Goal: Task Accomplishment & Management: Use online tool/utility

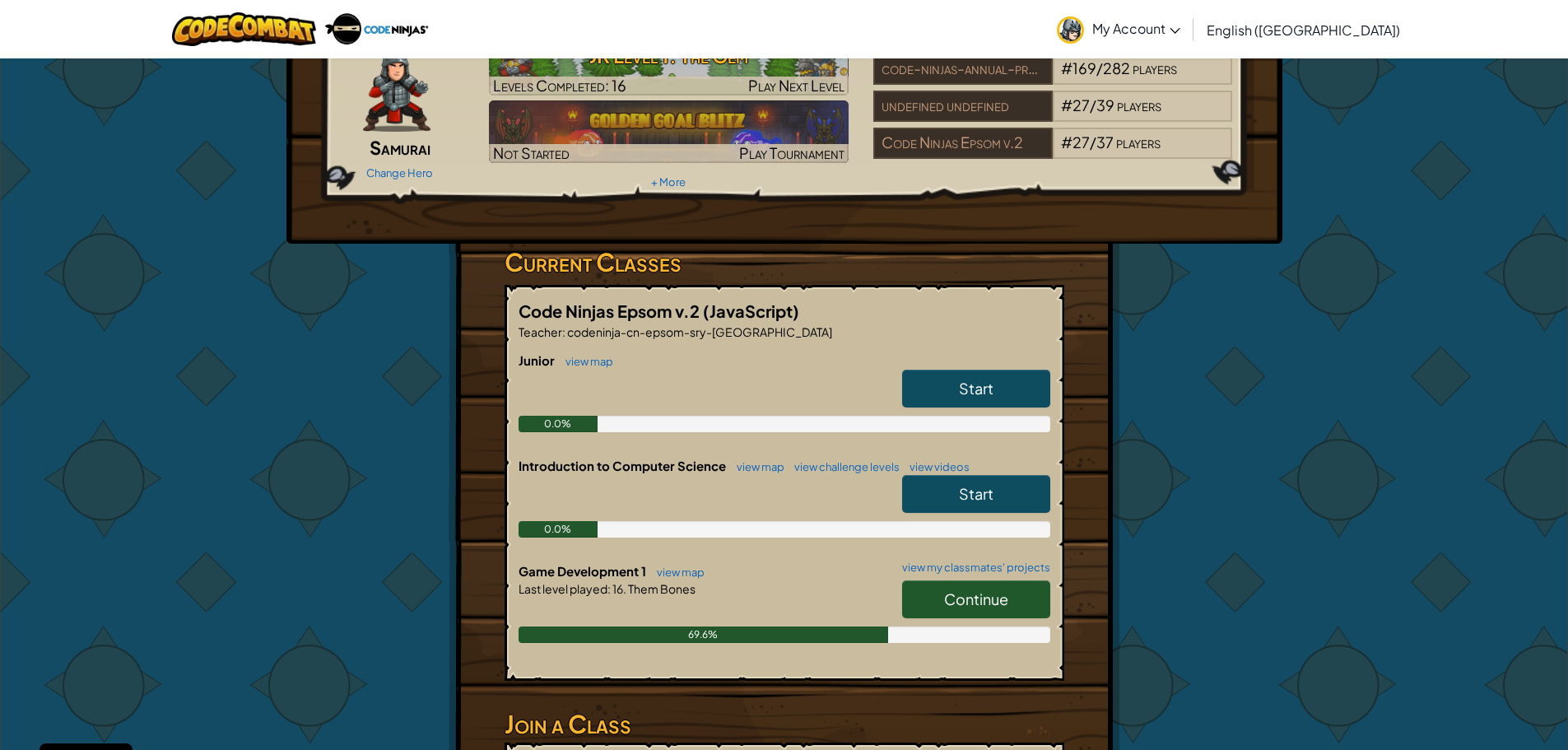
scroll to position [265, 0]
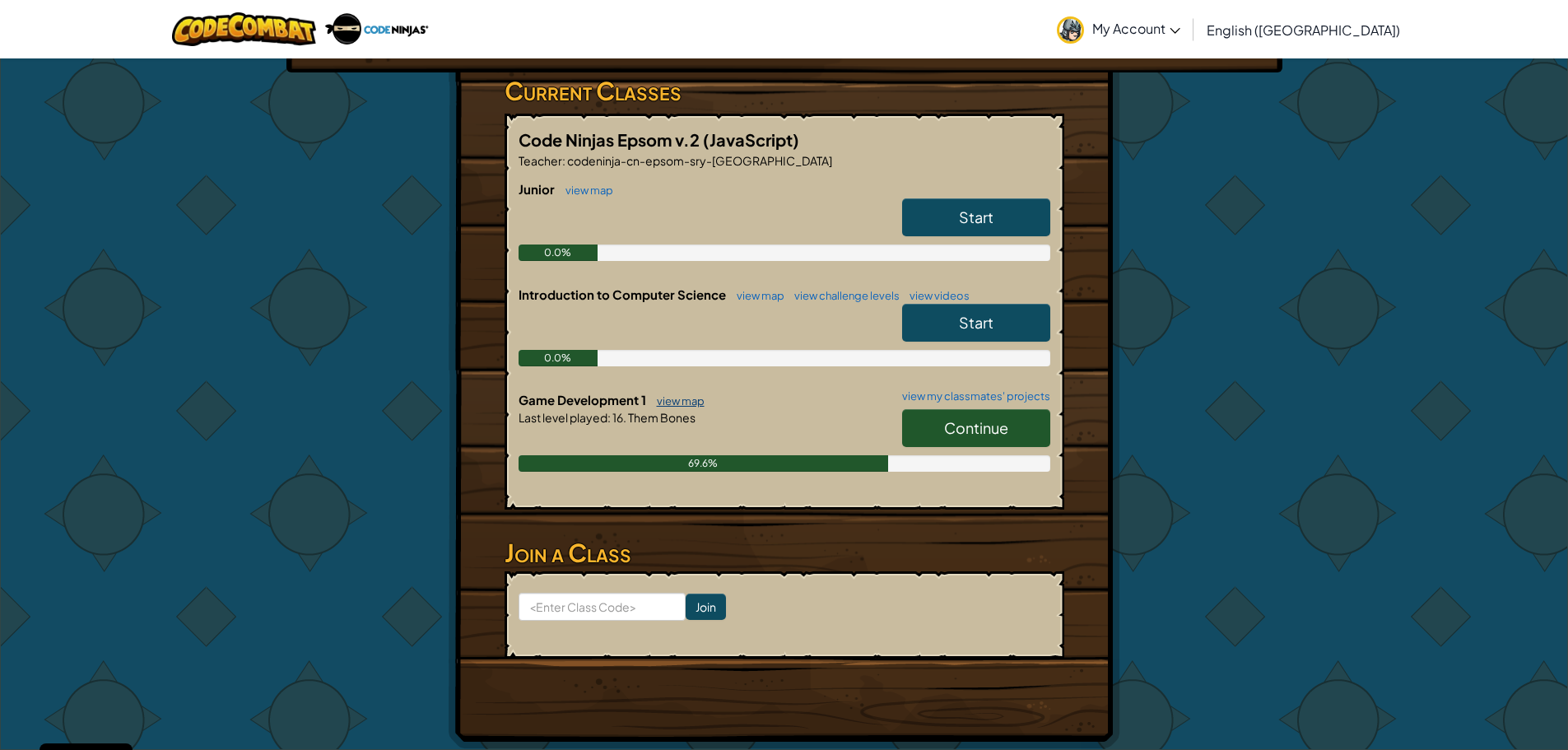
click at [682, 401] on link "view map" at bounding box center [676, 400] width 56 height 13
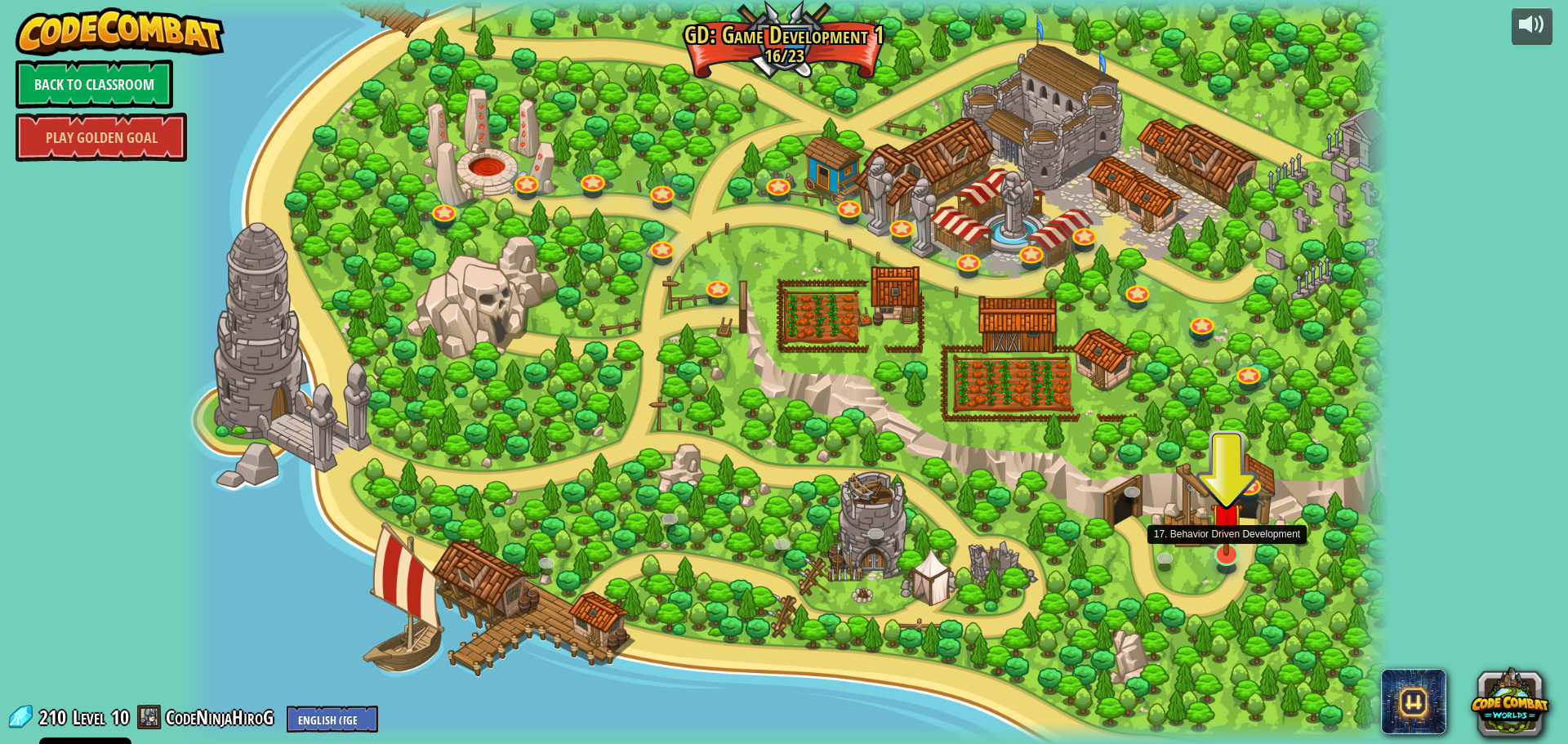
click at [1234, 553] on img at bounding box center [1226, 518] width 32 height 75
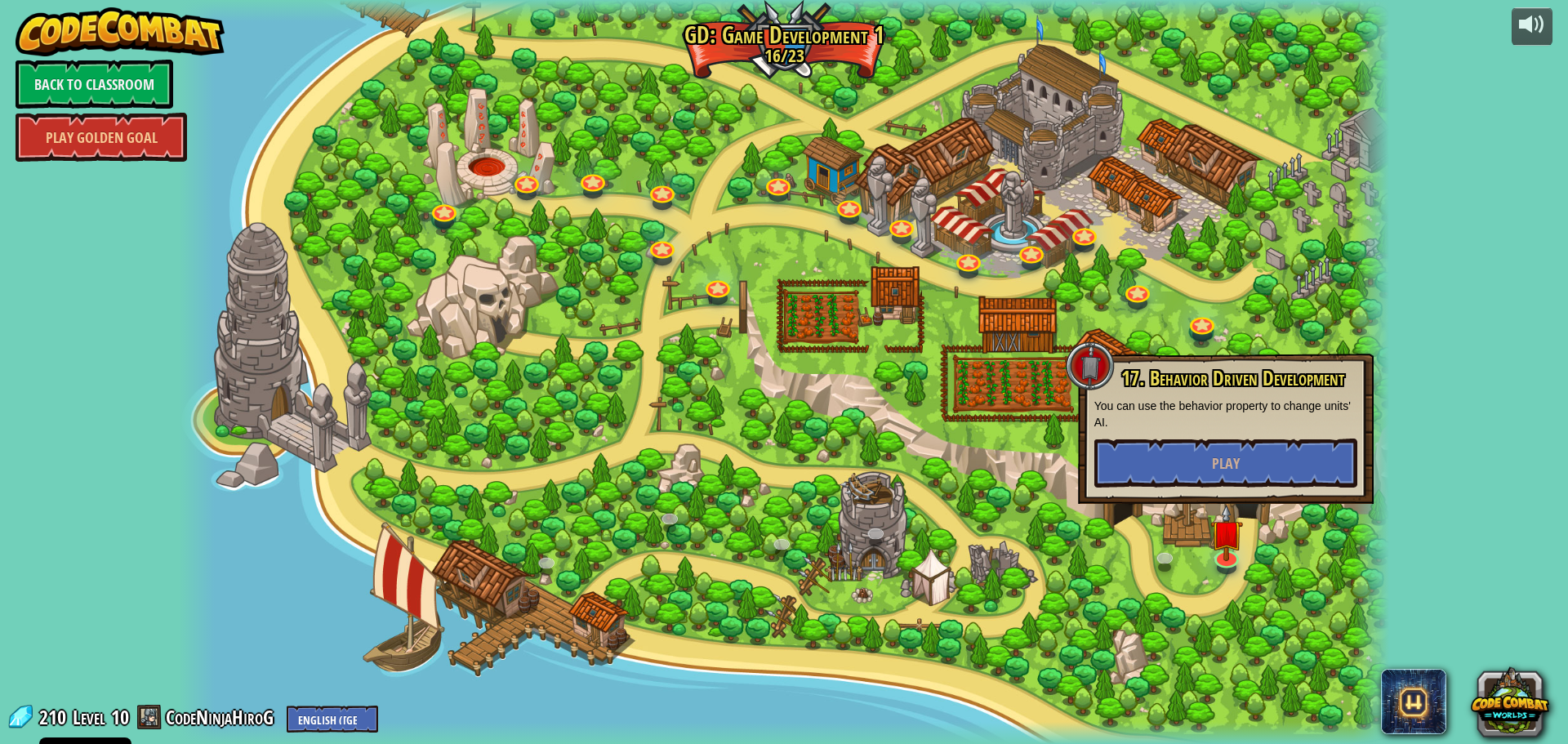
click at [1235, 436] on div "17. Behavior Driven Development You can use the behavior property to change uni…" at bounding box center [1226, 427] width 263 height 120
click at [1233, 451] on button "Play" at bounding box center [1226, 462] width 263 height 49
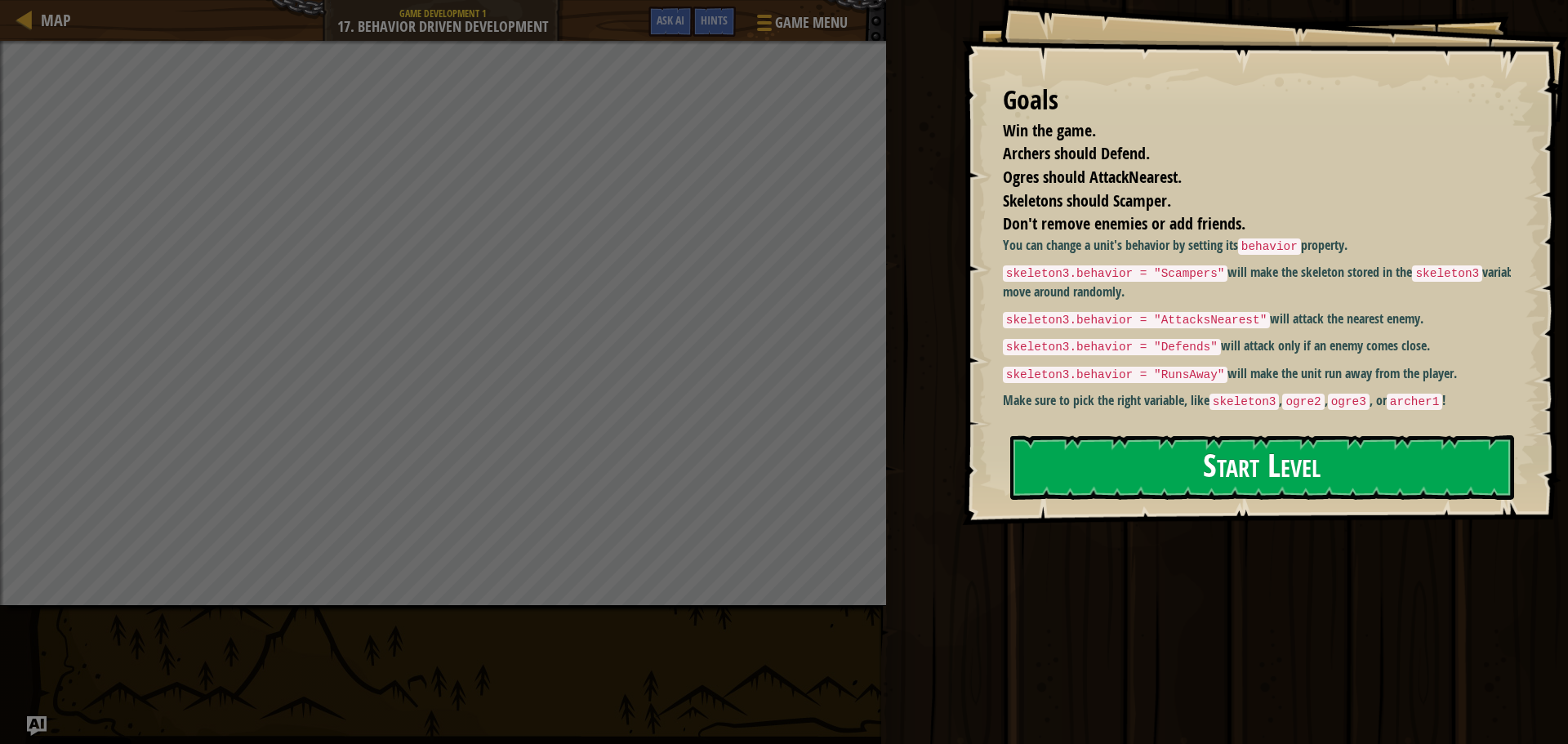
click at [1184, 468] on button "Start Level" at bounding box center [1262, 468] width 504 height 65
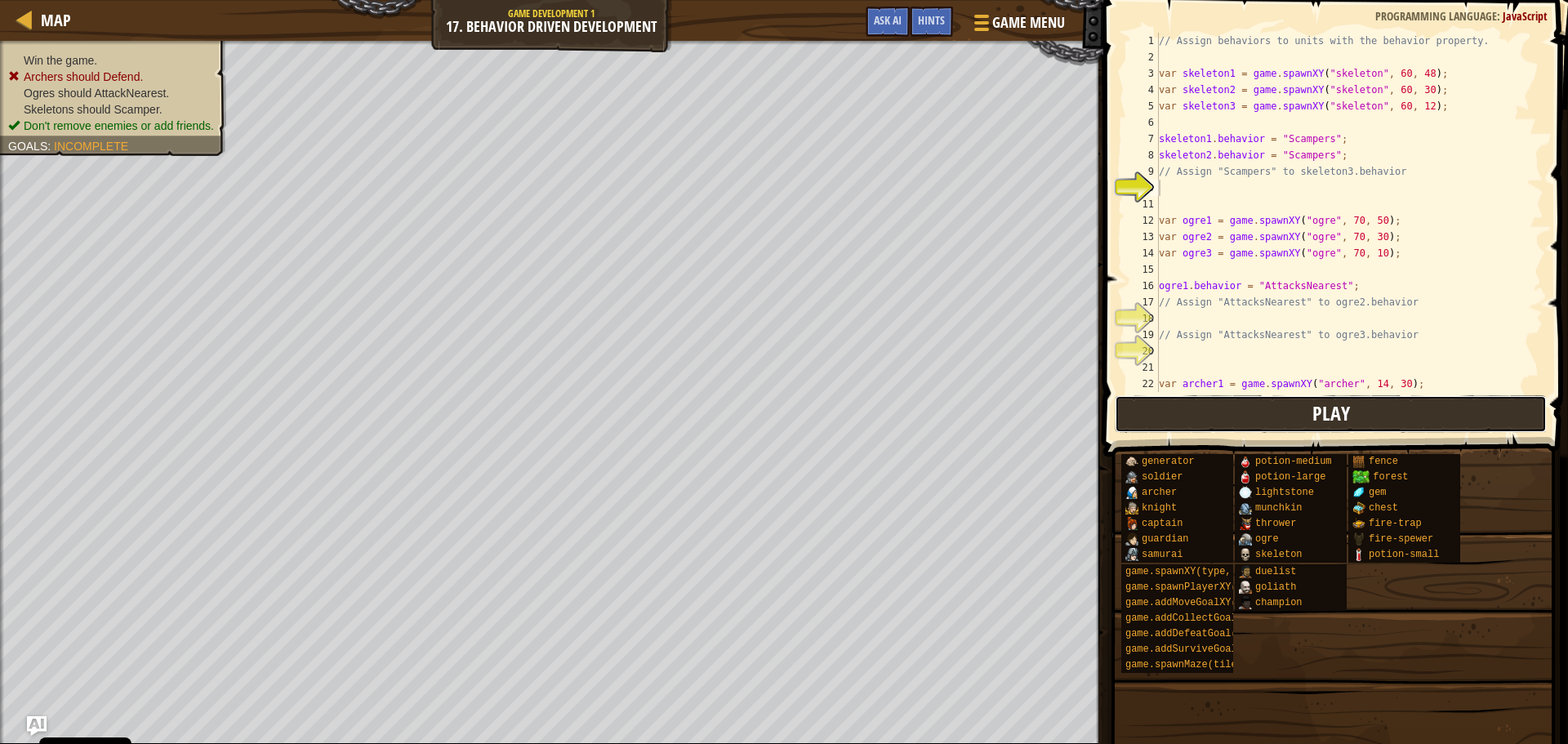
click at [1278, 419] on button "Play" at bounding box center [1331, 414] width 432 height 38
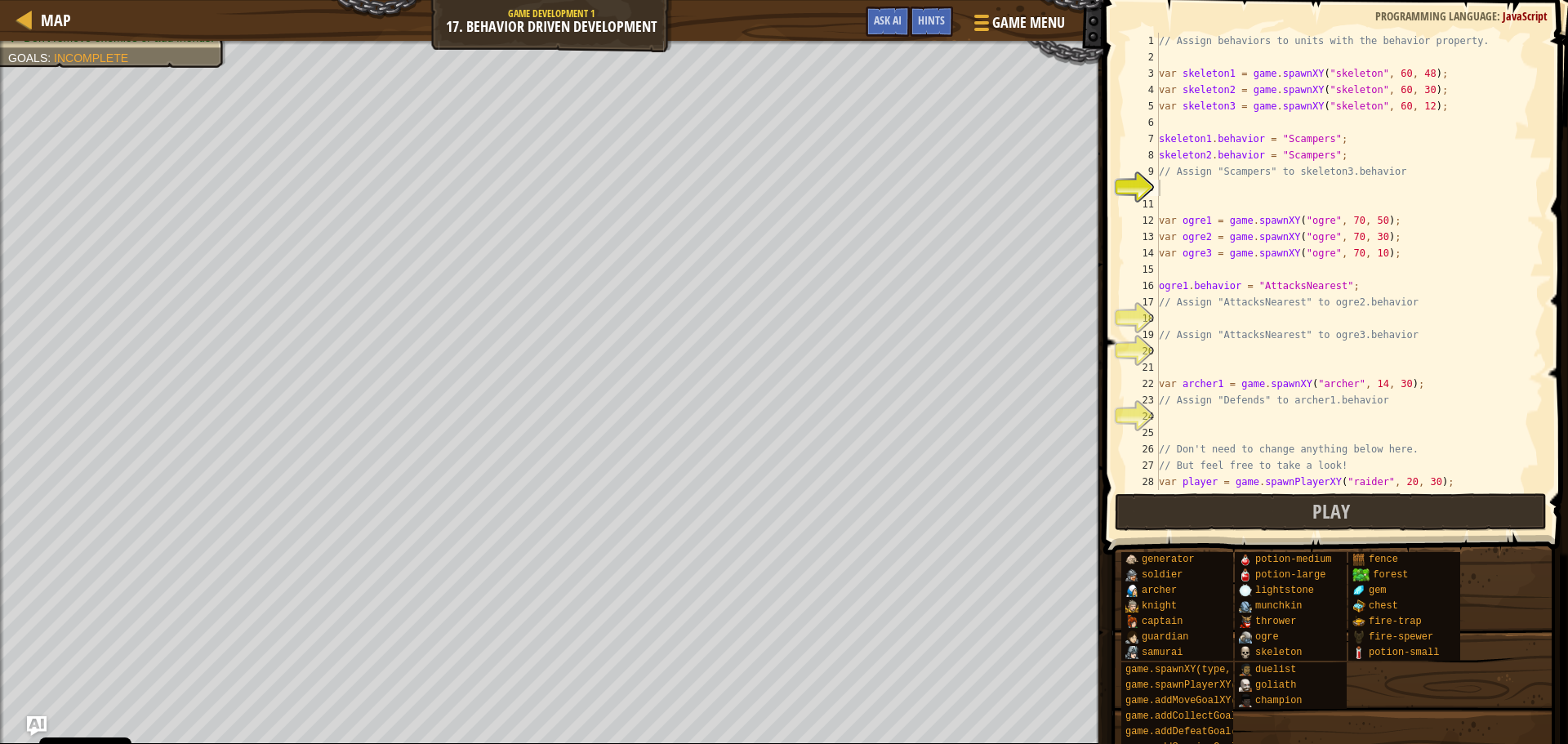
type textarea "skeleton2.behavior = "Scampers";"
drag, startPoint x: 1343, startPoint y: 149, endPoint x: 1135, endPoint y: 155, distance: 208.1
click at [1135, 155] on div "skeleton2.behavior = "Scampers"; 1 2 3 4 5 6 7 8 9 10 11 12 13 14 15 16 17 18 1…" at bounding box center [1333, 261] width 420 height 457
paste textarea
paste textarea "skeleton2.behavior = "Scampers";"
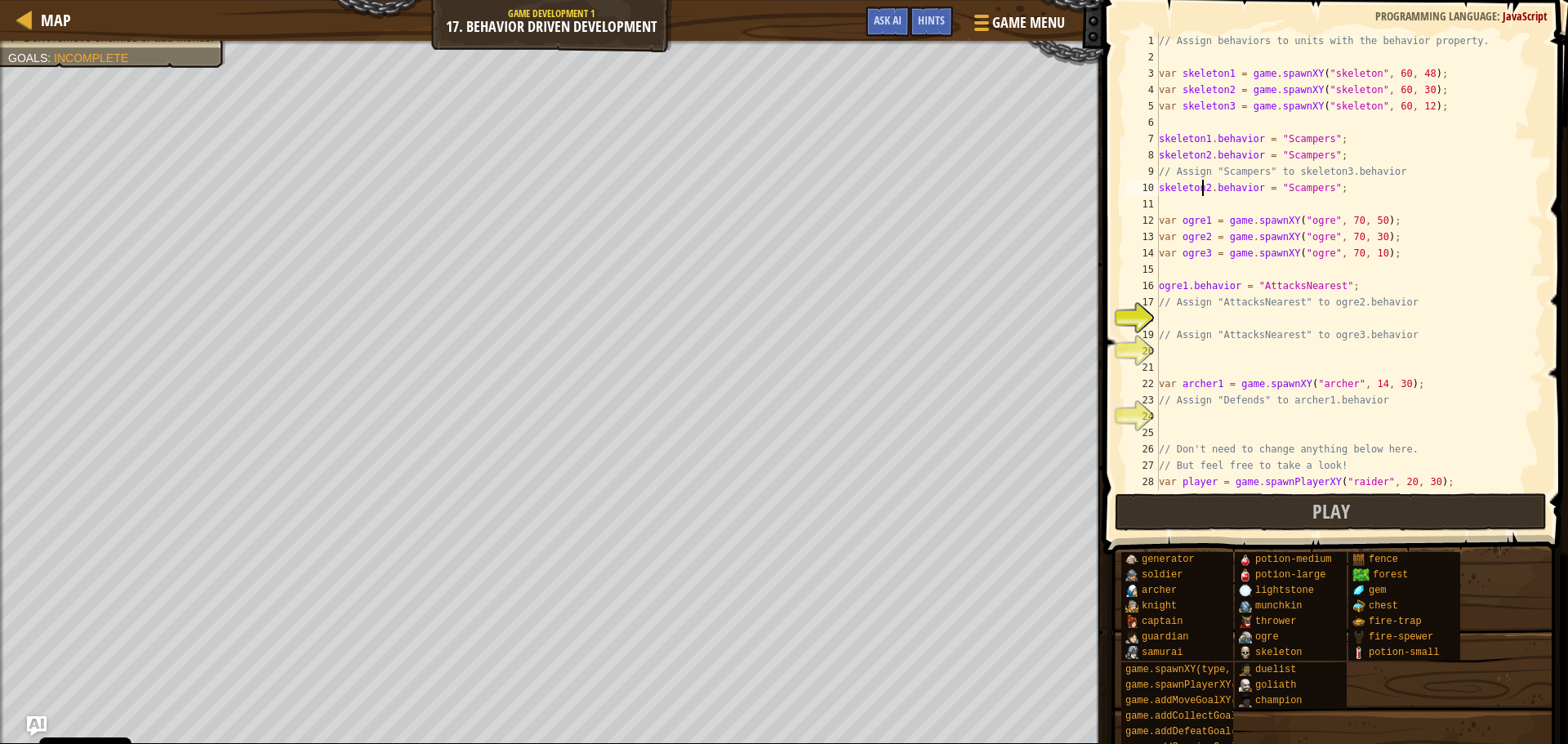
click at [1203, 185] on div "// Assign behaviors to units with the behavior property. var skeleton1 = game .…" at bounding box center [1343, 278] width 376 height 490
click at [1208, 183] on div "// Assign behaviors to units with the behavior property. var skeleton1 = game .…" at bounding box center [1343, 278] width 376 height 490
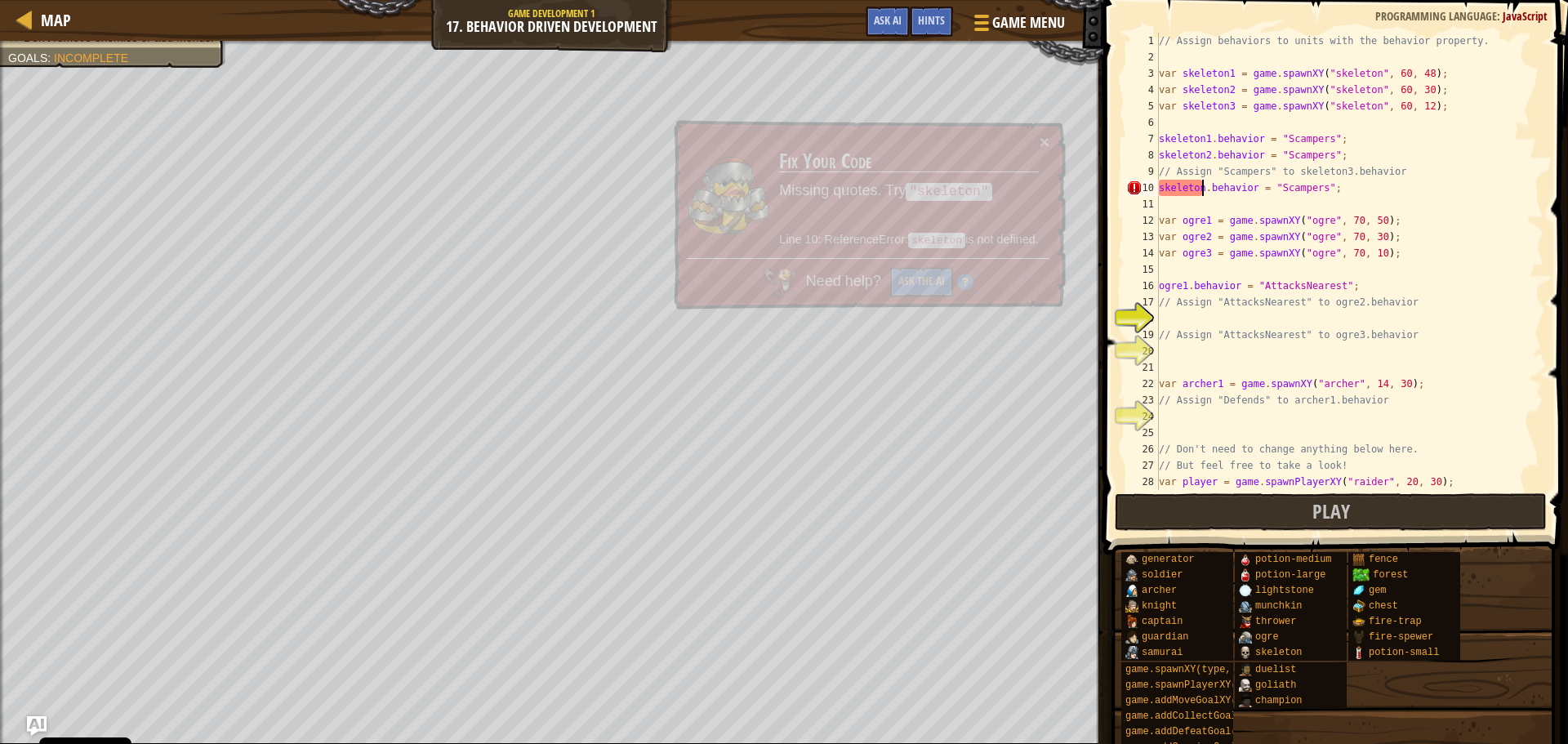
type textarea "skeleton3.behavior = "Scampers";"
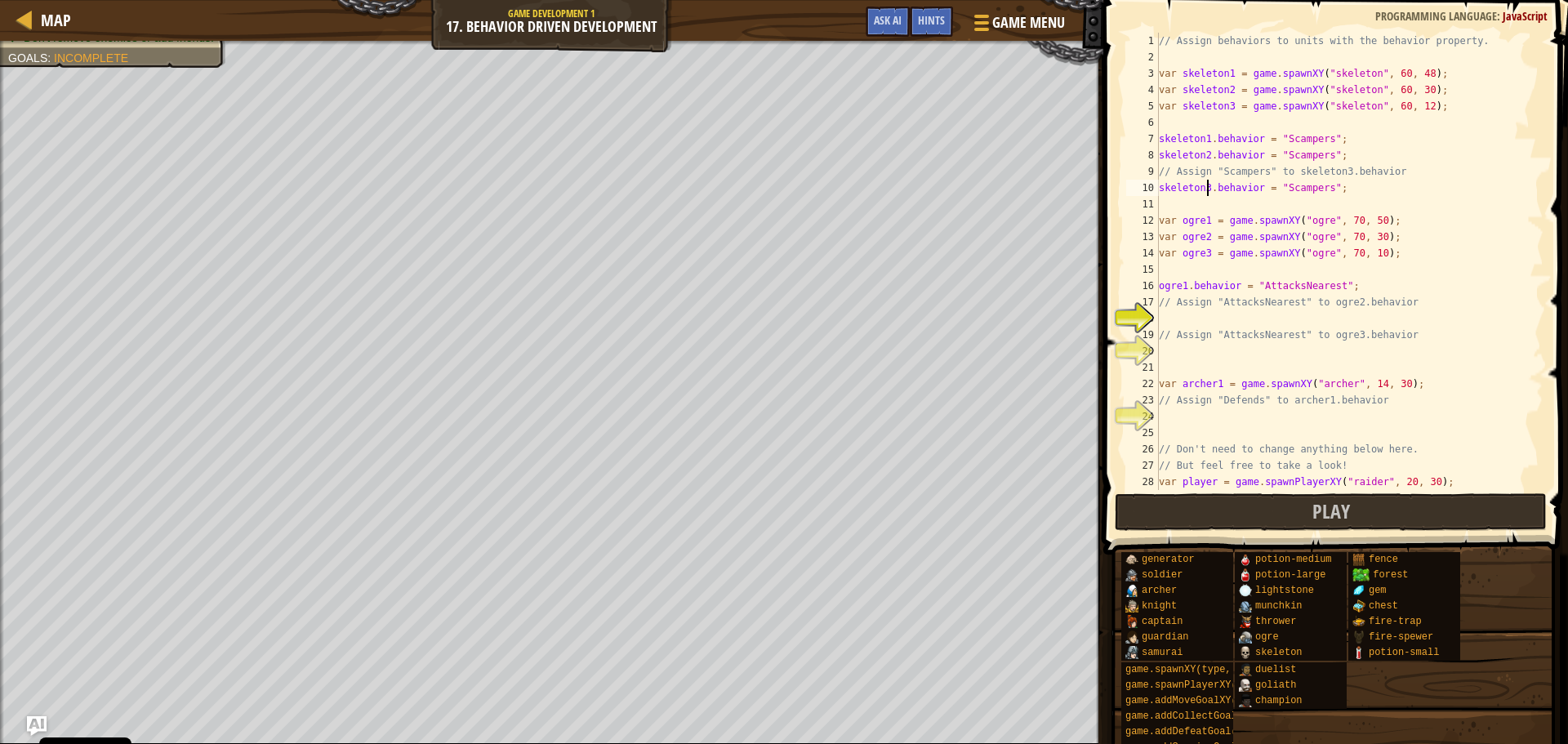
click at [1196, 323] on div "// Assign behaviors to units with the behavior property. var skeleton1 = game .…" at bounding box center [1343, 278] width 376 height 490
drag, startPoint x: 1353, startPoint y: 283, endPoint x: 1144, endPoint y: 282, distance: 209.0
click at [1144, 282] on div "1 2 3 4 5 6 7 8 9 10 11 12 13 14 15 16 17 18 19 20 21 22 23 24 25 26 27 28 29 /…" at bounding box center [1333, 261] width 420 height 457
type textarea "ogre1.behavior = "AttacksNearest";"
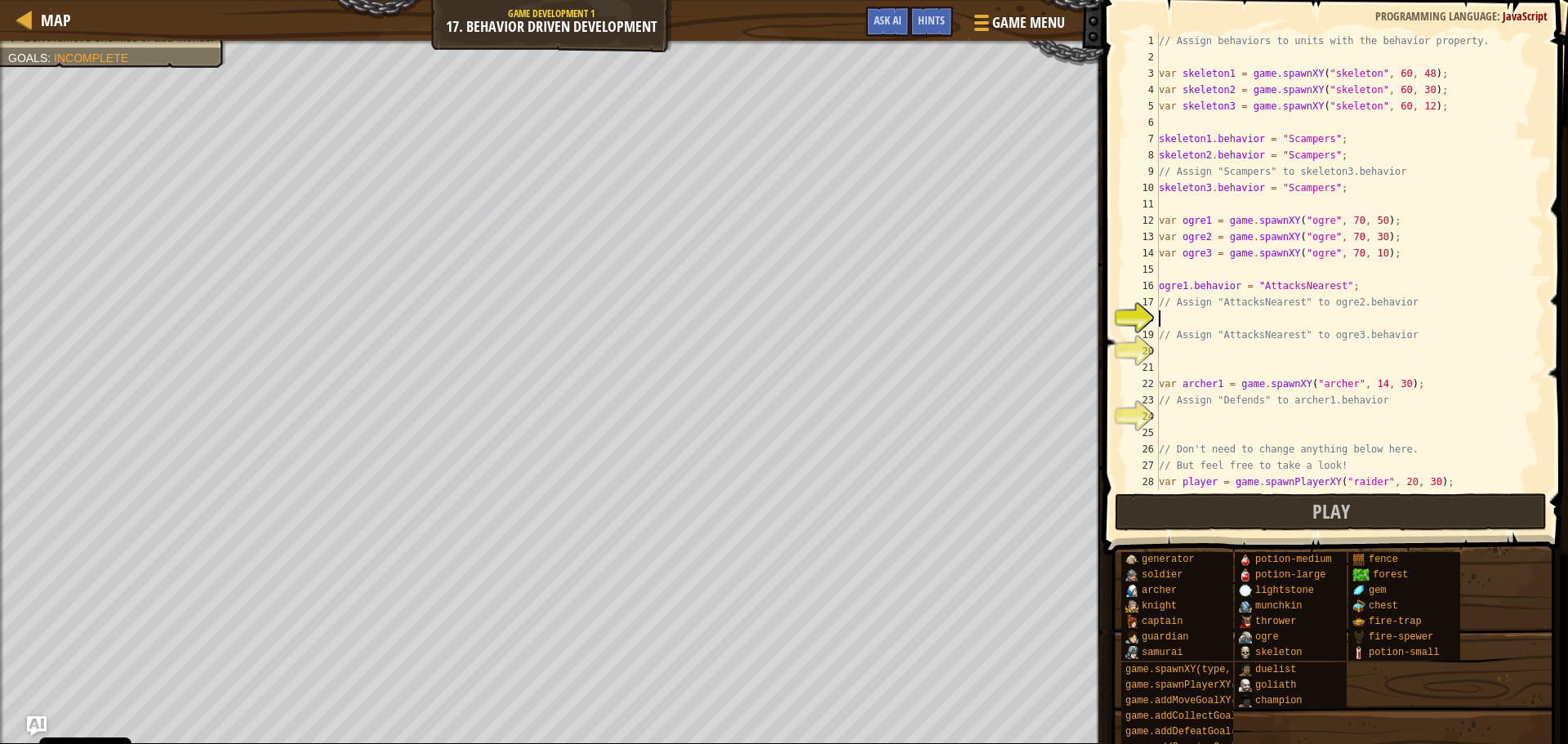
click at [1178, 314] on div "// Assign behaviors to units with the behavior property. var skeleton1 = game .…" at bounding box center [1343, 278] width 376 height 490
paste textarea "ogre1.behavior = "AttacksNearest";"
type textarea "ogre1.behavior = "AttacksNearest";"
click at [1161, 349] on div "// Assign behaviors to units with the behavior property. var skeleton1 = game .…" at bounding box center [1343, 278] width 376 height 490
paste textarea "ogre1.behavior = "AttacksNearest";"
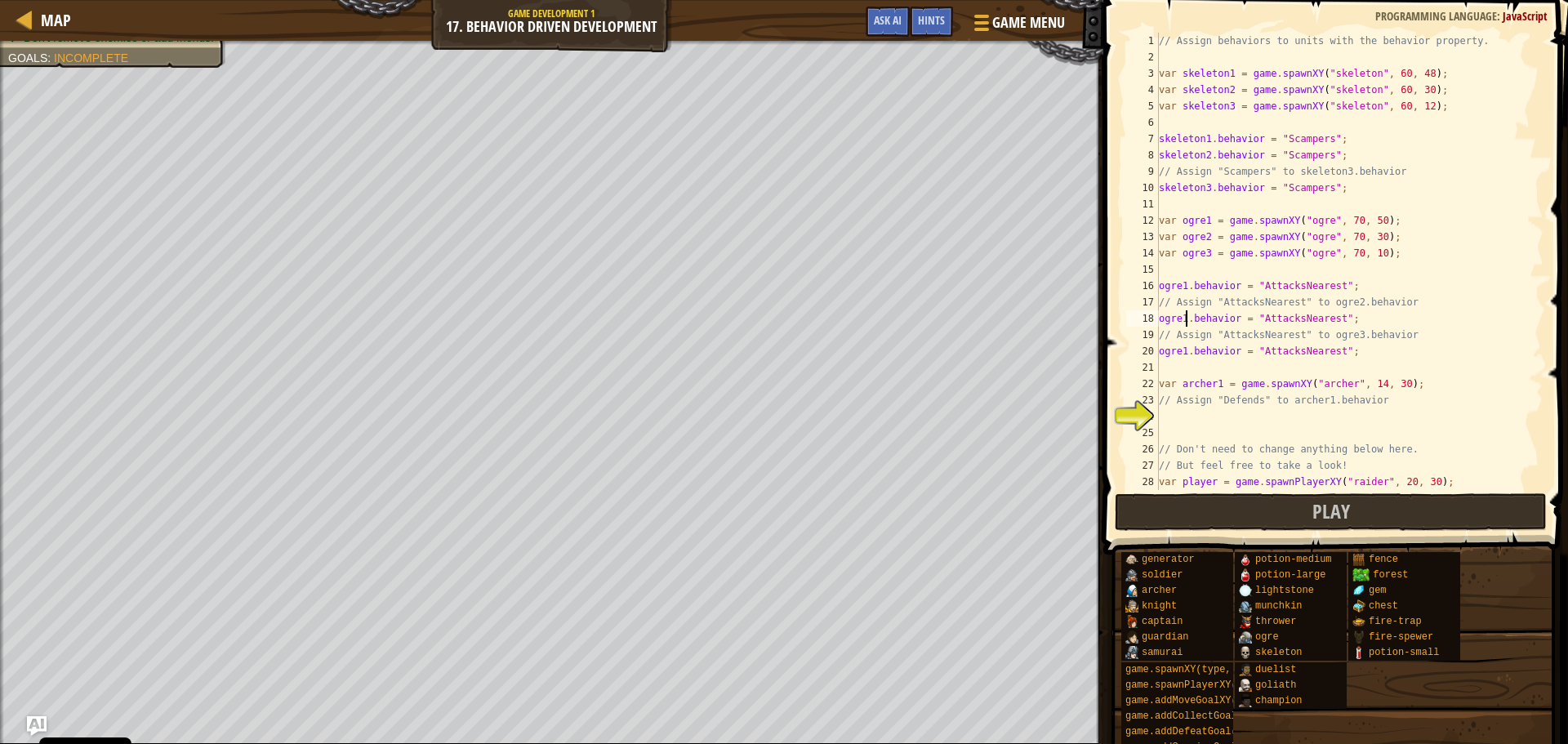
click at [1183, 320] on div "// Assign behaviors to units with the behavior property. var skeleton1 = game .…" at bounding box center [1343, 278] width 376 height 490
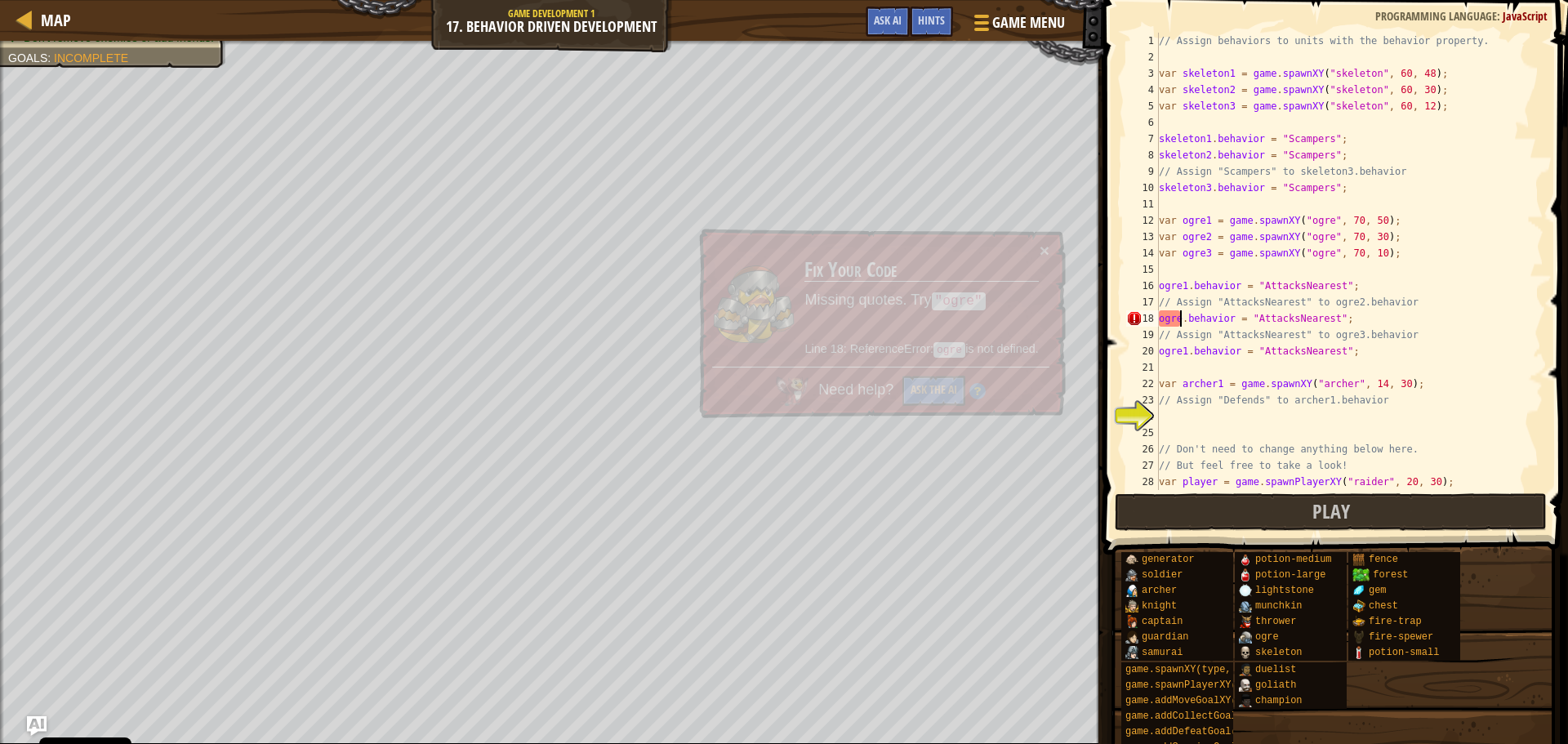
scroll to position [8, 2]
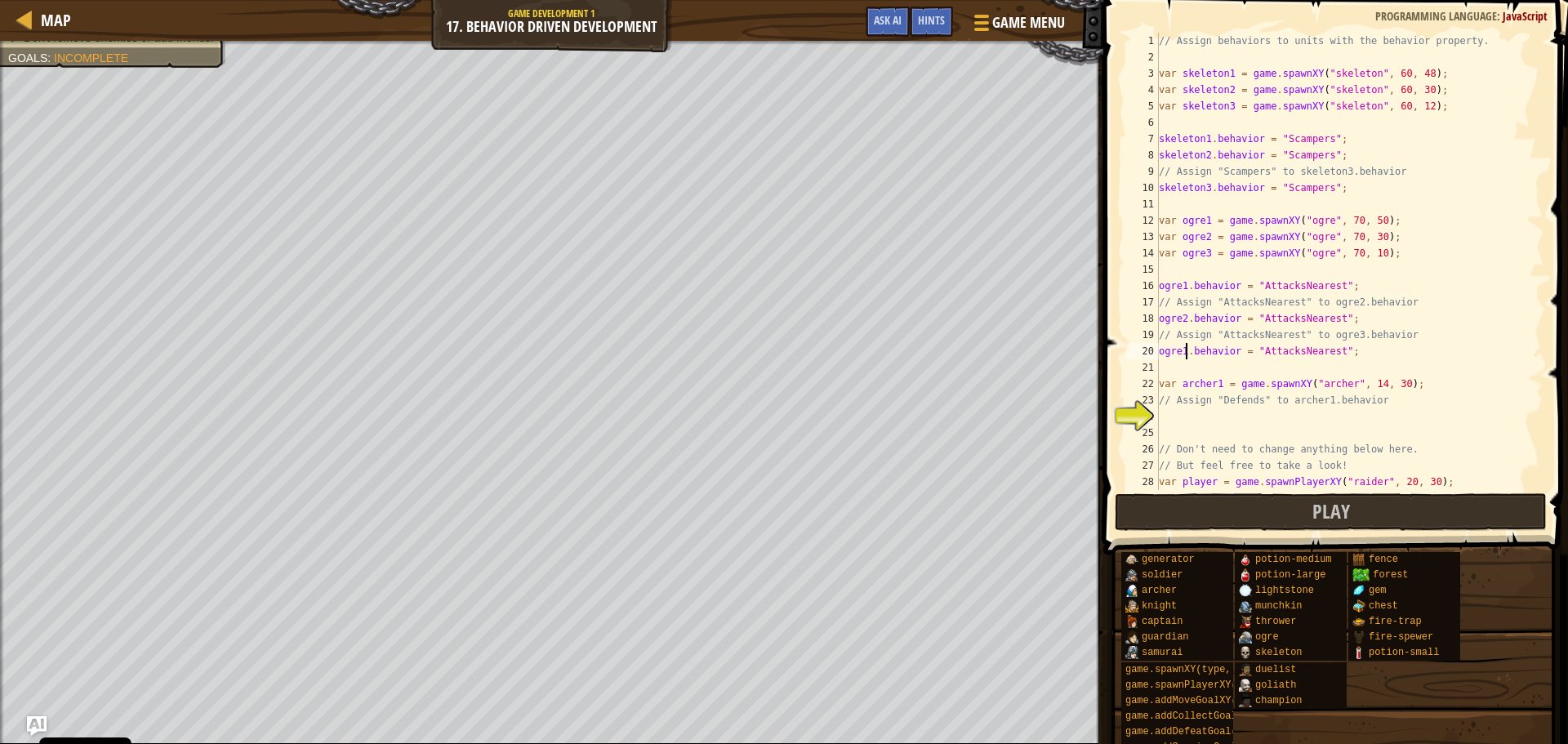
click at [1185, 352] on div "// Assign behaviors to units with the behavior property. var skeleton1 = game .…" at bounding box center [1343, 278] width 376 height 490
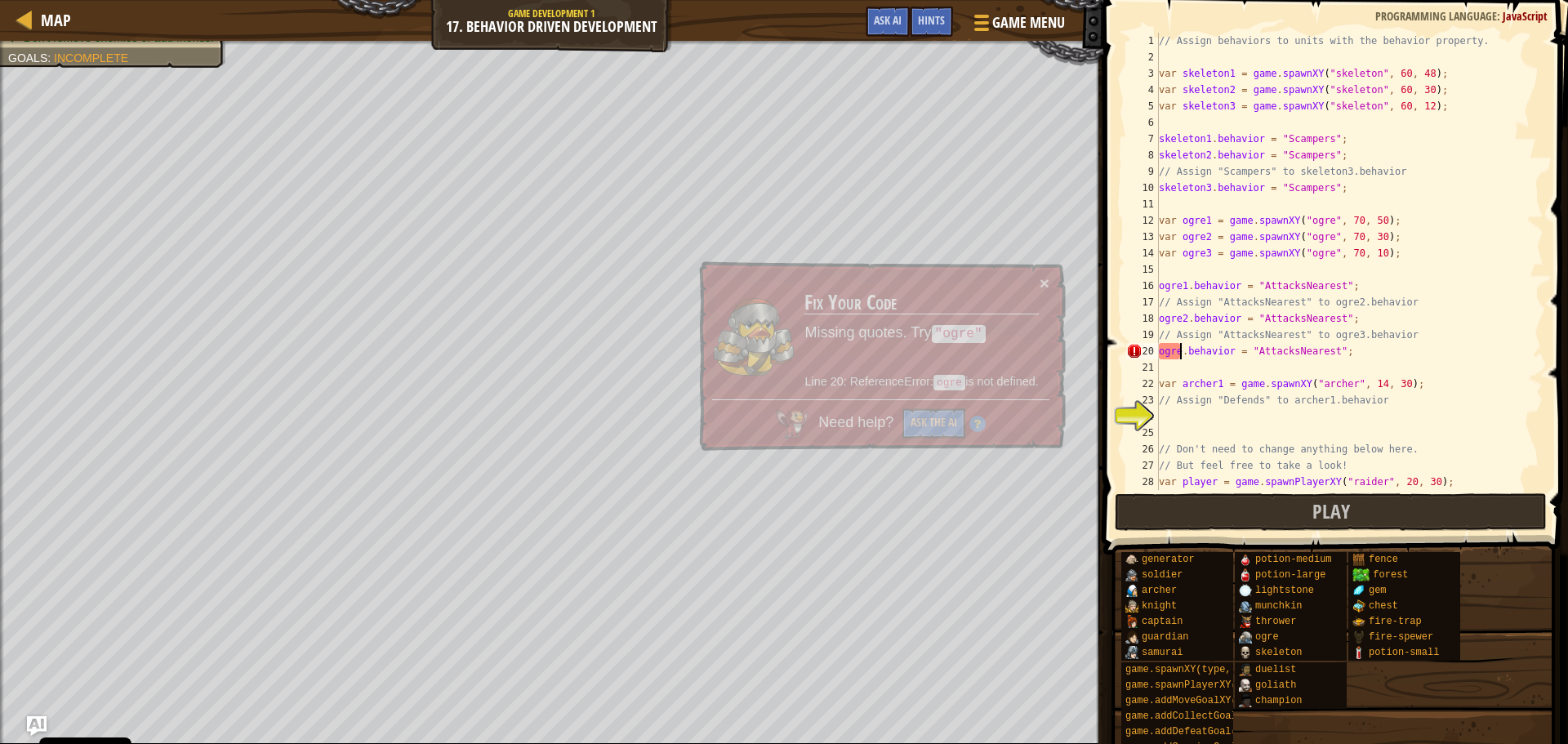
type textarea "ogre3.behavior = "AttacksNearest";"
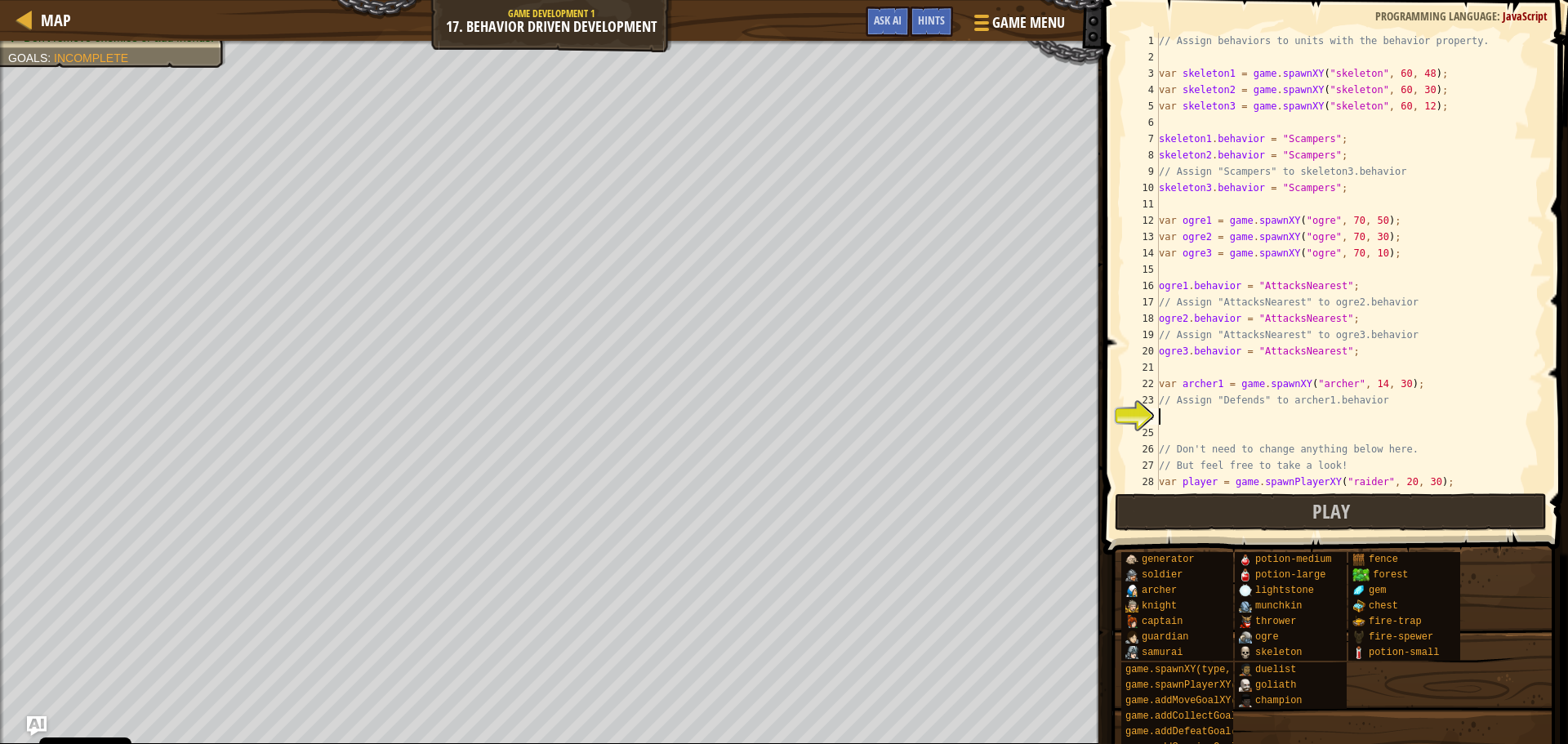
click at [1160, 411] on div "// Assign behaviors to units with the behavior property. var skeleton1 = game .…" at bounding box center [1343, 278] width 376 height 490
drag, startPoint x: 1366, startPoint y: 397, endPoint x: 1358, endPoint y: 393, distance: 8.9
click at [1277, 394] on div "// Assign behaviors to units with the behavior property. var skeleton1 = game .…" at bounding box center [1343, 278] width 376 height 490
drag, startPoint x: 1401, startPoint y: 397, endPoint x: 1214, endPoint y: 400, distance: 187.0
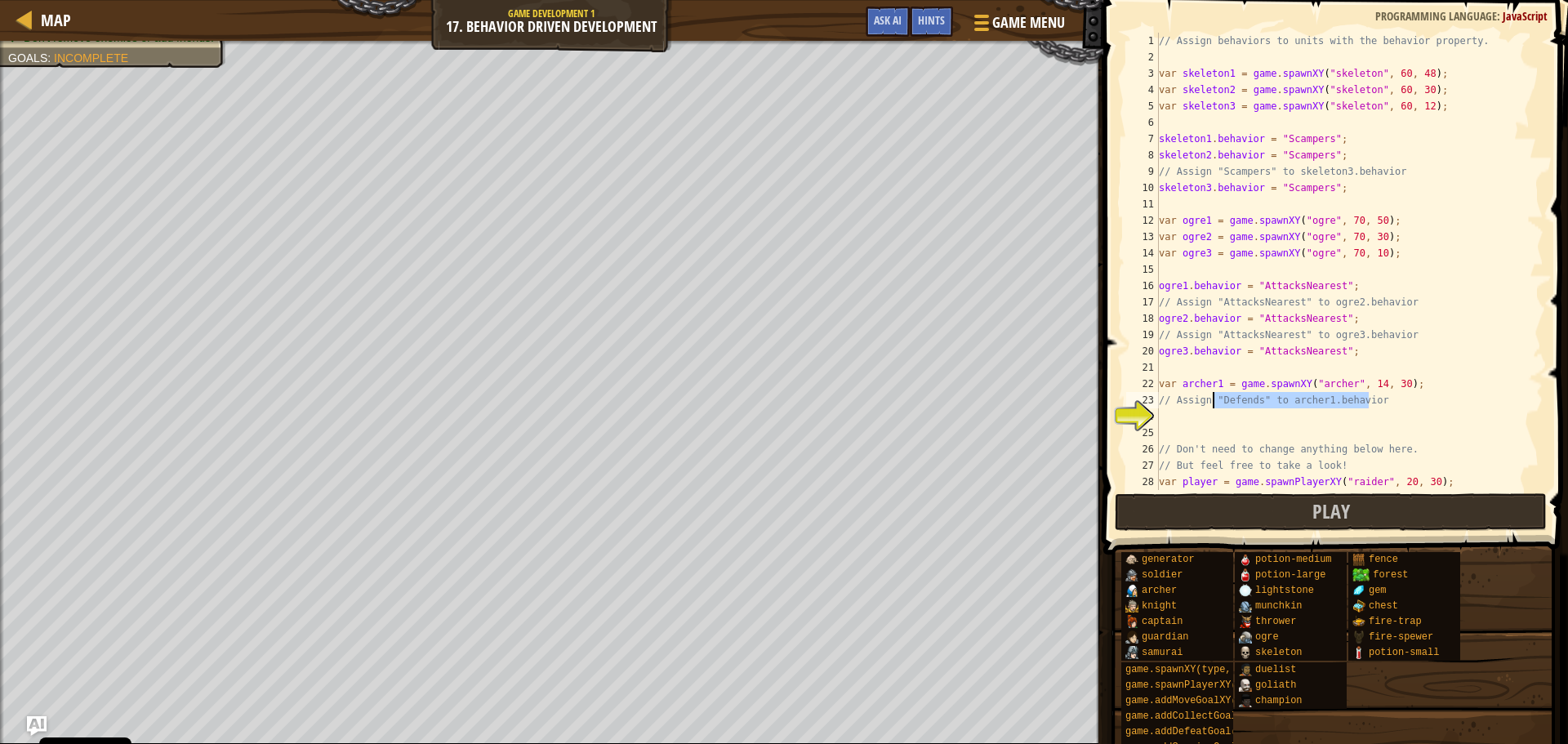
click at [1214, 400] on div "// Assign behaviors to units with the behavior property. var skeleton1 = game .…" at bounding box center [1343, 278] width 376 height 490
type textarea "// Assign "Defends" to archer1.behavior"
click at [1296, 400] on div "// Assign behaviors to units with the behavior property. var skeleton1 = game .…" at bounding box center [1343, 261] width 376 height 457
drag, startPoint x: 1378, startPoint y: 400, endPoint x: 1150, endPoint y: 406, distance: 228.1
click at [1150, 406] on div "// Assign "Defends" to archer1.behavior 1 2 3 4 5 6 7 8 9 10 11 12 13 14 15 16 …" at bounding box center [1333, 261] width 420 height 457
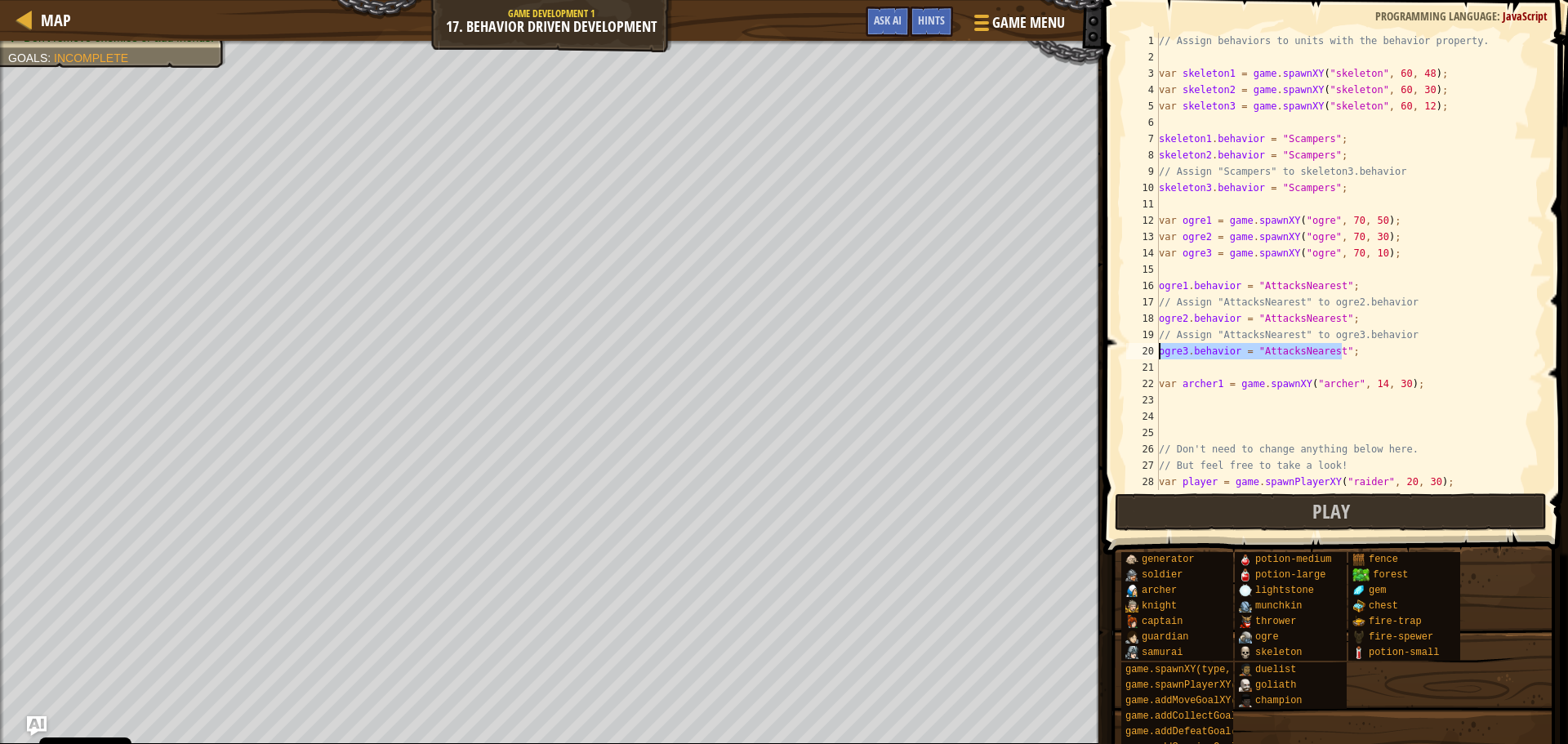
drag, startPoint x: 1352, startPoint y: 353, endPoint x: 1138, endPoint y: 345, distance: 214.1
click at [1138, 345] on div "1 2 3 4 5 6 7 8 9 10 11 12 13 14 15 16 17 18 19 20 21 22 23 24 25 26 27 28 29 /…" at bounding box center [1333, 261] width 420 height 457
type textarea "ogre3.behavior = "AttacksNearest";"
click at [1185, 407] on div "// Assign behaviors to units with the behavior property. var skeleton1 = game .…" at bounding box center [1343, 278] width 376 height 490
paste textarea "ogre3.behavior = "AttacksNearest";"
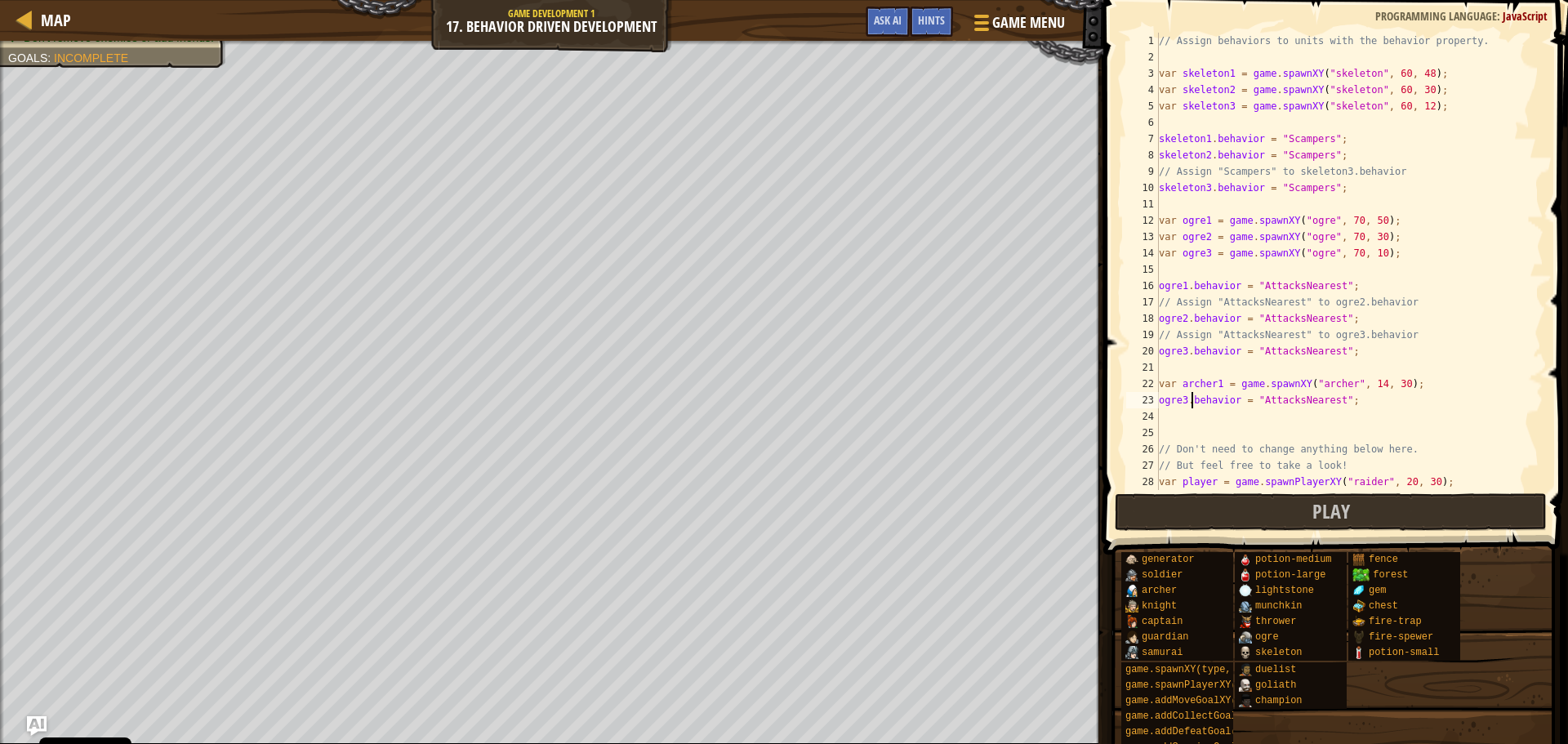
click at [1188, 393] on div "// Assign behaviors to units with the behavior property. var skeleton1 = game .…" at bounding box center [1343, 278] width 376 height 490
click at [1185, 394] on div "// Assign behaviors to units with the behavior property. var skeleton1 = game .…" at bounding box center [1343, 278] width 376 height 490
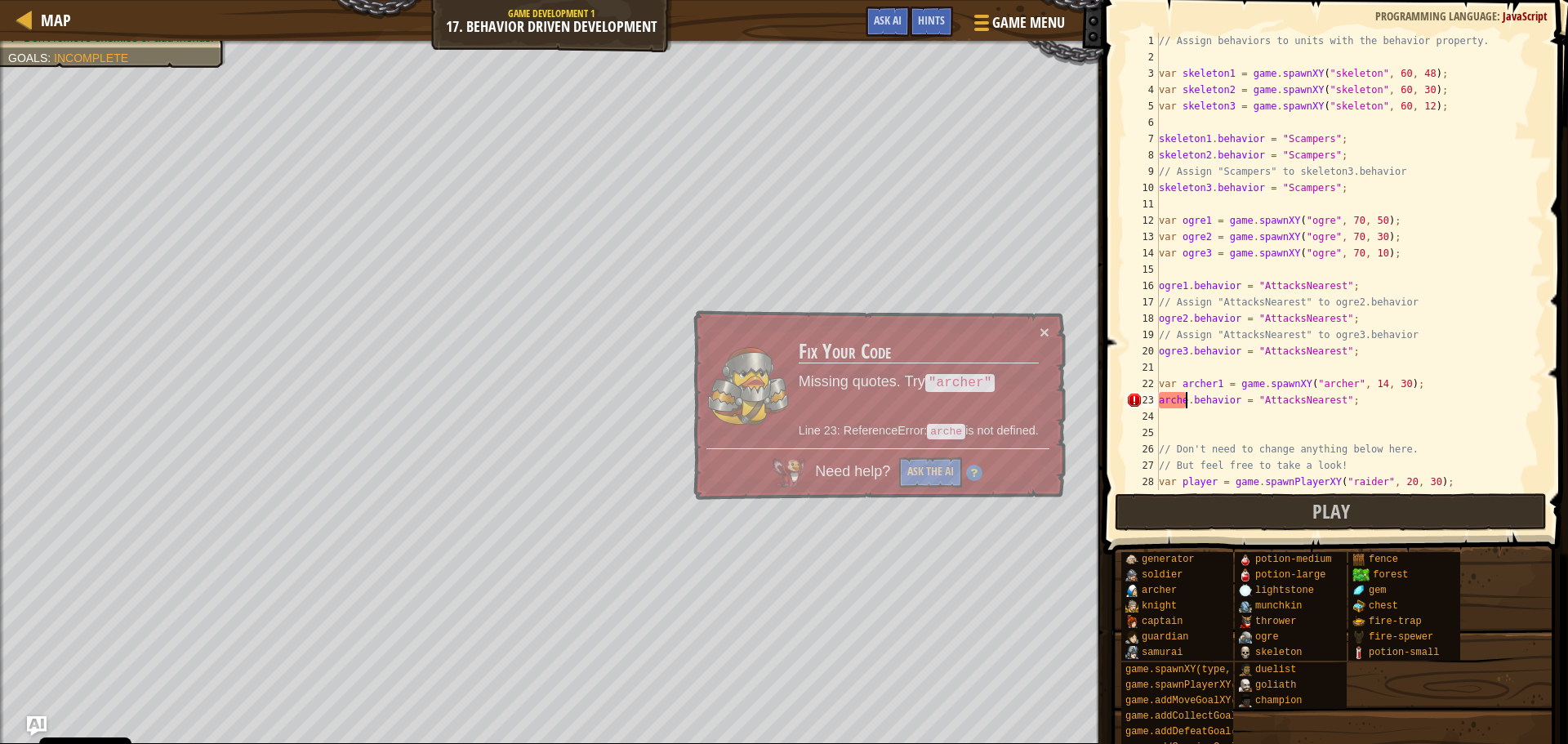
scroll to position [8, 3]
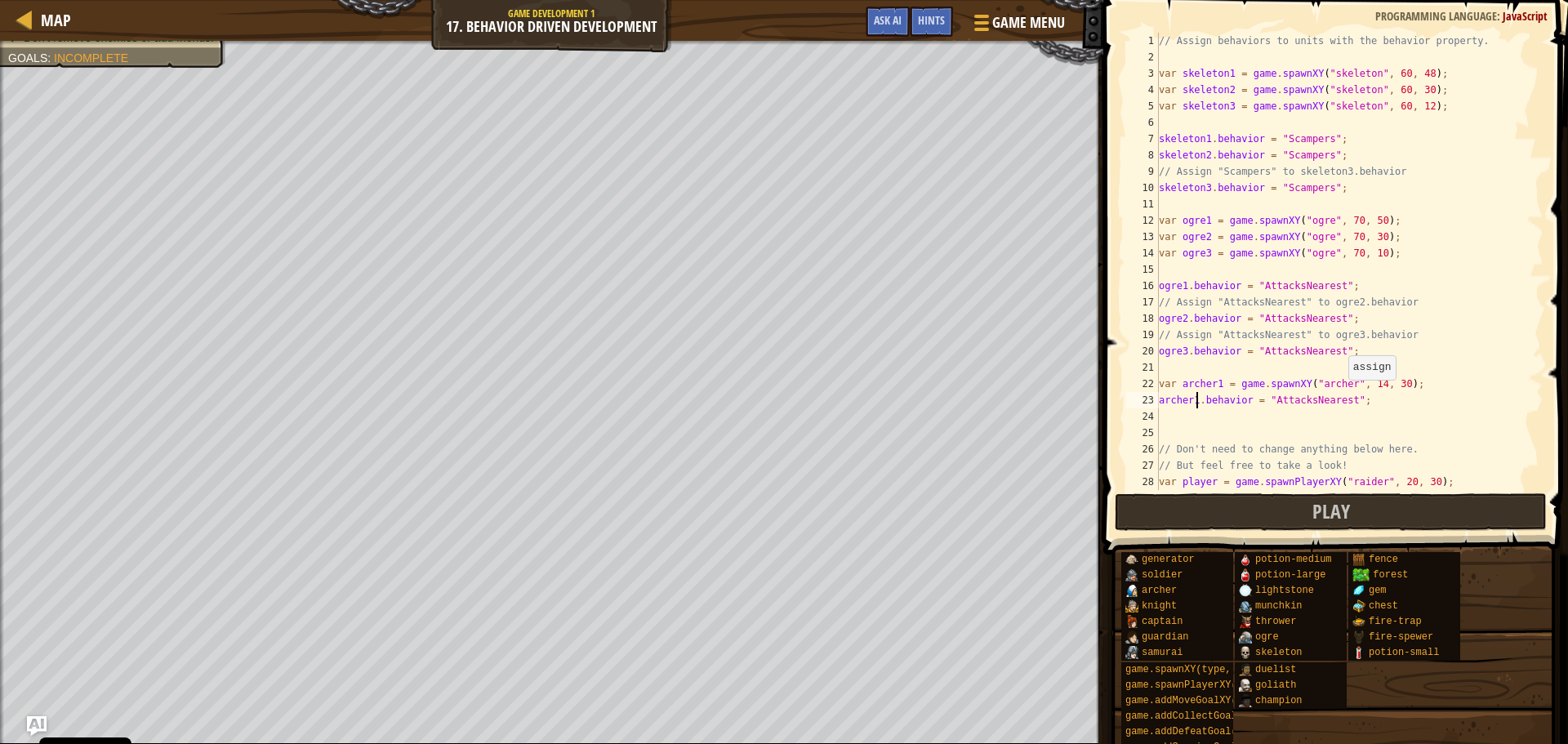
click at [1340, 396] on div "// Assign behaviors to units with the behavior property. var skeleton1 = game .…" at bounding box center [1343, 278] width 376 height 490
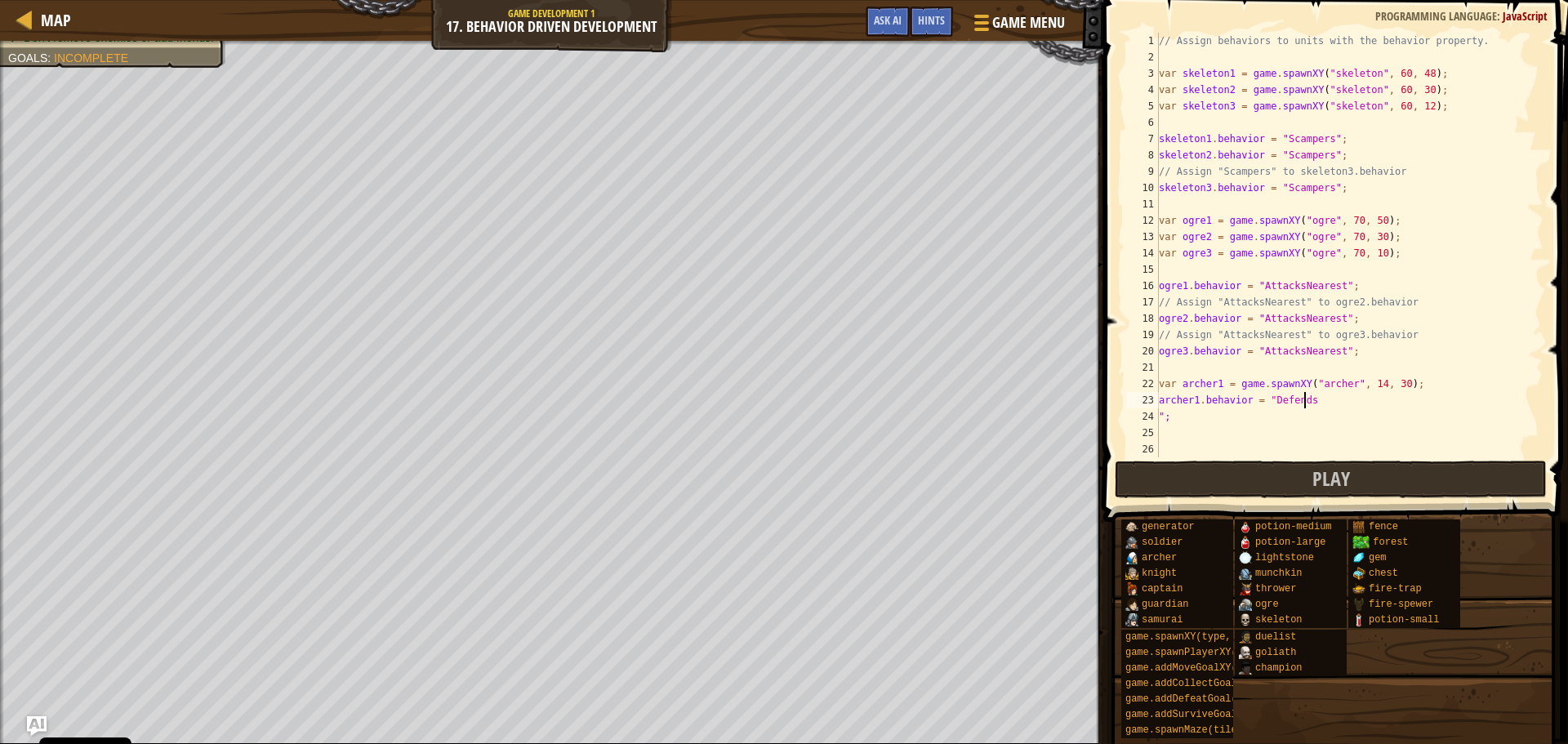
click at [1324, 395] on div "// Assign behaviors to units with the behavior property. var skeleton1 = game .…" at bounding box center [1343, 261] width 376 height 457
drag, startPoint x: 1189, startPoint y: 422, endPoint x: 1151, endPoint y: 419, distance: 38.1
click at [1151, 419] on div "archer1.behavior = "Defends" 1 2 3 4 5 6 7 8 9 10 11 12 13 14 15 16 17 18 19 20…" at bounding box center [1333, 244] width 420 height 425
type textarea "";"
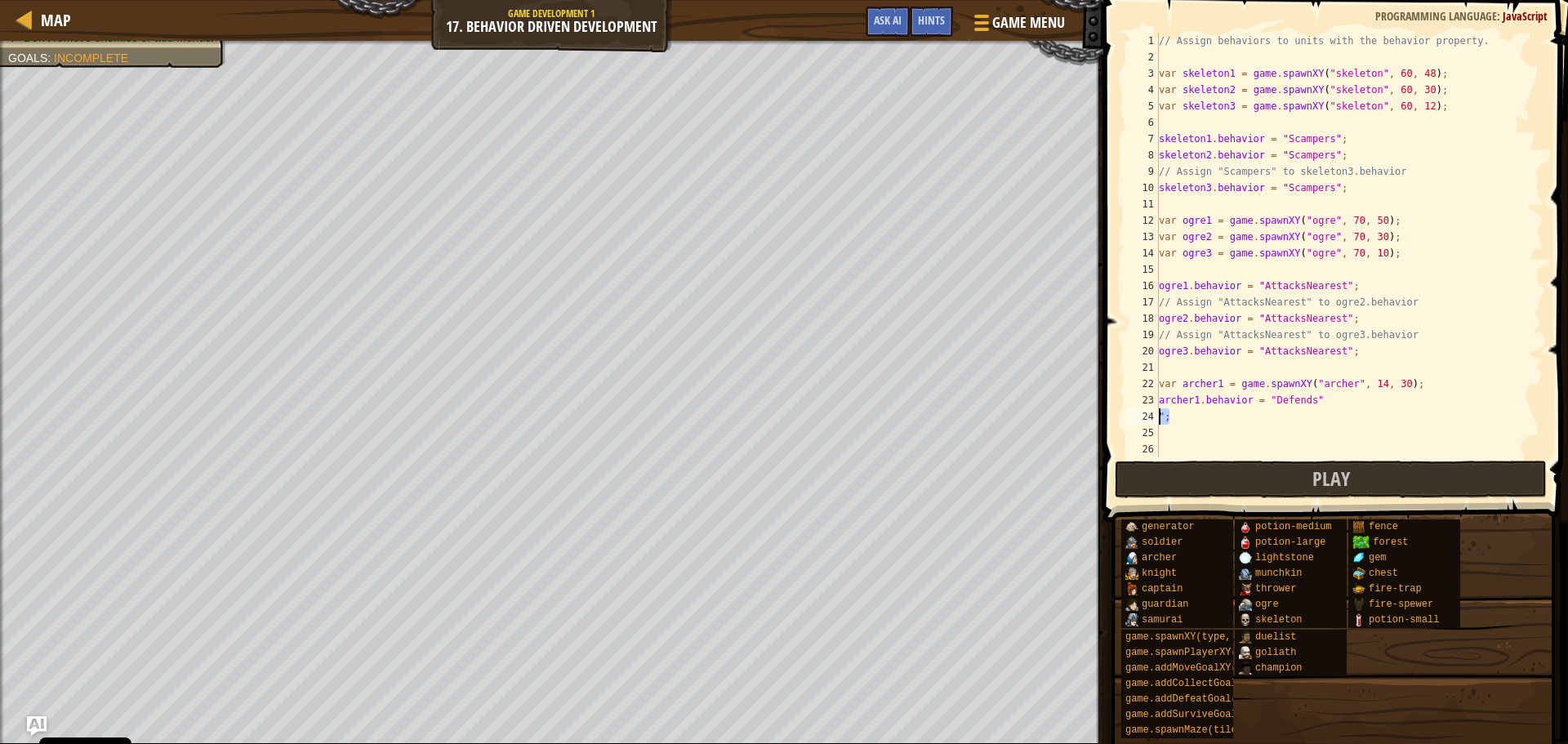
scroll to position [8, 0]
click at [1216, 463] on button "Play" at bounding box center [1331, 479] width 432 height 38
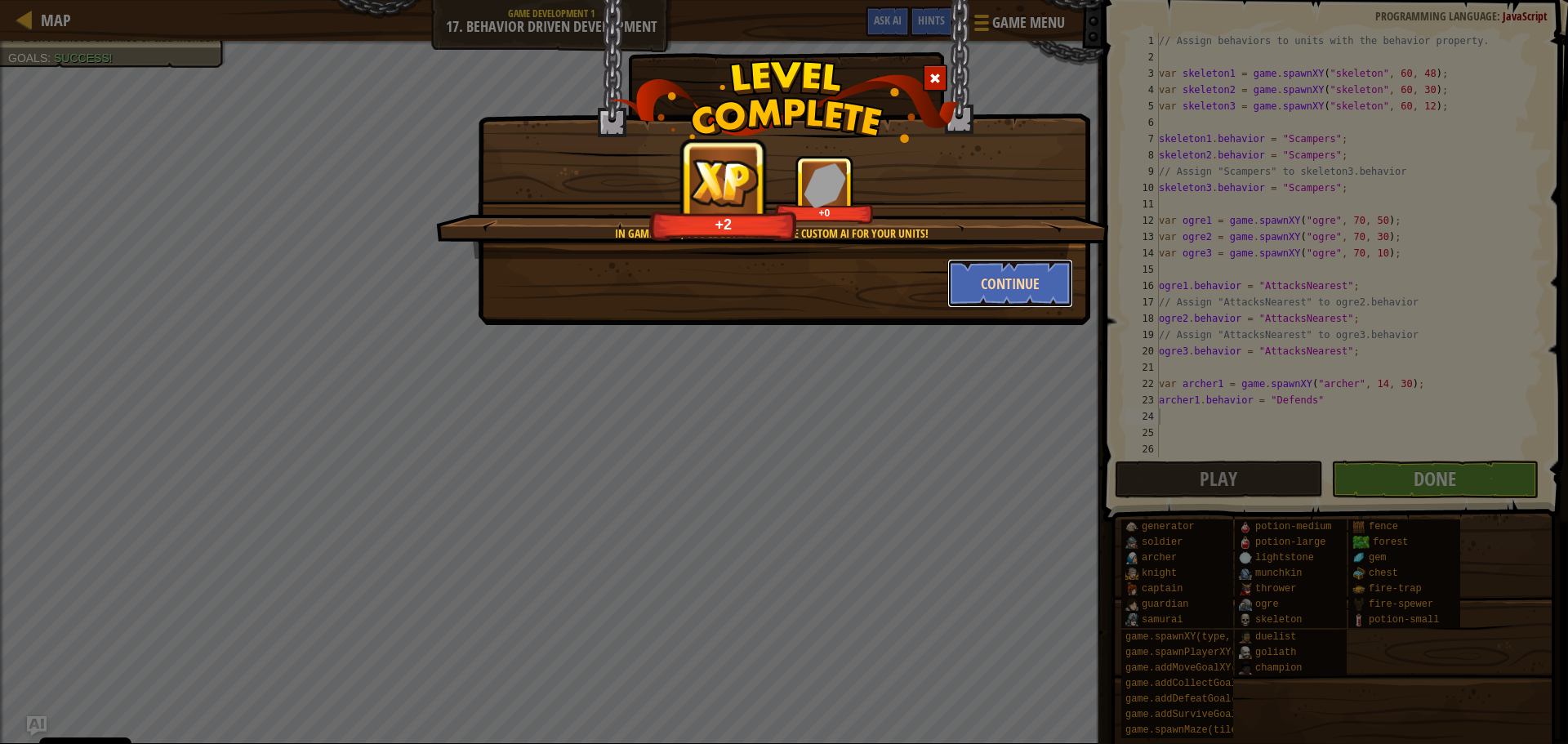
click at [1021, 282] on button "Continue" at bounding box center [1010, 283] width 126 height 49
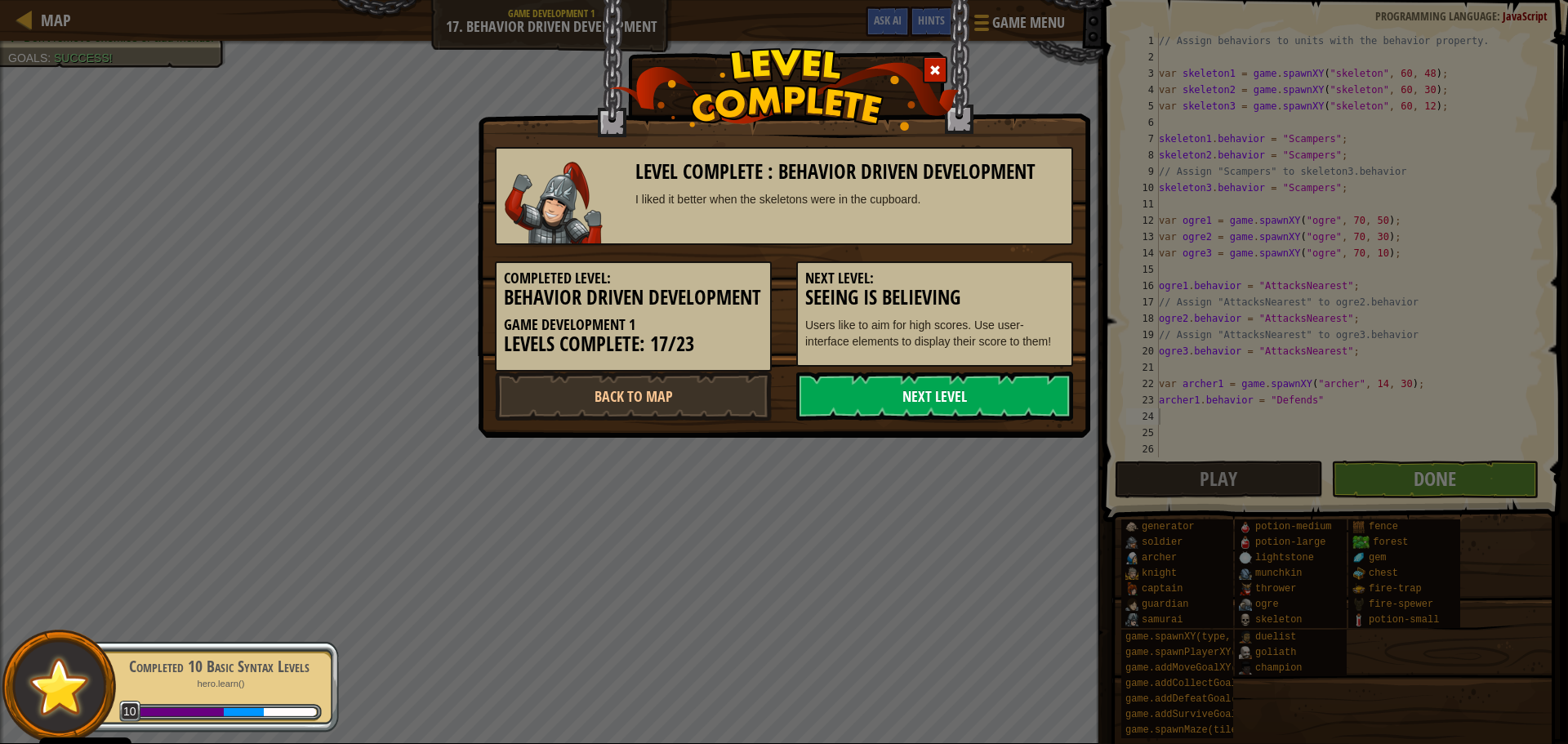
click at [834, 409] on link "Next Level" at bounding box center [934, 395] width 277 height 49
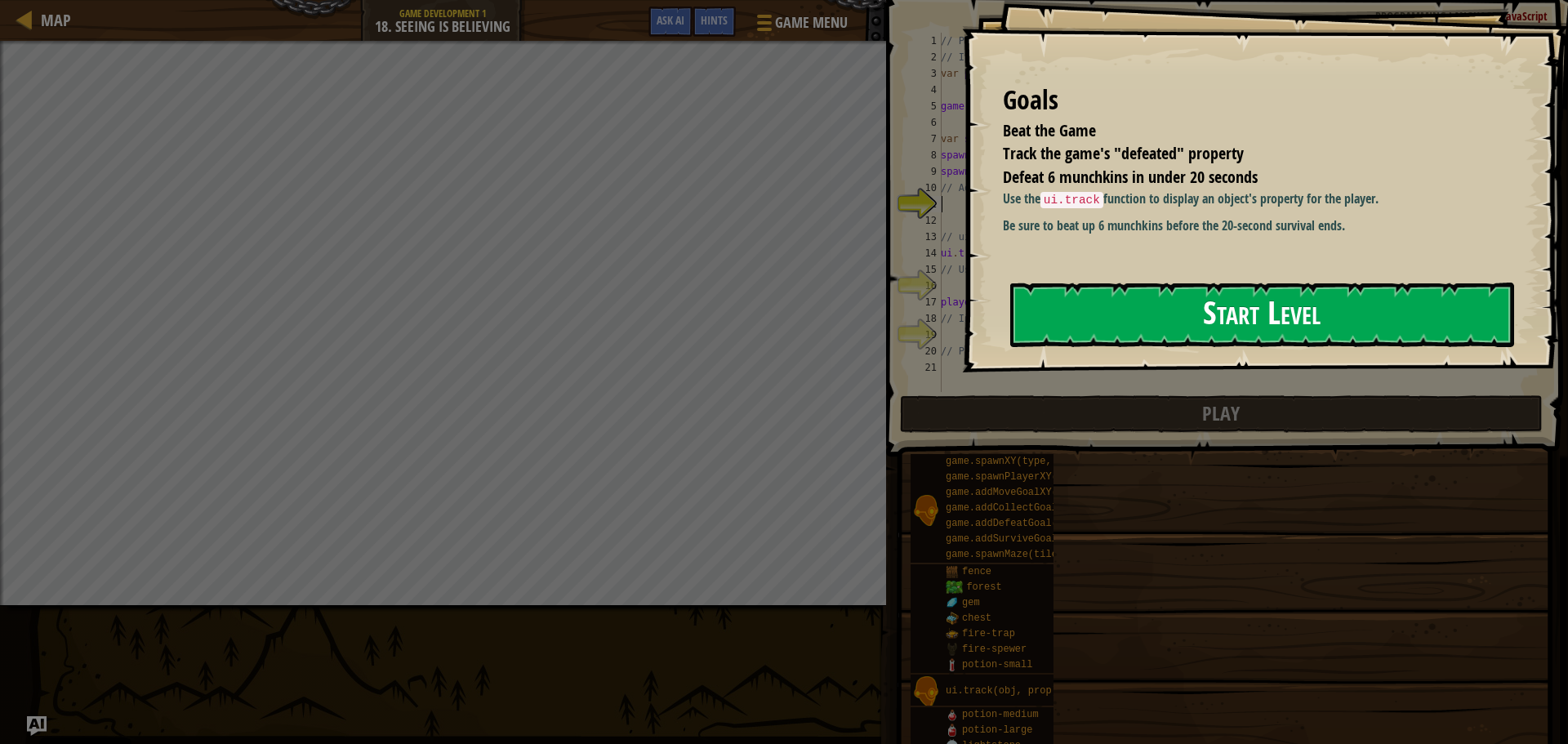
click at [1095, 313] on button "Start Level" at bounding box center [1262, 315] width 504 height 65
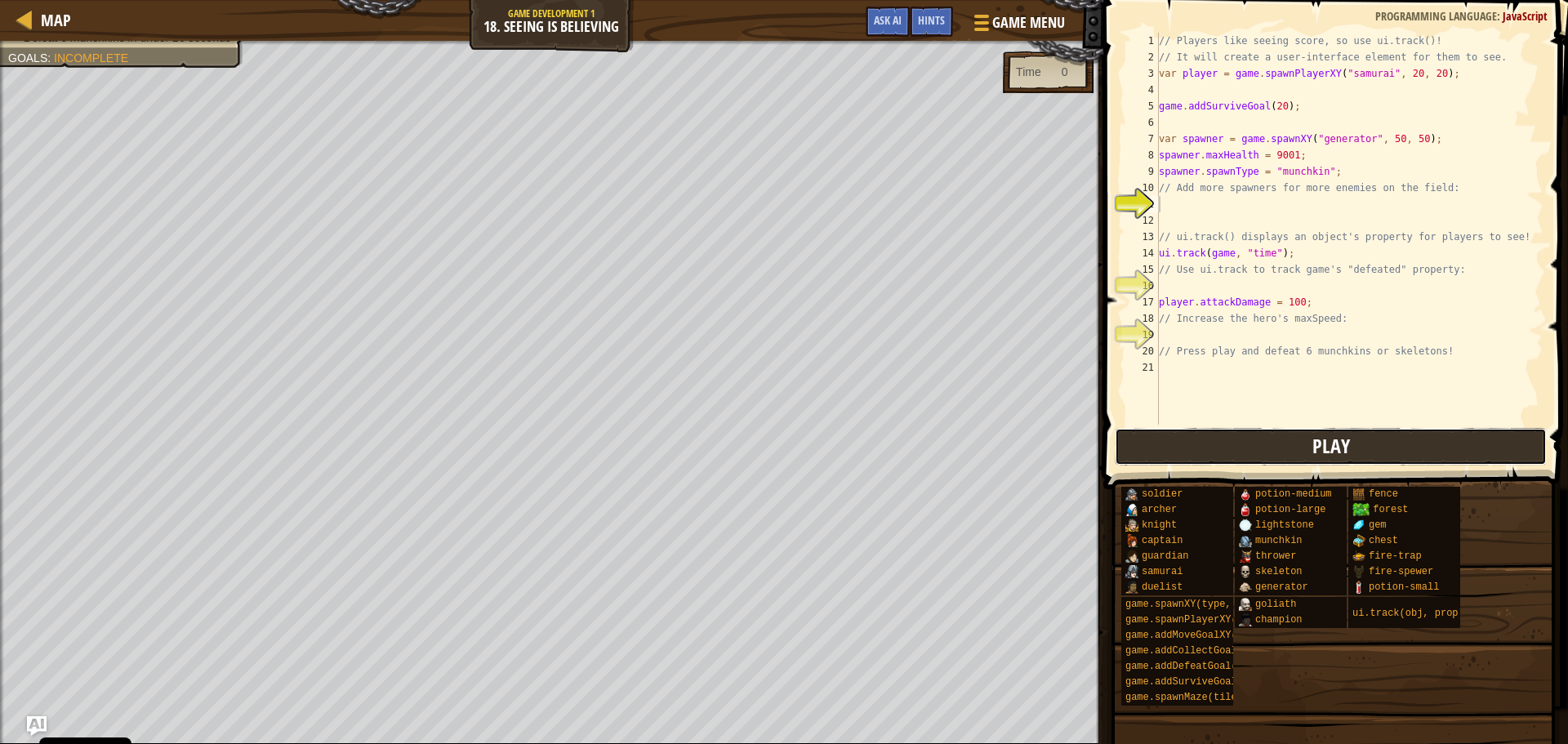
click at [1228, 448] on button "Play" at bounding box center [1331, 447] width 432 height 38
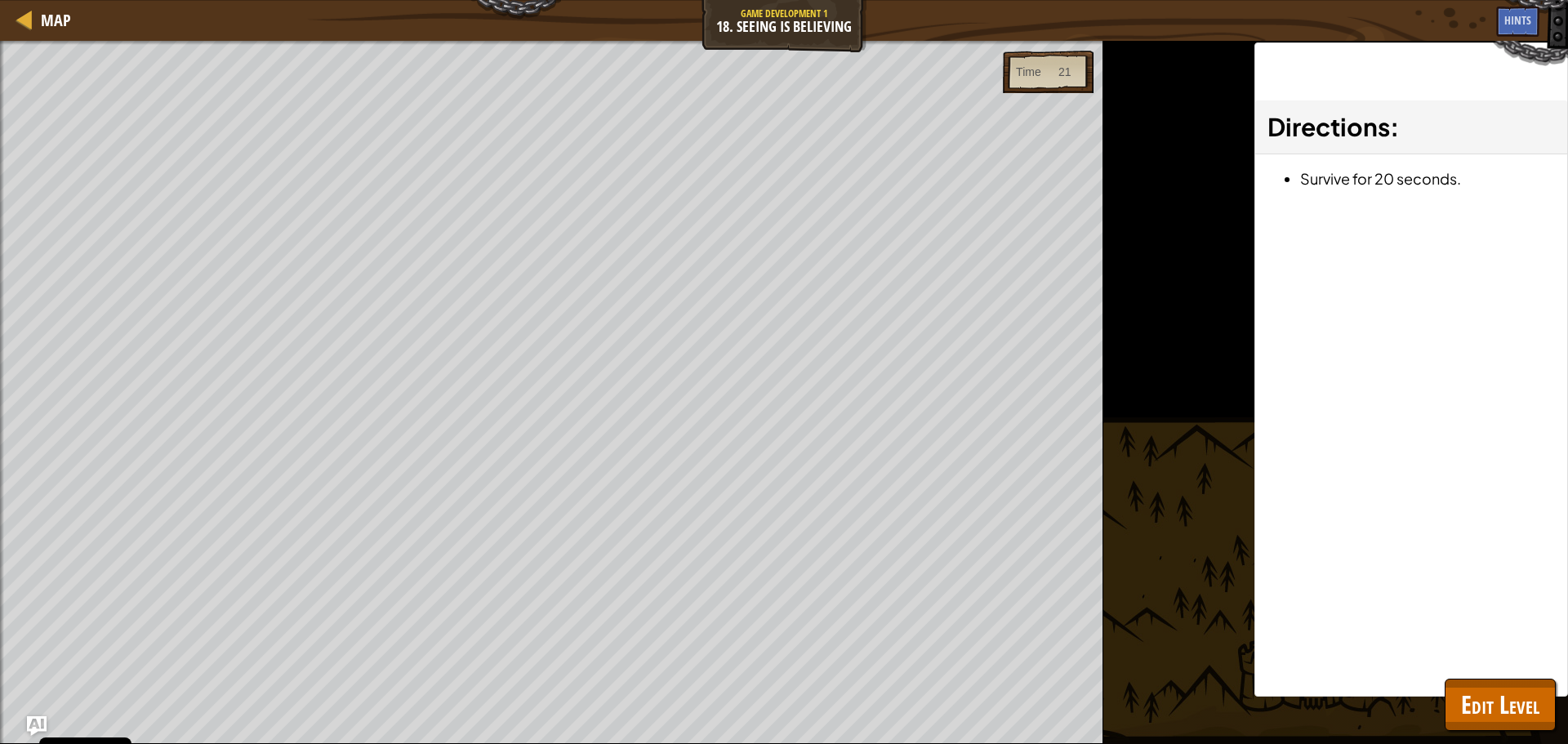
click at [764, 465] on div "Map Game Development 1 18. Seeing is Believing Game Menu Done Hints Ask AI 1 הה…" at bounding box center [784, 372] width 1568 height 744
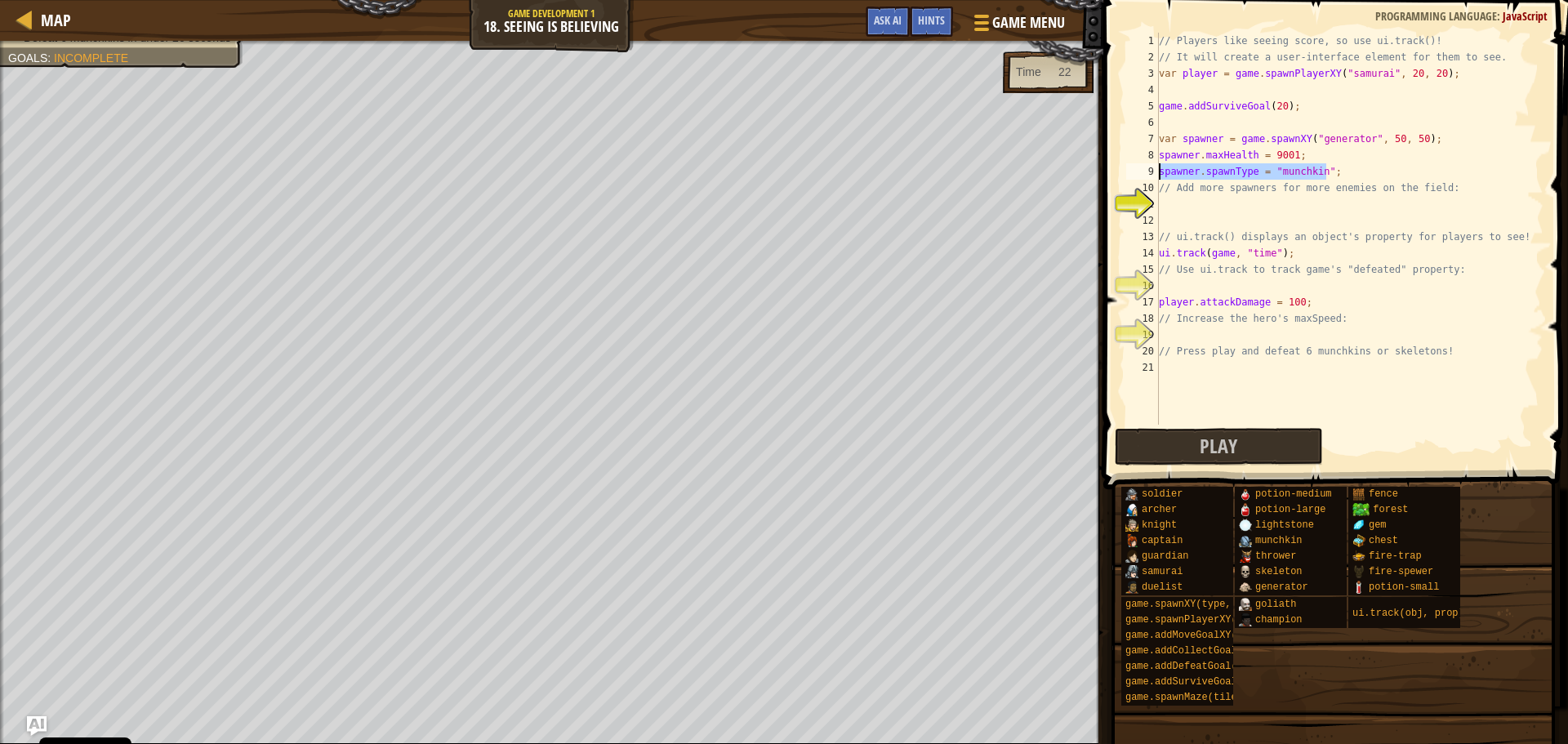
drag, startPoint x: 1325, startPoint y: 174, endPoint x: 1129, endPoint y: 166, distance: 196.2
click at [1129, 166] on div "1 2 3 4 5 6 7 8 9 10 11 12 13 14 15 16 17 18 19 20 21 // Players like seeing sc…" at bounding box center [1333, 228] width 420 height 392
paste textarea "ogre3.behavior = "AttacksNearest"
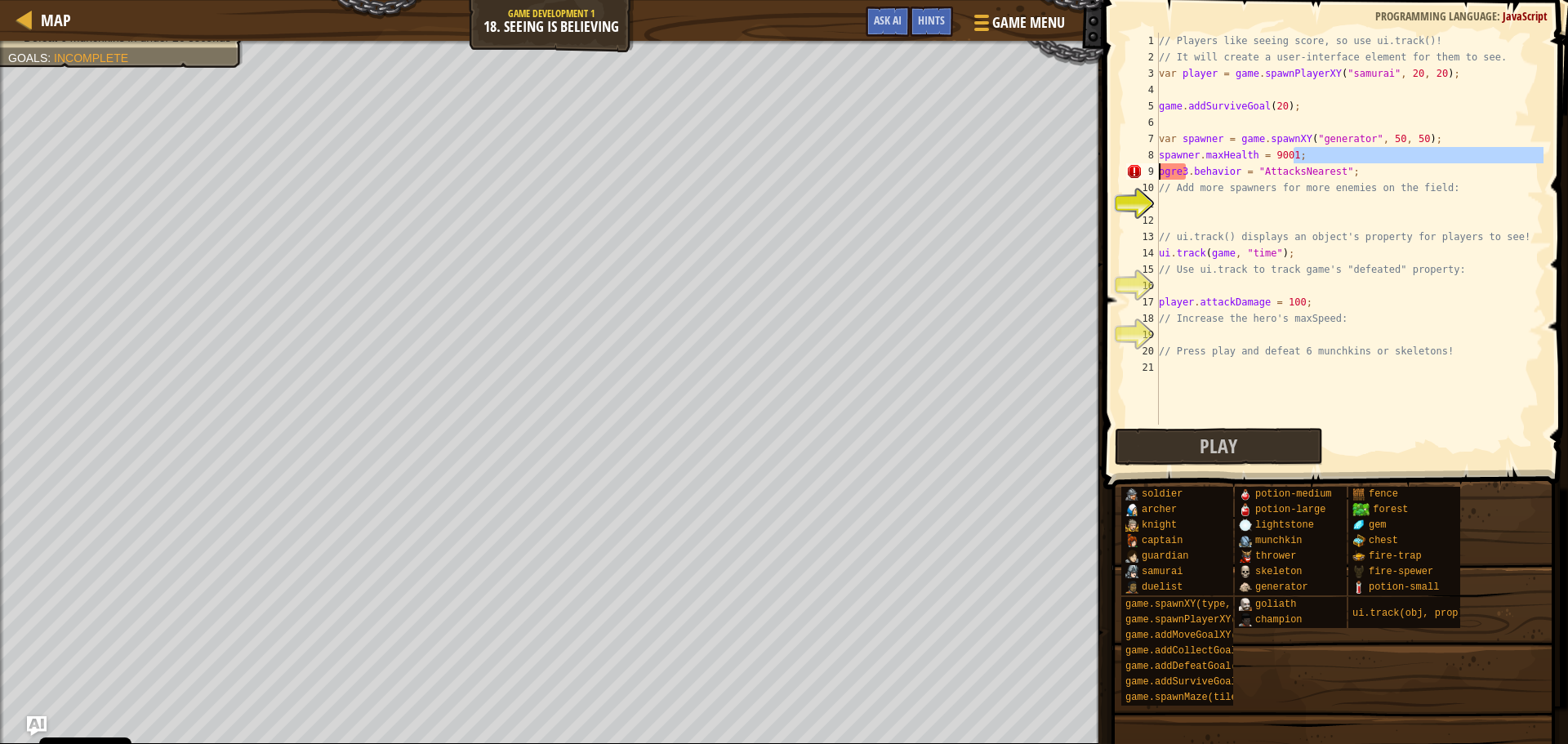
drag, startPoint x: 1355, startPoint y: 160, endPoint x: 1120, endPoint y: 171, distance: 235.3
click at [1120, 171] on div "ogre3.behavior = "AttacksNearest"; 1 2 3 4 5 6 7 8 9 10 11 12 13 14 15 16 17 18…" at bounding box center [1333, 277] width 470 height 537
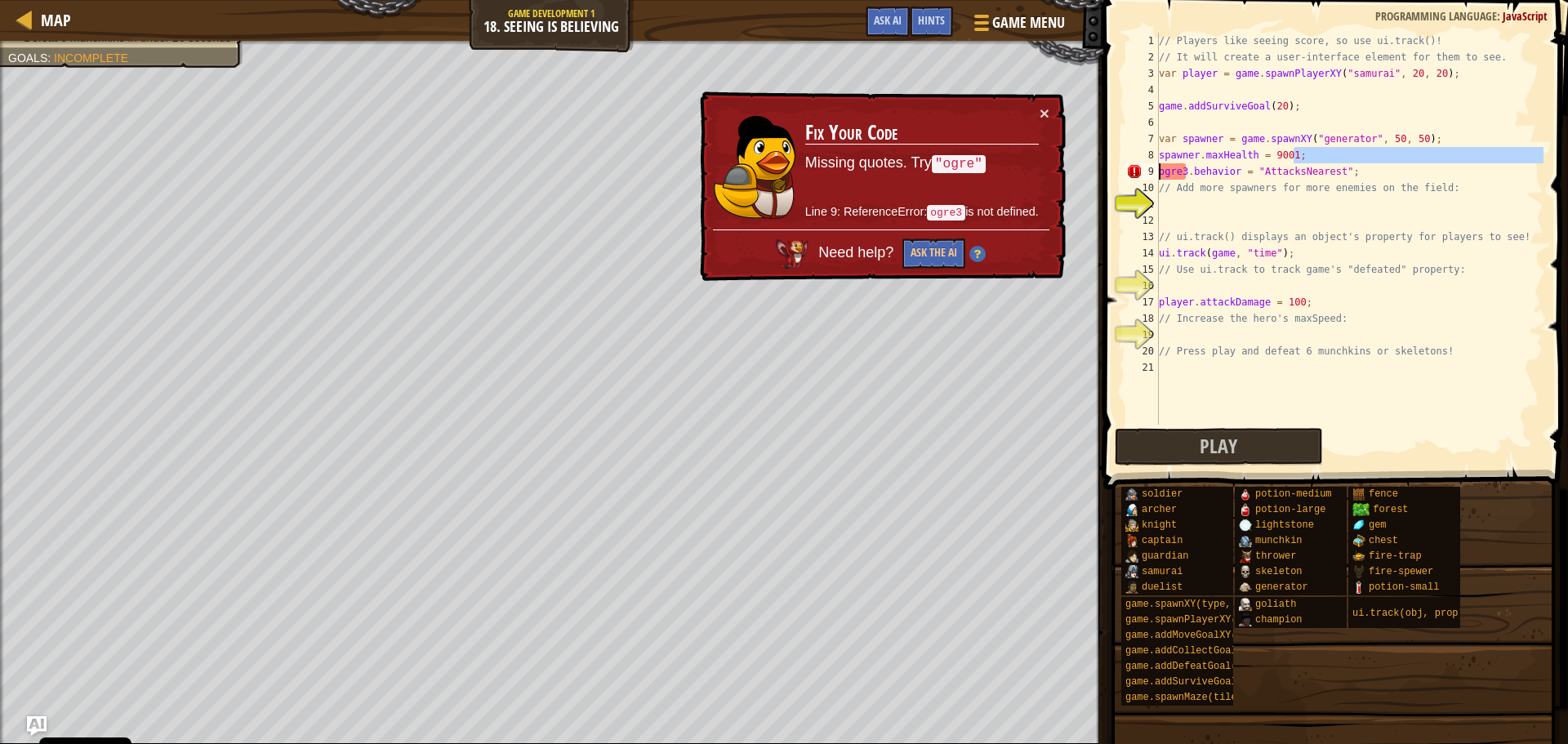
type textarea "spawner.spawnType = "munchkin";"
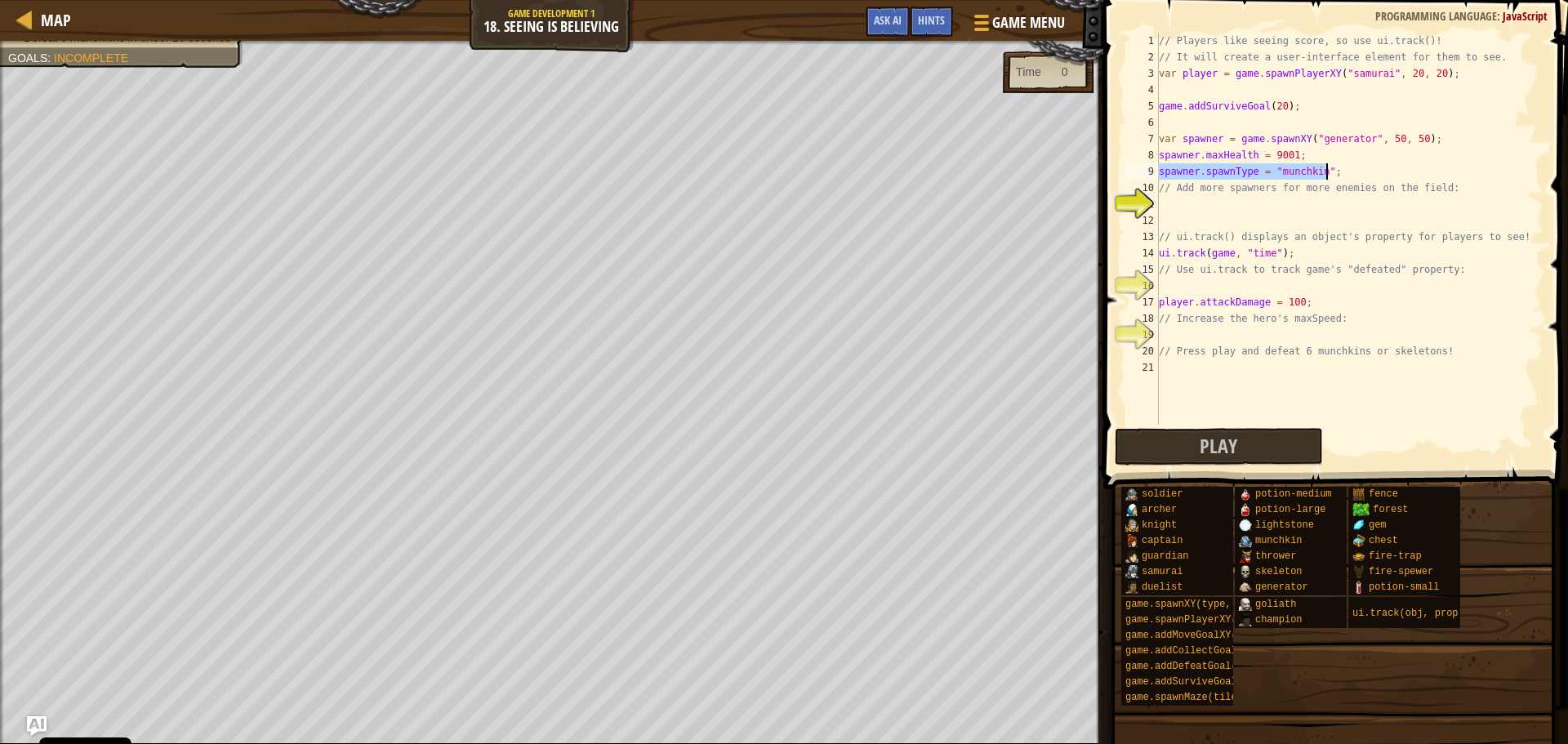
paste textarea
click at [1177, 206] on div "// Players like seeing score, so use ui.track()! // It will create a user-inter…" at bounding box center [1349, 244] width 388 height 425
paste textarea "spawner.spawnType = "munchkin";"
click at [1218, 437] on span "Play" at bounding box center [1218, 446] width 38 height 26
drag, startPoint x: 1308, startPoint y: 298, endPoint x: 1163, endPoint y: 302, distance: 145.1
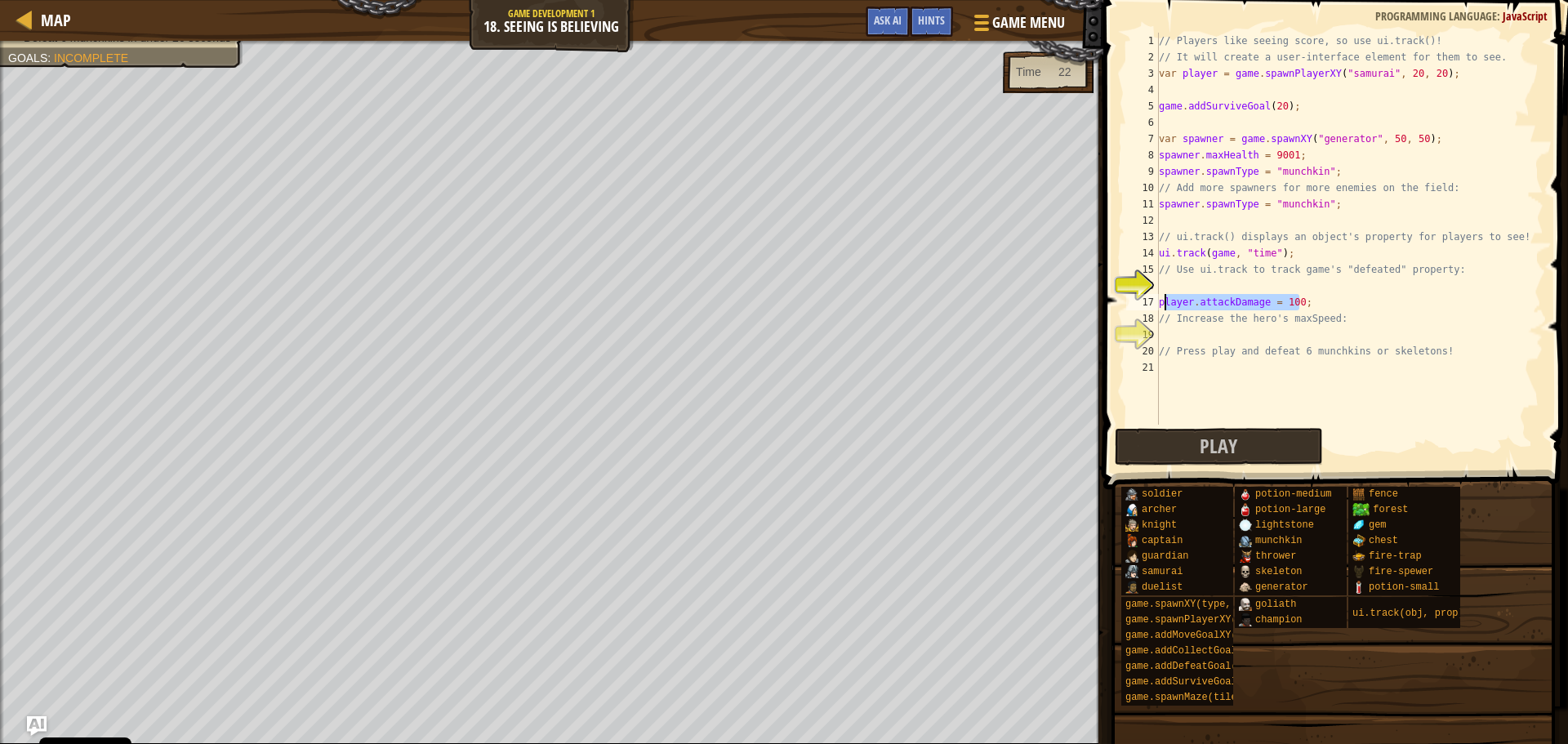
click at [1163, 302] on div "// Players like seeing score, so use ui.track()! // It will create a user-inter…" at bounding box center [1349, 244] width 388 height 425
type textarea "player.attackDamage = 100;"
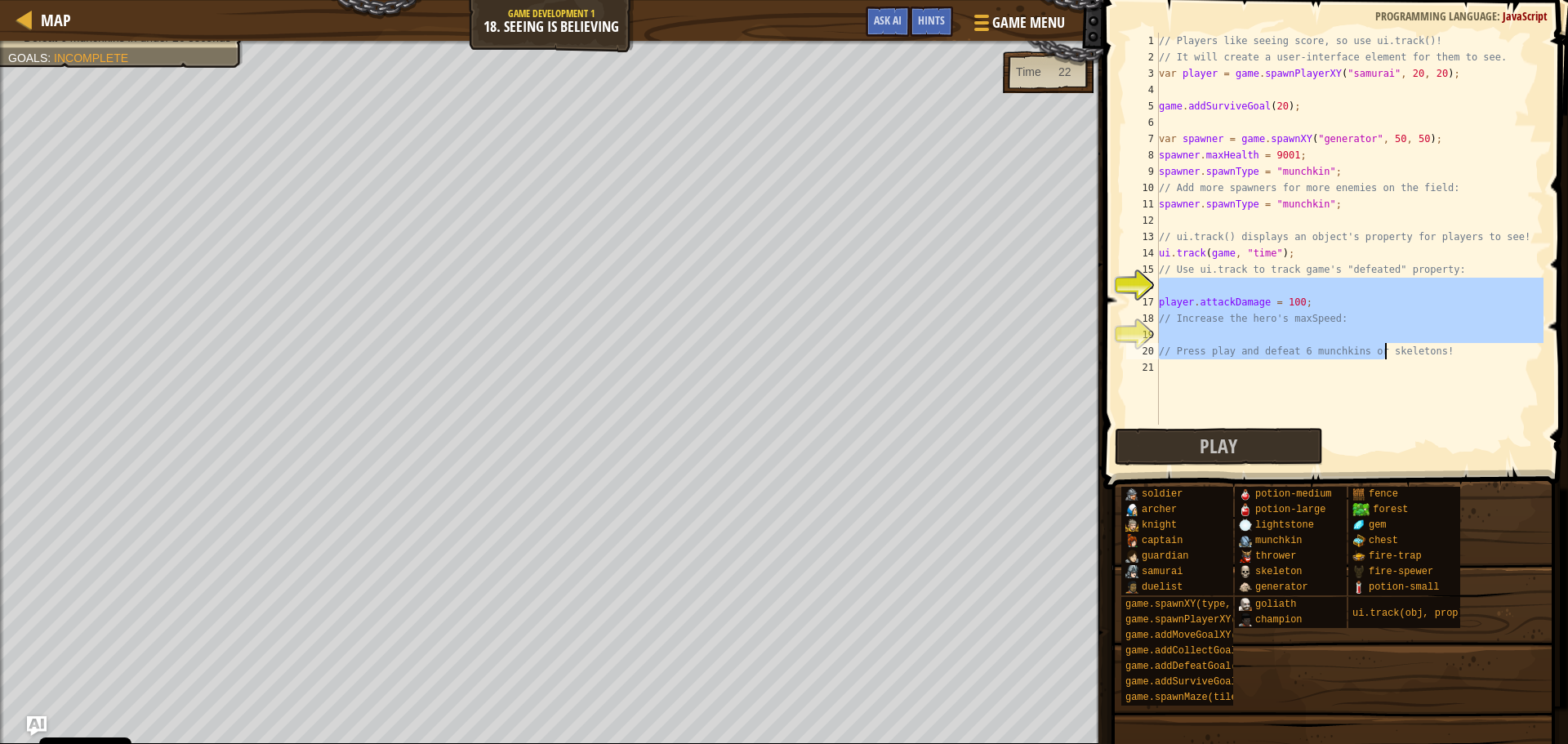
drag, startPoint x: 1308, startPoint y: 290, endPoint x: 1374, endPoint y: 348, distance: 87.9
click at [1374, 348] on div "// Players like seeing score, so use ui.track()! // It will create a user-inter…" at bounding box center [1349, 244] width 388 height 425
type textarea "// Press play and defeat 6 munchkins or skeletons!"
click at [1298, 289] on div "// Players like seeing score, so use ui.track()! // It will create a user-inter…" at bounding box center [1349, 228] width 388 height 392
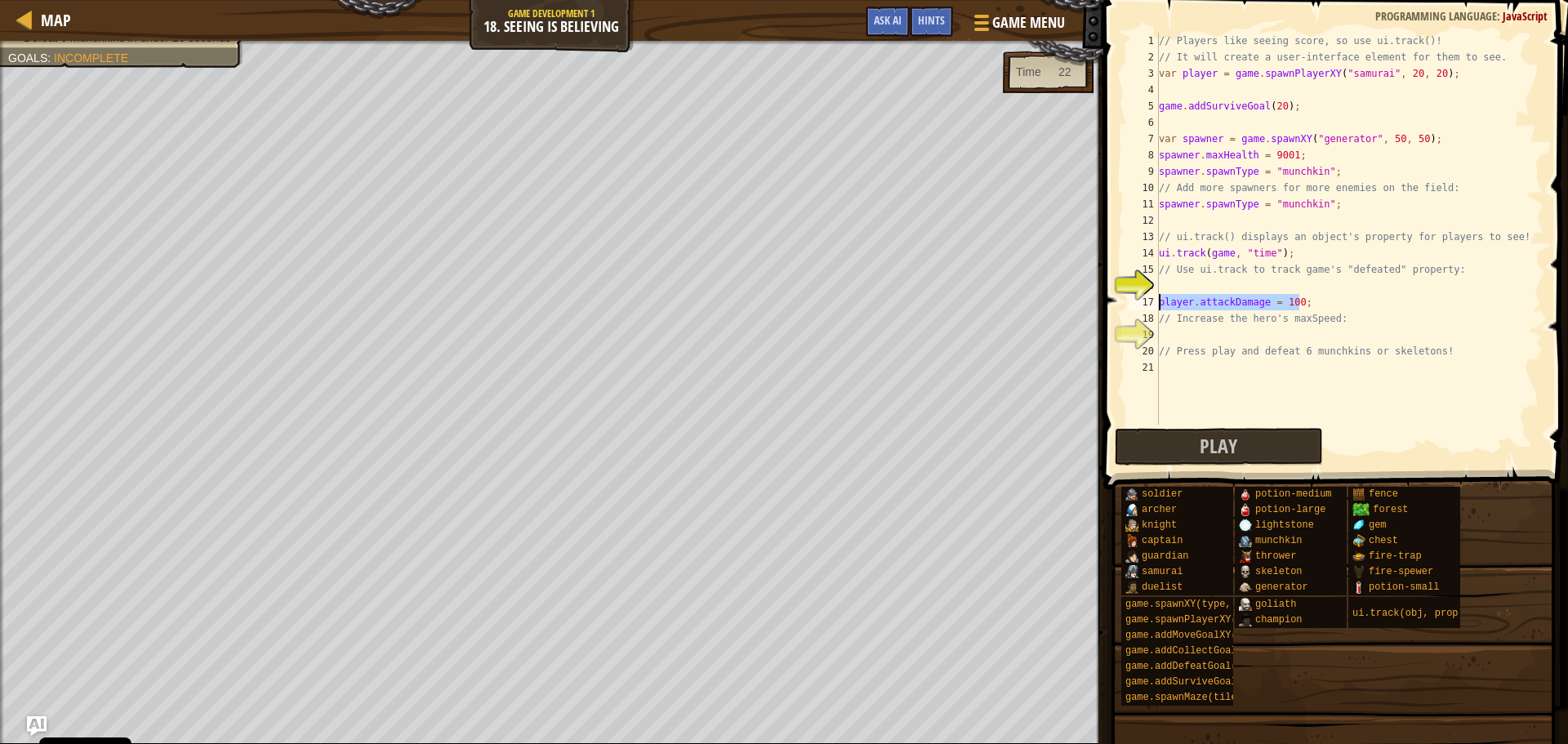
drag, startPoint x: 1325, startPoint y: 303, endPoint x: 1152, endPoint y: 299, distance: 173.0
click at [1152, 299] on div "1 2 3 4 5 6 7 8 9 10 11 12 13 14 15 16 17 18 19 20 21 // Players like seeing sc…" at bounding box center [1333, 228] width 420 height 392
click at [1180, 344] on div "// Players like seeing score, so use ui.track()! // It will create a user-inter…" at bounding box center [1349, 244] width 388 height 425
type textarea "// Press play and defeat 6 munchkins or skeletons!"
click at [1180, 331] on div "// Players like seeing score, so use ui.track()! // It will create a user-inter…" at bounding box center [1349, 244] width 388 height 425
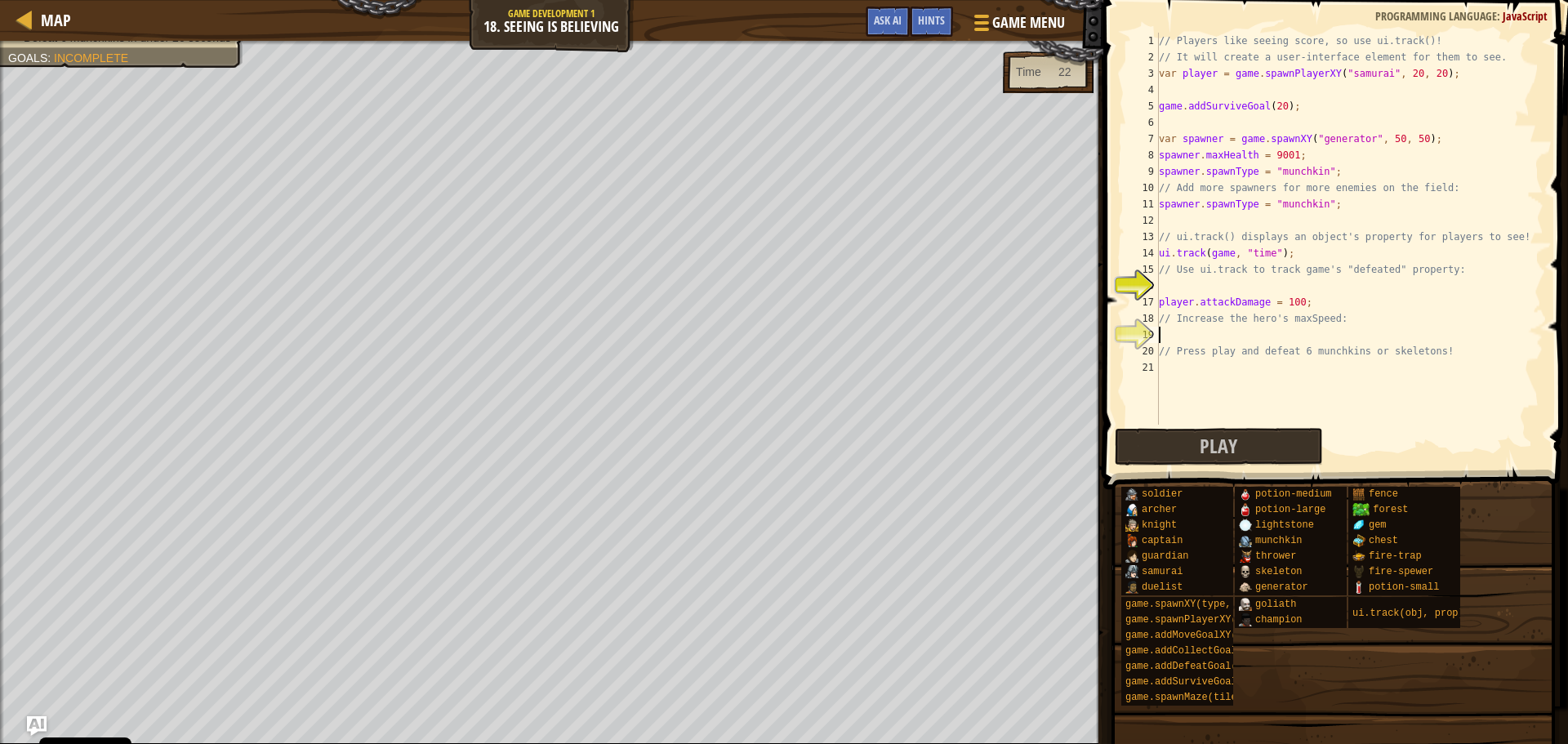
paste textarea "player.attackDamage = 100;"
click at [1261, 333] on div "// Players like seeing score, so use ui.track()! // It will create a user-inter…" at bounding box center [1349, 244] width 388 height 425
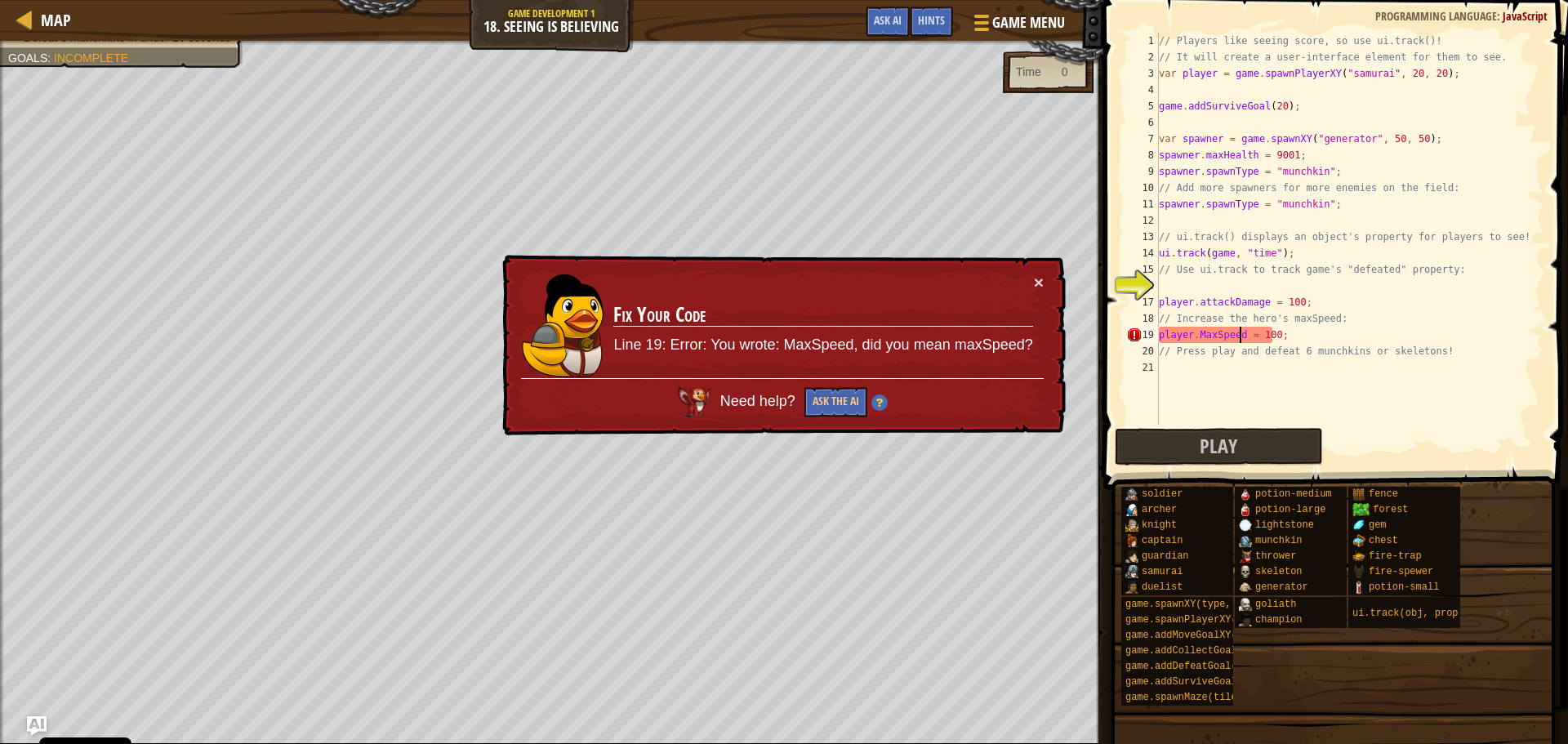
click at [1202, 329] on div "// Players like seeing score, so use ui.track()! // It will create a user-inter…" at bounding box center [1349, 244] width 388 height 425
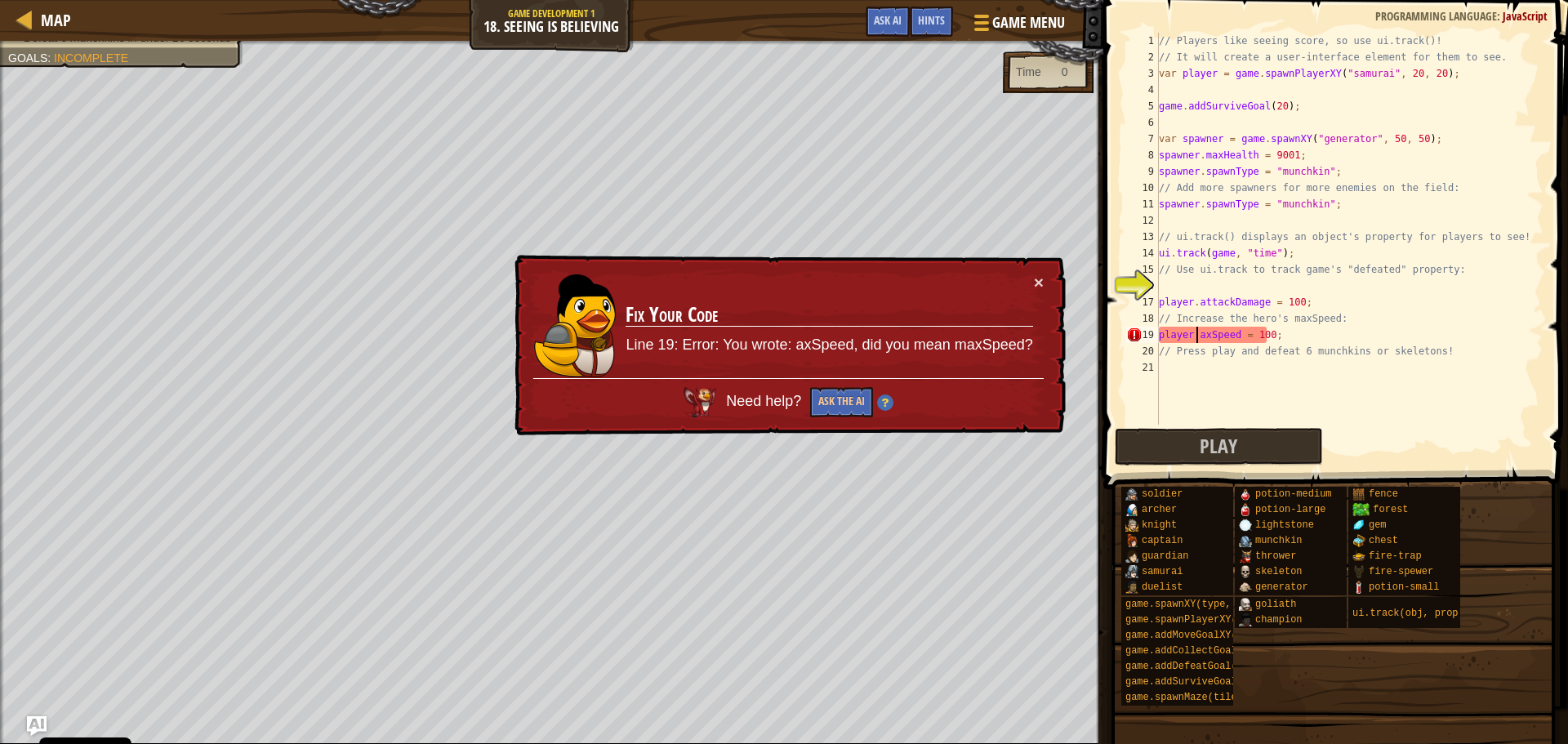
scroll to position [8, 3]
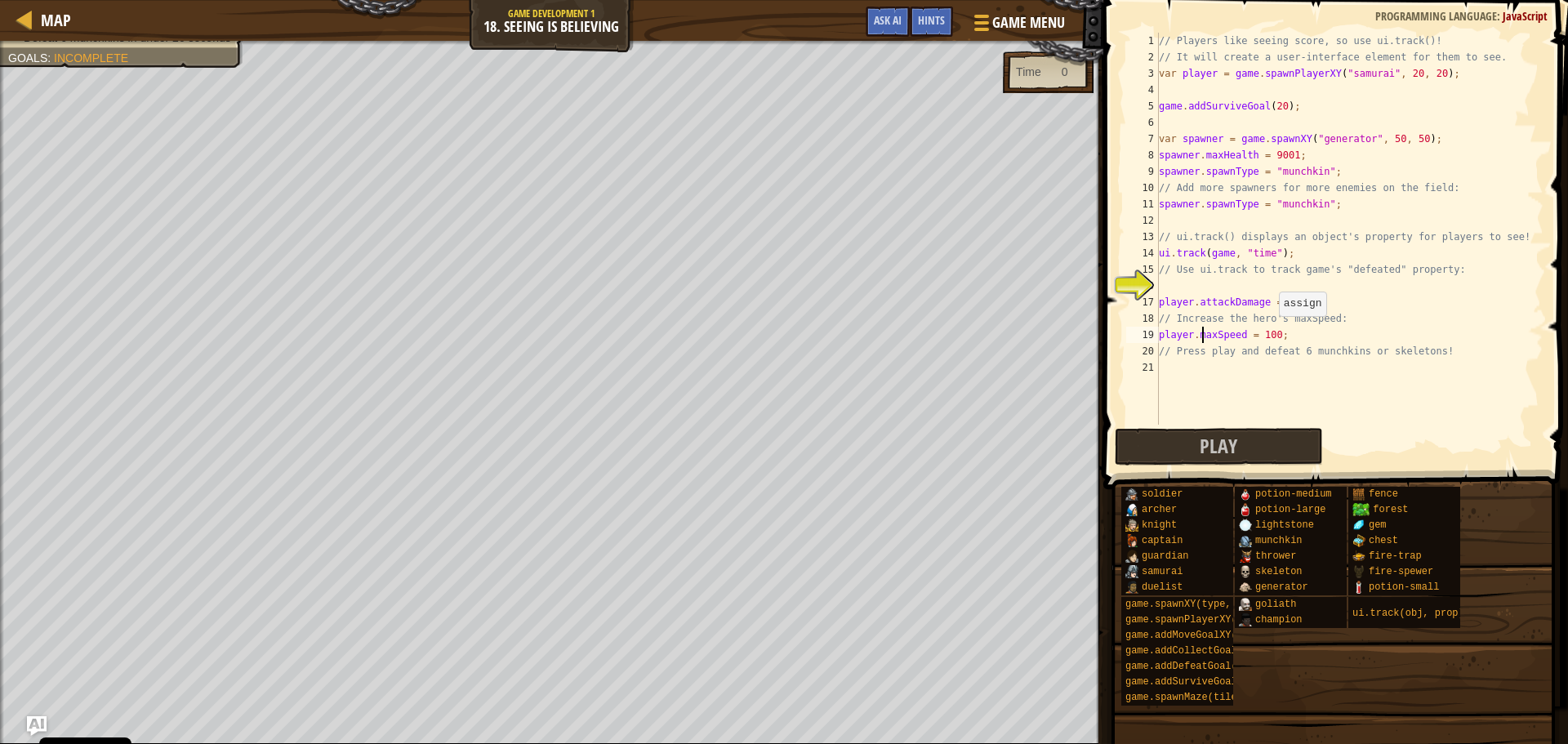
click at [1271, 332] on div "// Players like seeing score, so use ui.track()! // It will create a user-inter…" at bounding box center [1349, 244] width 388 height 425
click at [1293, 297] on div "// Players like seeing score, so use ui.track()! // It will create a user-inter…" at bounding box center [1349, 244] width 388 height 425
drag, startPoint x: 1295, startPoint y: 254, endPoint x: 1160, endPoint y: 258, distance: 135.1
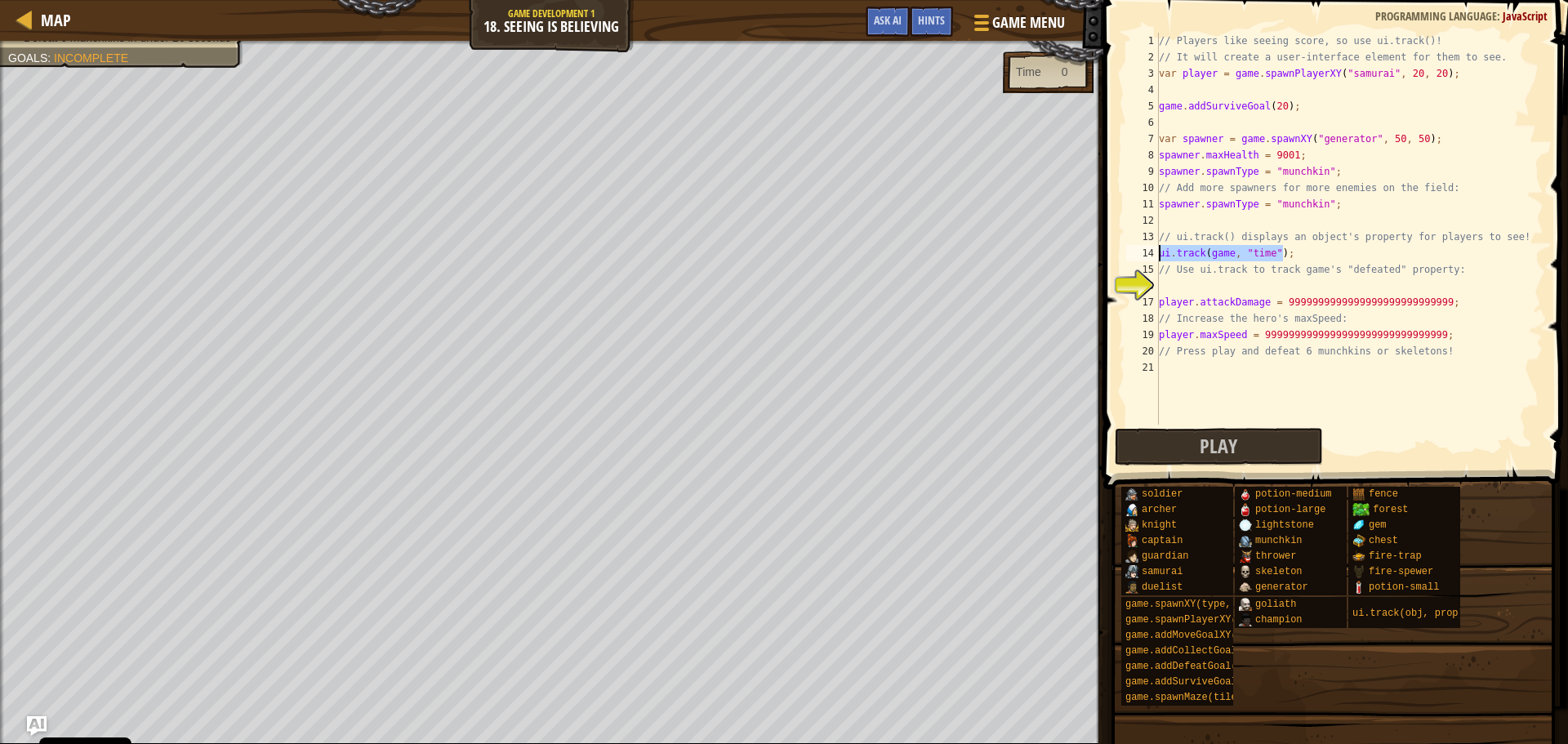
click at [1160, 258] on div "// Players like seeing score, so use ui.track()! // It will create a user-inter…" at bounding box center [1349, 244] width 388 height 425
type textarea "ui.track(game, "time");"
click at [1190, 288] on div "// Players like seeing score, so use ui.track()! // It will create a user-inter…" at bounding box center [1349, 244] width 388 height 425
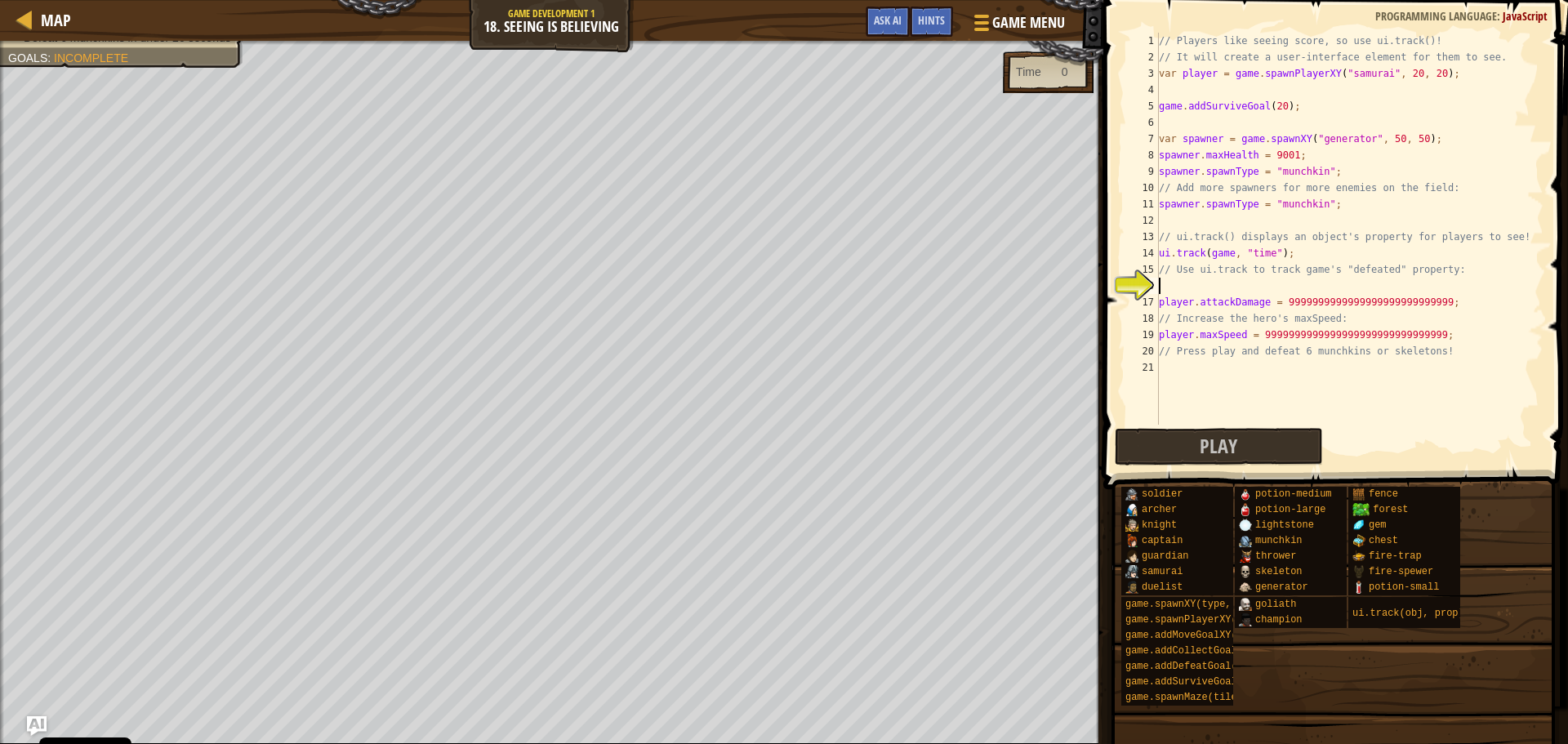
paste textarea "ui.track(game, "time");"
click at [1260, 285] on div "// Players like seeing score, so use ui.track()! // It will create a user-inter…" at bounding box center [1349, 244] width 388 height 425
type textarea "ui.track(game, "defeated");"
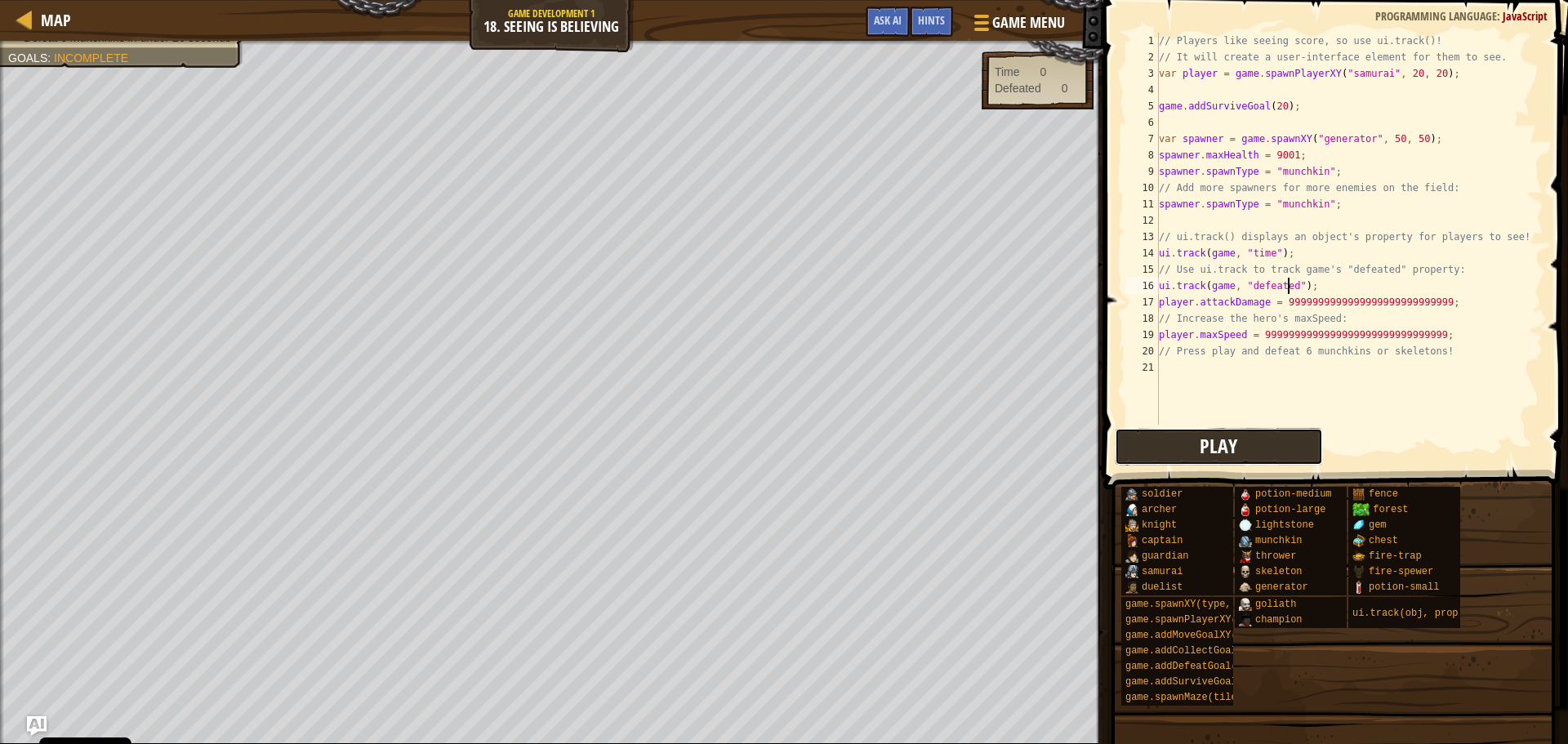
click at [1211, 447] on span "Play" at bounding box center [1218, 446] width 38 height 26
click at [1192, 424] on div "// Players like seeing score, so use ui.track()! // It will create a user-inter…" at bounding box center [1349, 244] width 388 height 425
click at [1177, 442] on button "Play" at bounding box center [1218, 447] width 208 height 38
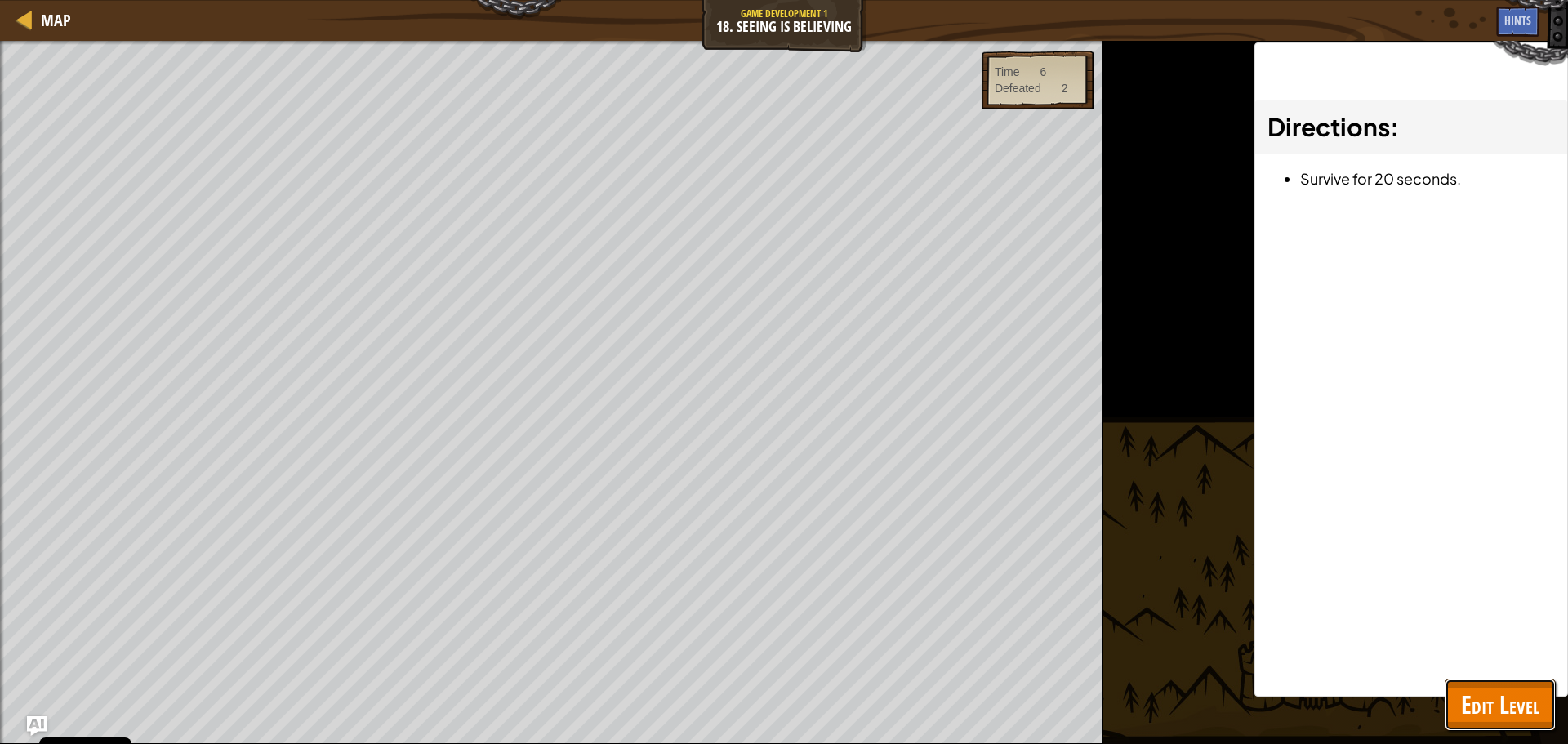
click at [1495, 688] on span "Edit Level" at bounding box center [1500, 704] width 79 height 33
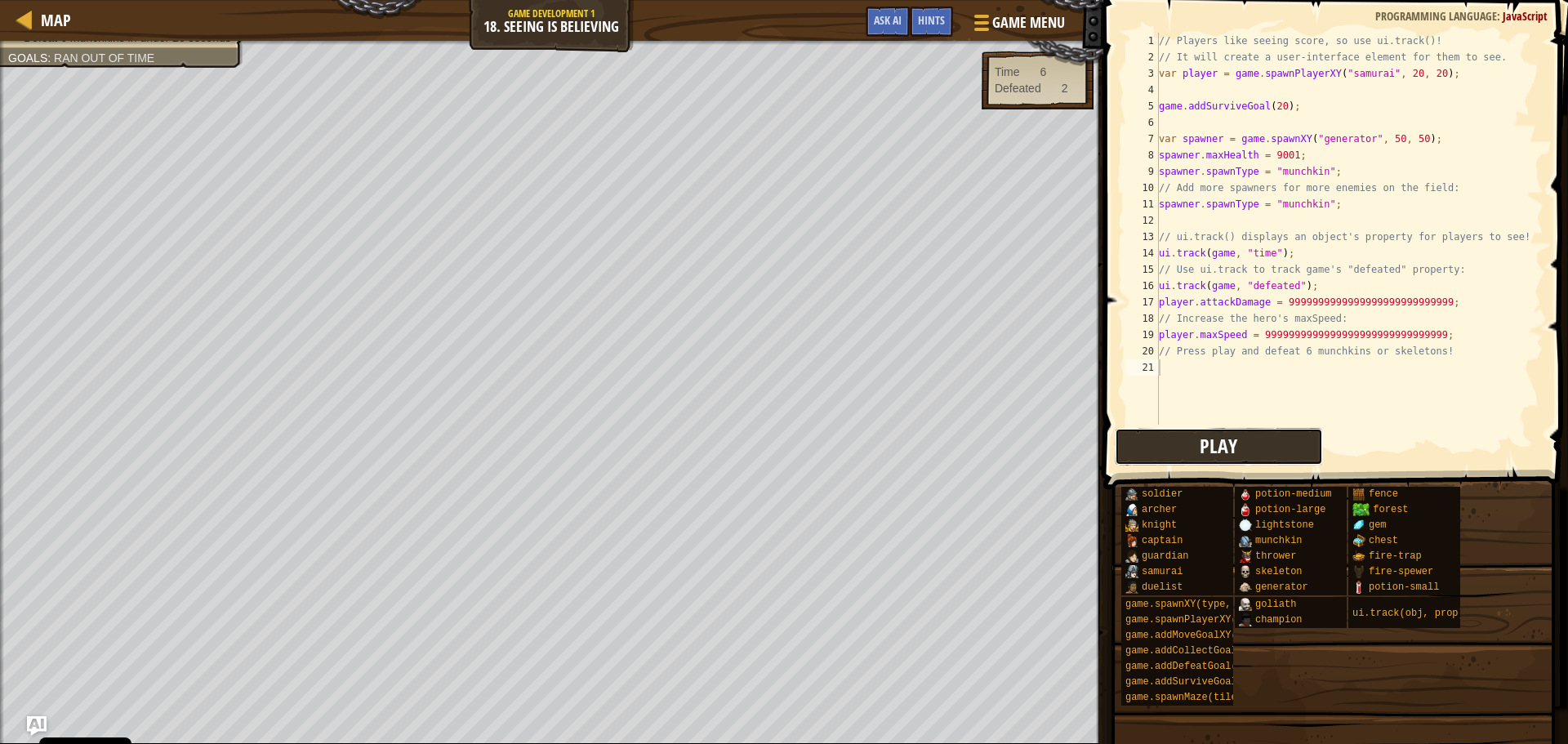
click at [1179, 437] on button "Play" at bounding box center [1218, 447] width 208 height 38
drag, startPoint x: 1421, startPoint y: 131, endPoint x: 1180, endPoint y: 139, distance: 241.1
click at [1180, 139] on div "// Players like seeing score, so use ui.track()! // It will create a user-inter…" at bounding box center [1349, 244] width 388 height 425
type textarea "var spawner = game.spawnXY("generator", 50, 50);"
click at [1170, 220] on div "// Players like seeing score, so use ui.track()! // It will create a user-inter…" at bounding box center [1349, 244] width 388 height 425
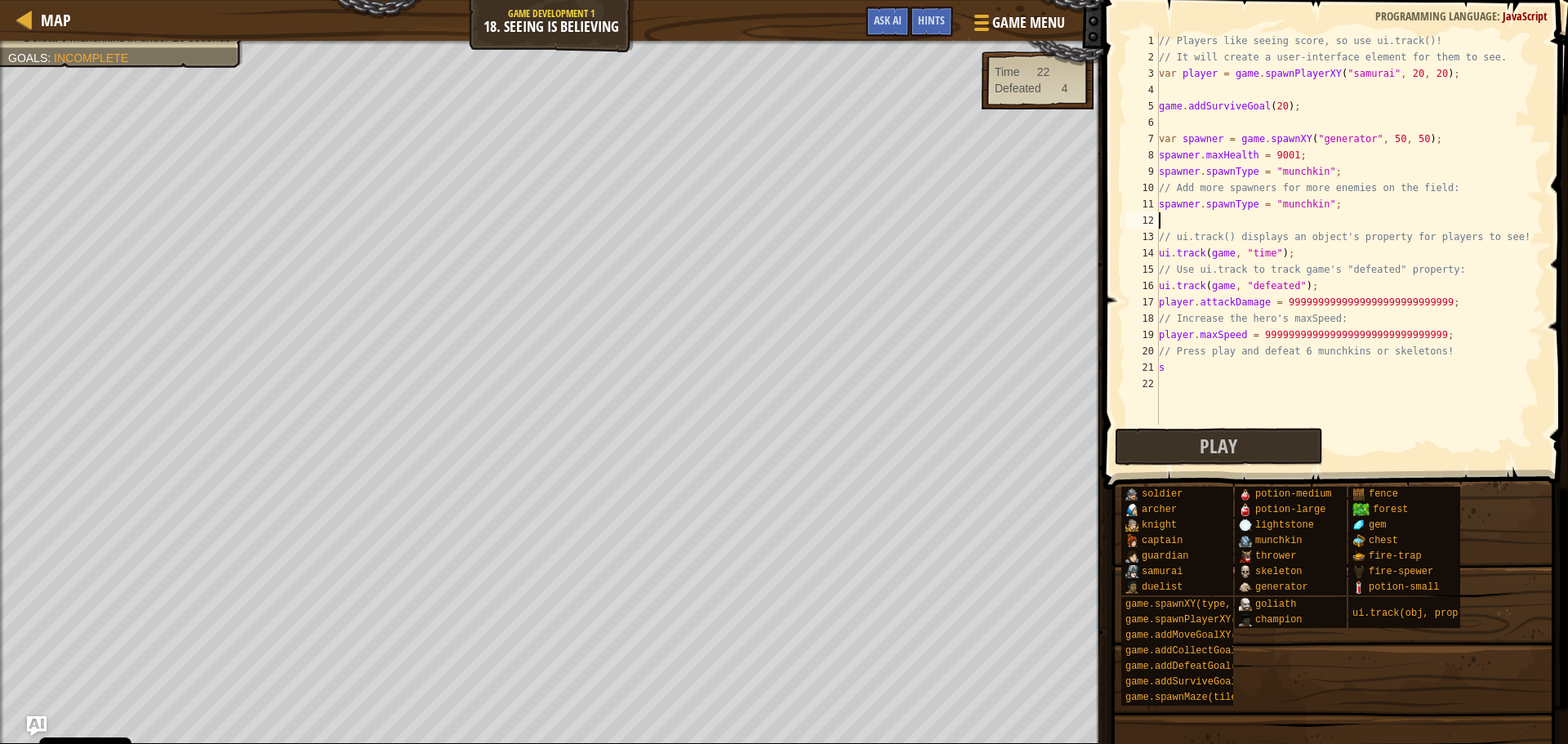
paste textarea "spawner = game.spawnXY("generator", 50, 50);"
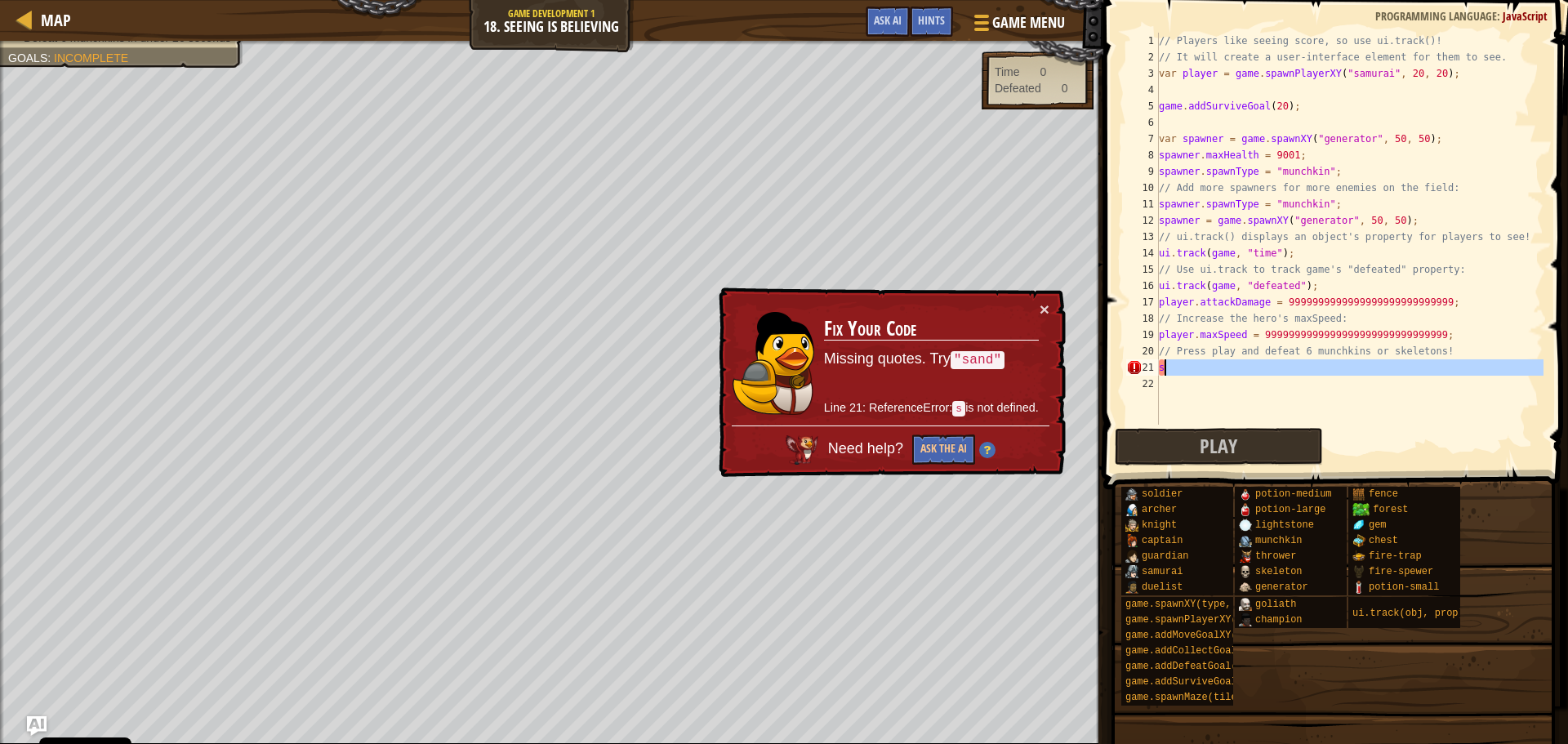
type textarea "s"
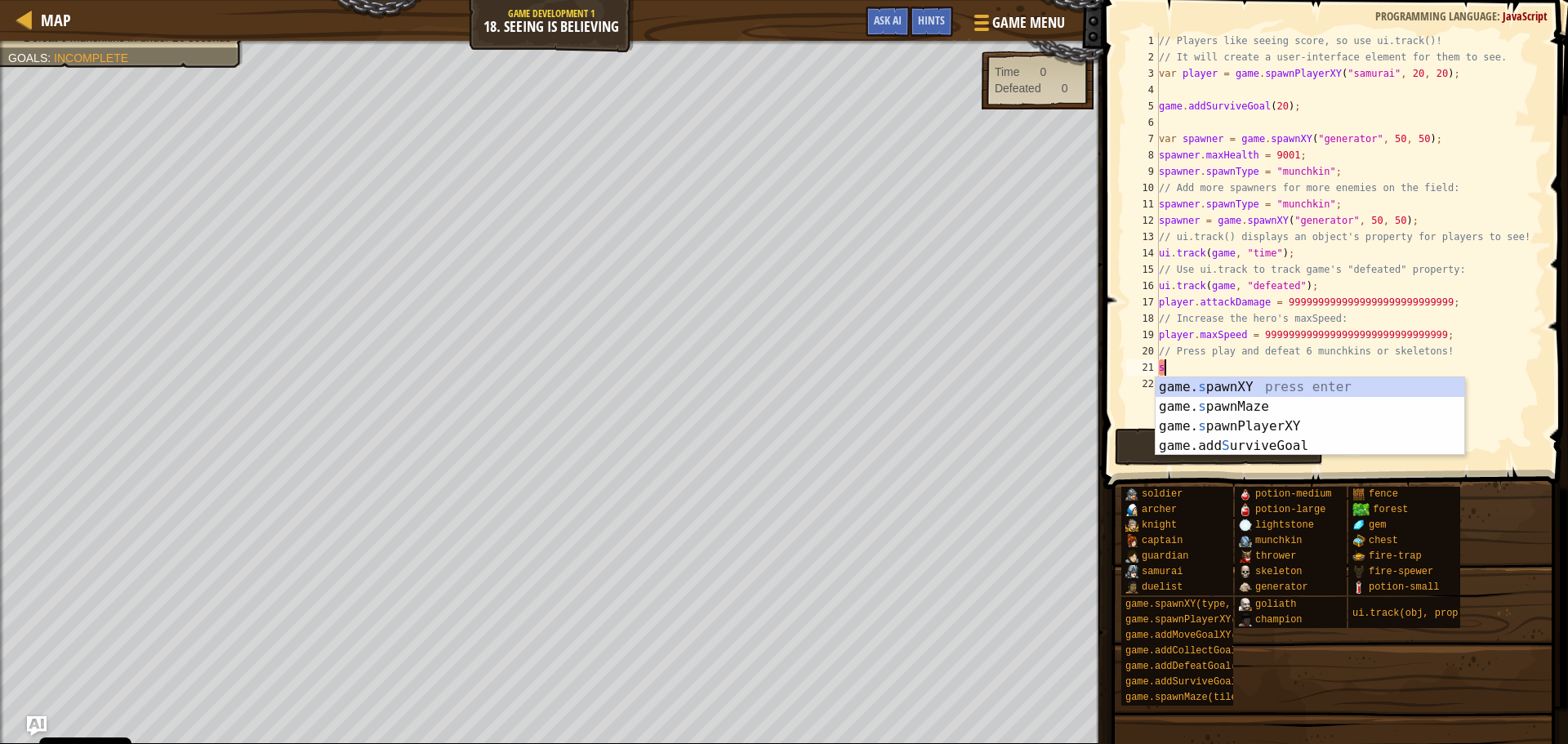
click at [1192, 372] on div "// Players like seeing score, so use ui.track()! // It will create a user-inter…" at bounding box center [1349, 244] width 388 height 425
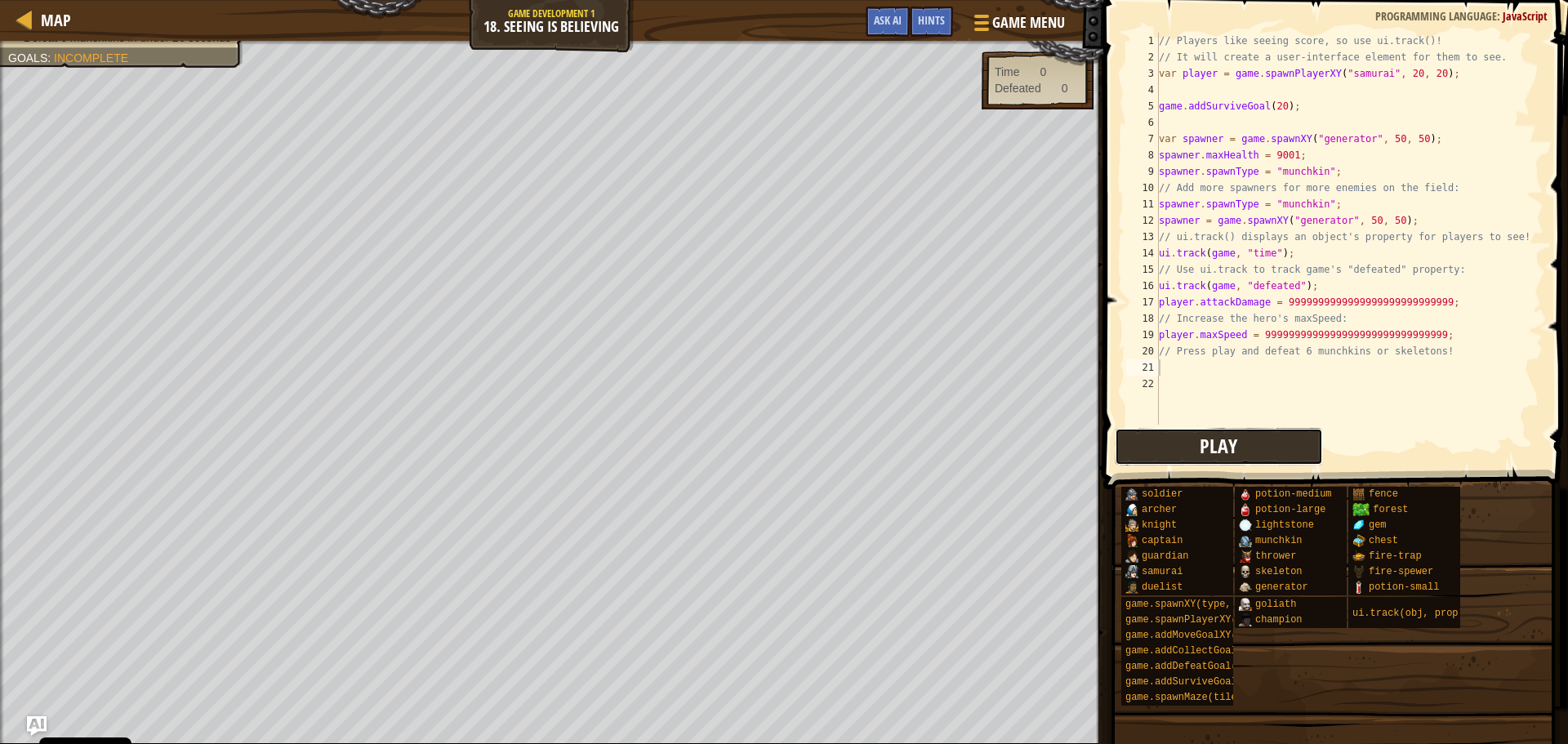
click at [1229, 431] on button "Play" at bounding box center [1218, 447] width 208 height 38
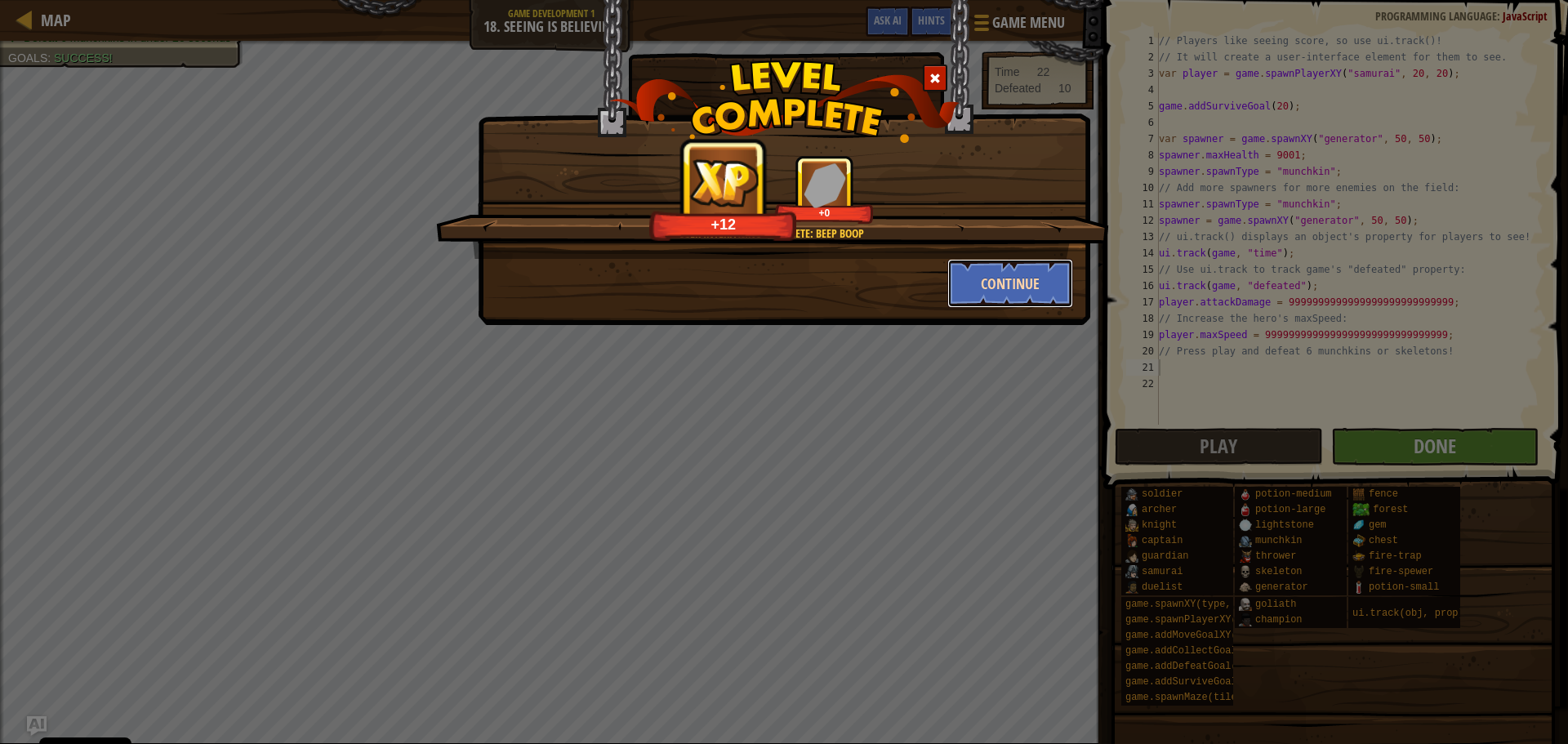
click at [1004, 281] on button "Continue" at bounding box center [1010, 283] width 126 height 49
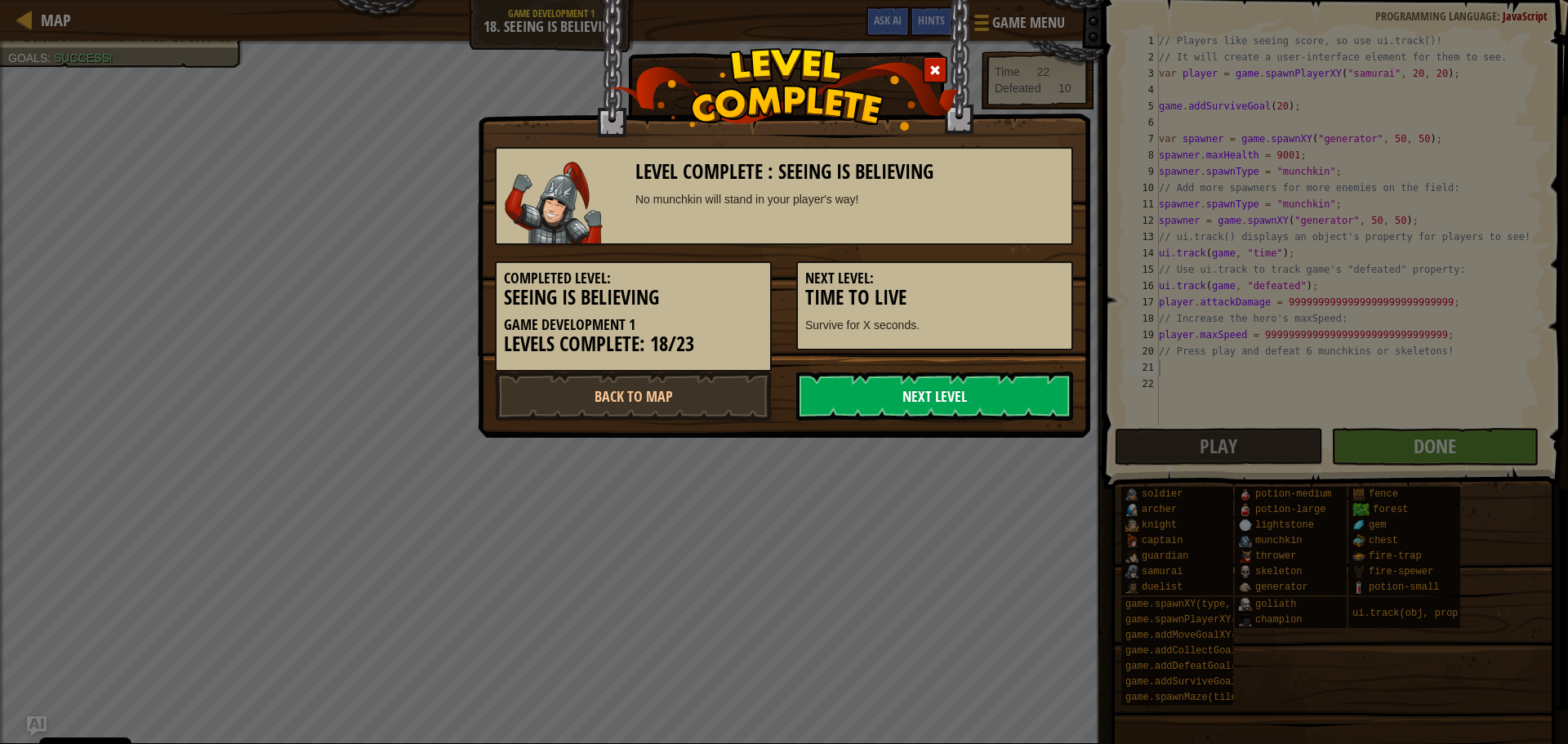
click at [945, 400] on link "Next Level" at bounding box center [934, 395] width 277 height 49
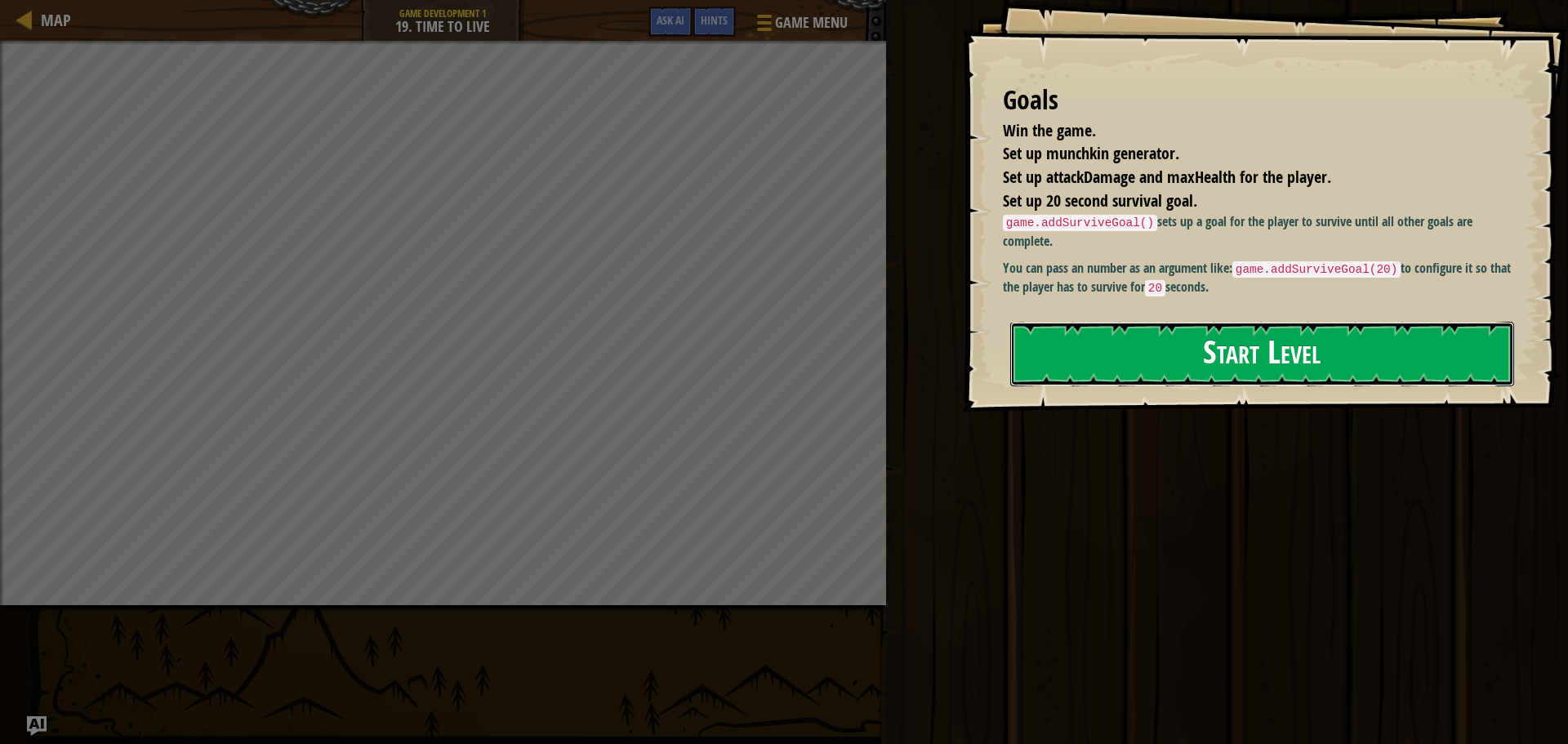
click at [1116, 358] on button "Start Level" at bounding box center [1262, 354] width 504 height 65
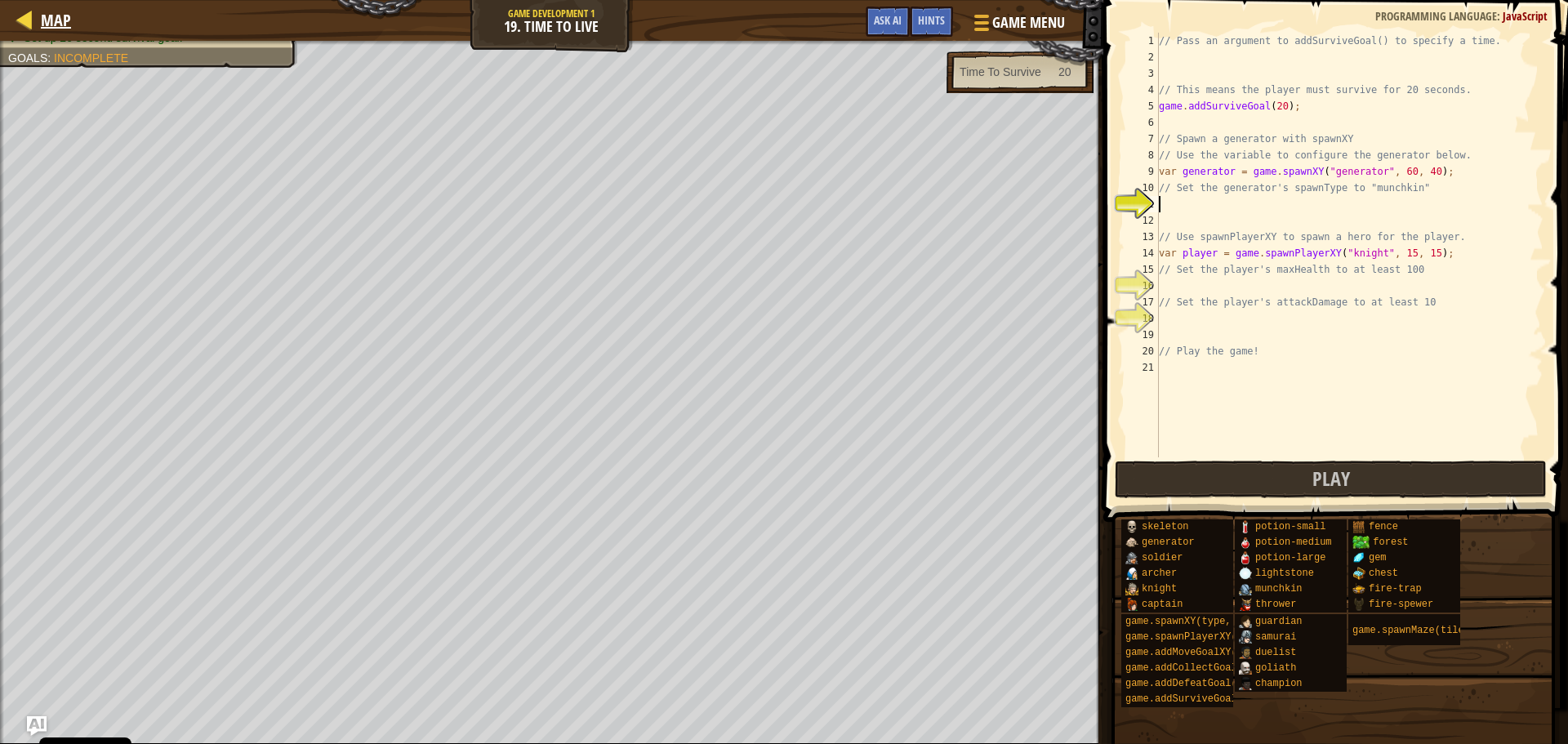
click at [56, 35] on div "Map" at bounding box center [51, 21] width 38 height 41
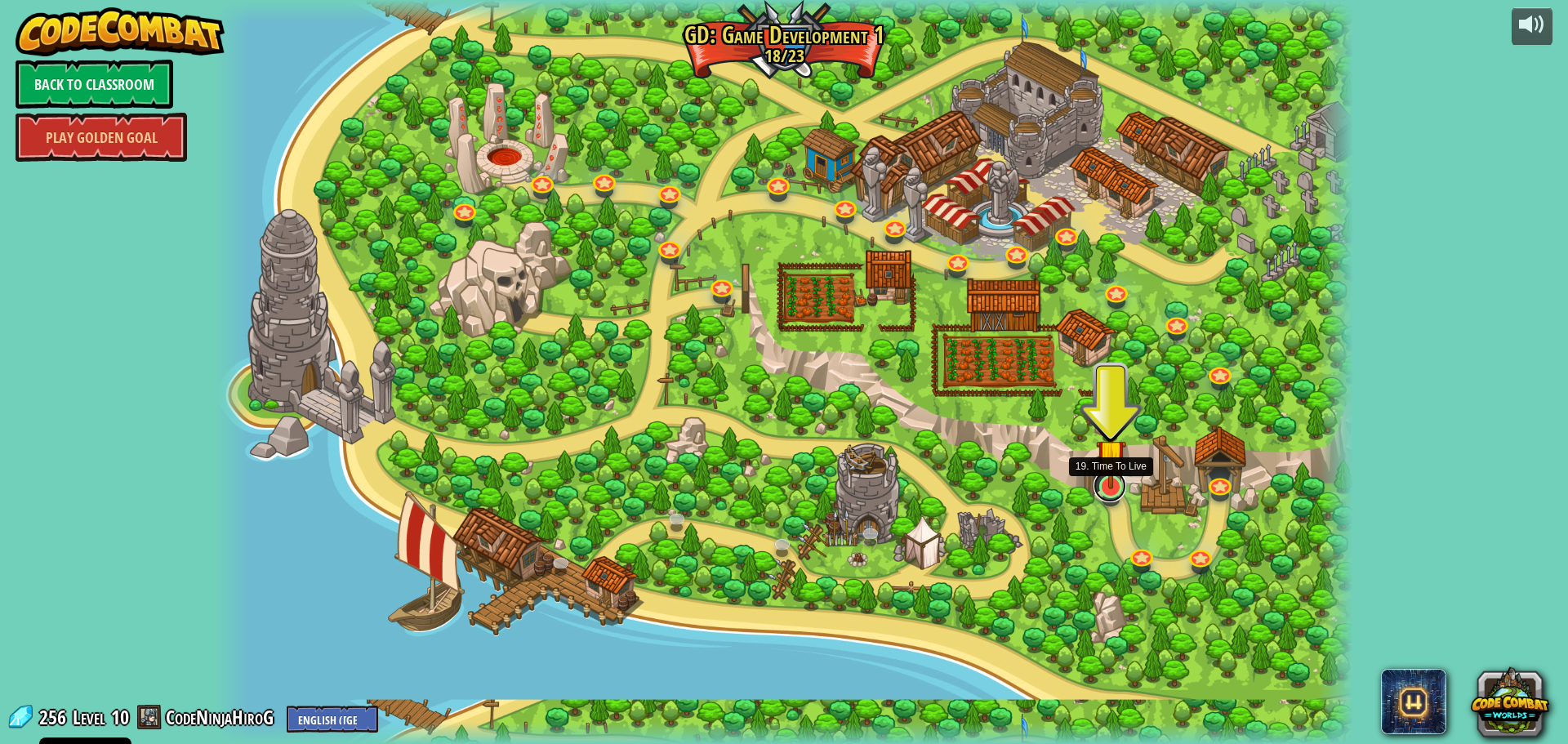
click at [1110, 493] on link at bounding box center [1109, 486] width 32 height 32
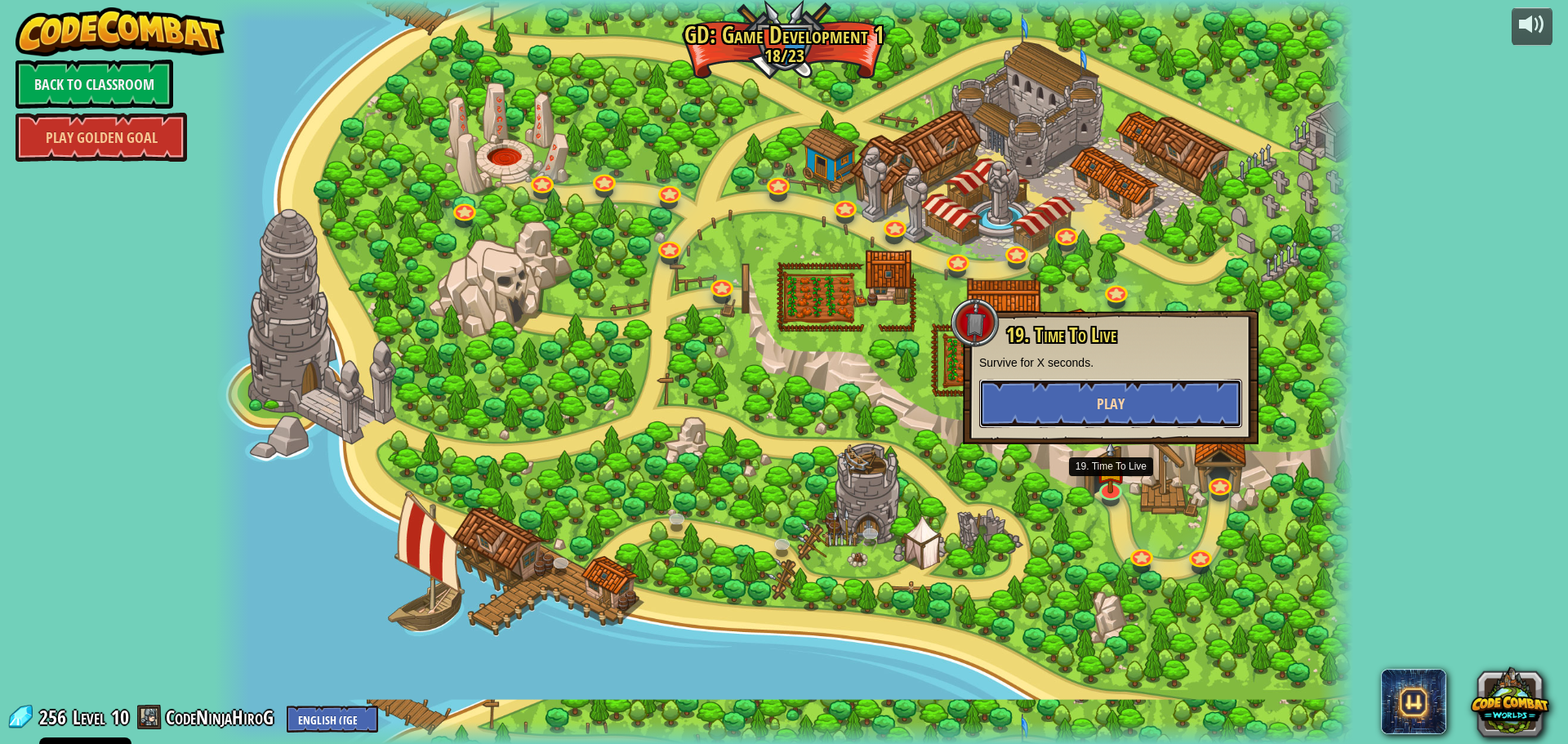
click at [1038, 402] on button "Play" at bounding box center [1110, 403] width 263 height 49
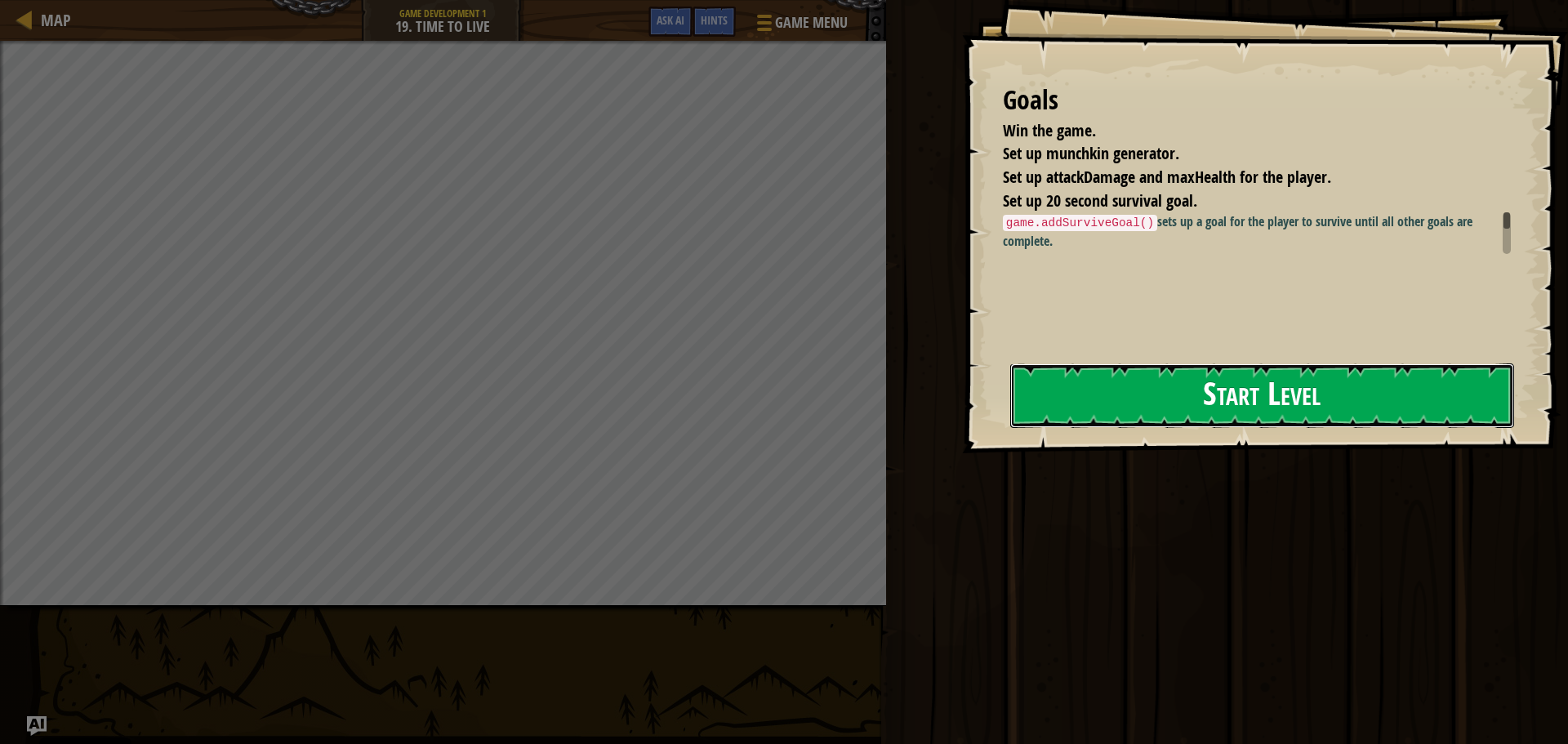
click at [1196, 414] on button "Start Level" at bounding box center [1262, 395] width 504 height 65
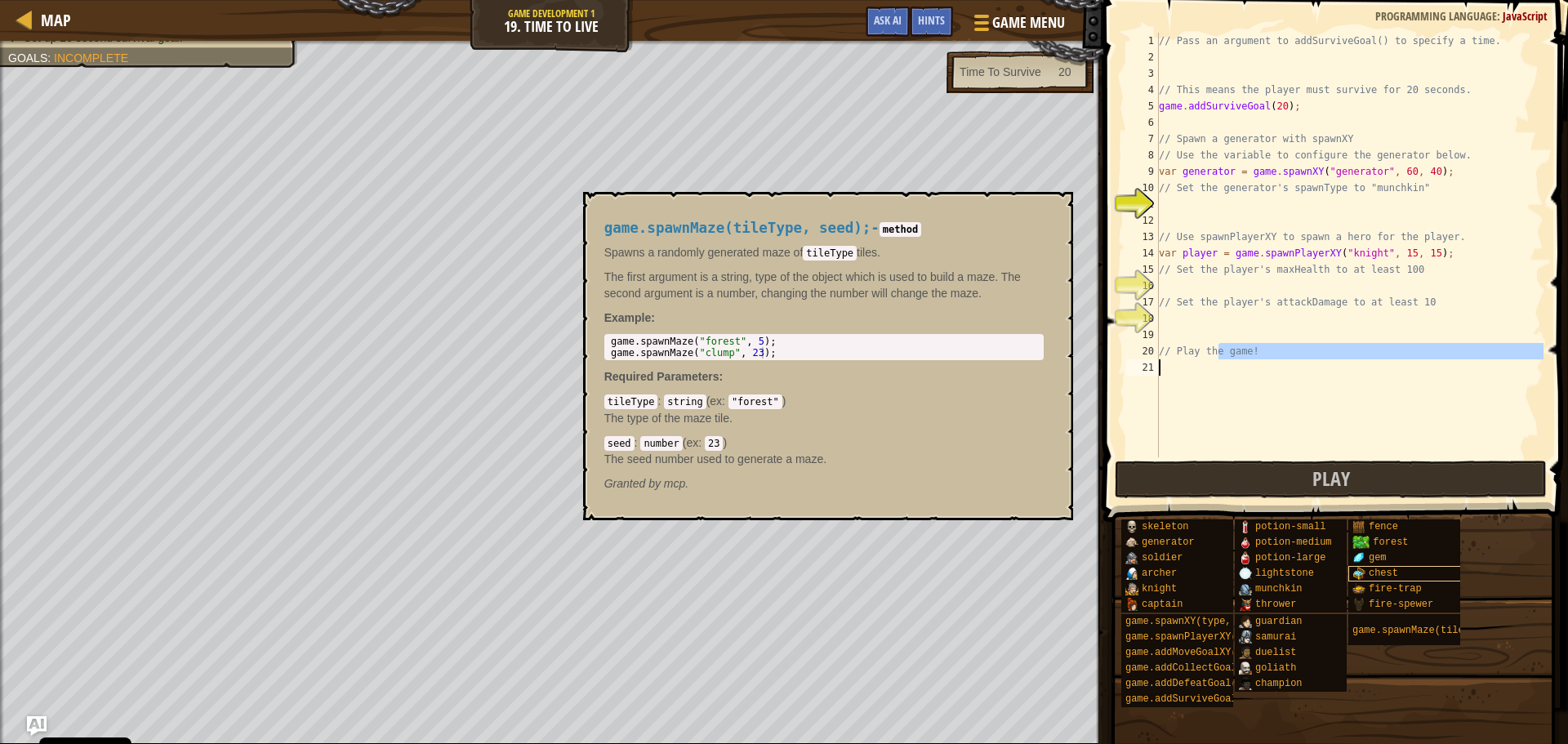
drag, startPoint x: 1217, startPoint y: 348, endPoint x: 1359, endPoint y: 576, distance: 268.6
click at [1372, 604] on div "Hints 1 2 3 4 5 6 7 8 9 10 11 12 13 14 15 16 17 18 19 20 21 // Pass an argument…" at bounding box center [1333, 367] width 470 height 735
type textarea "// Play the game!"
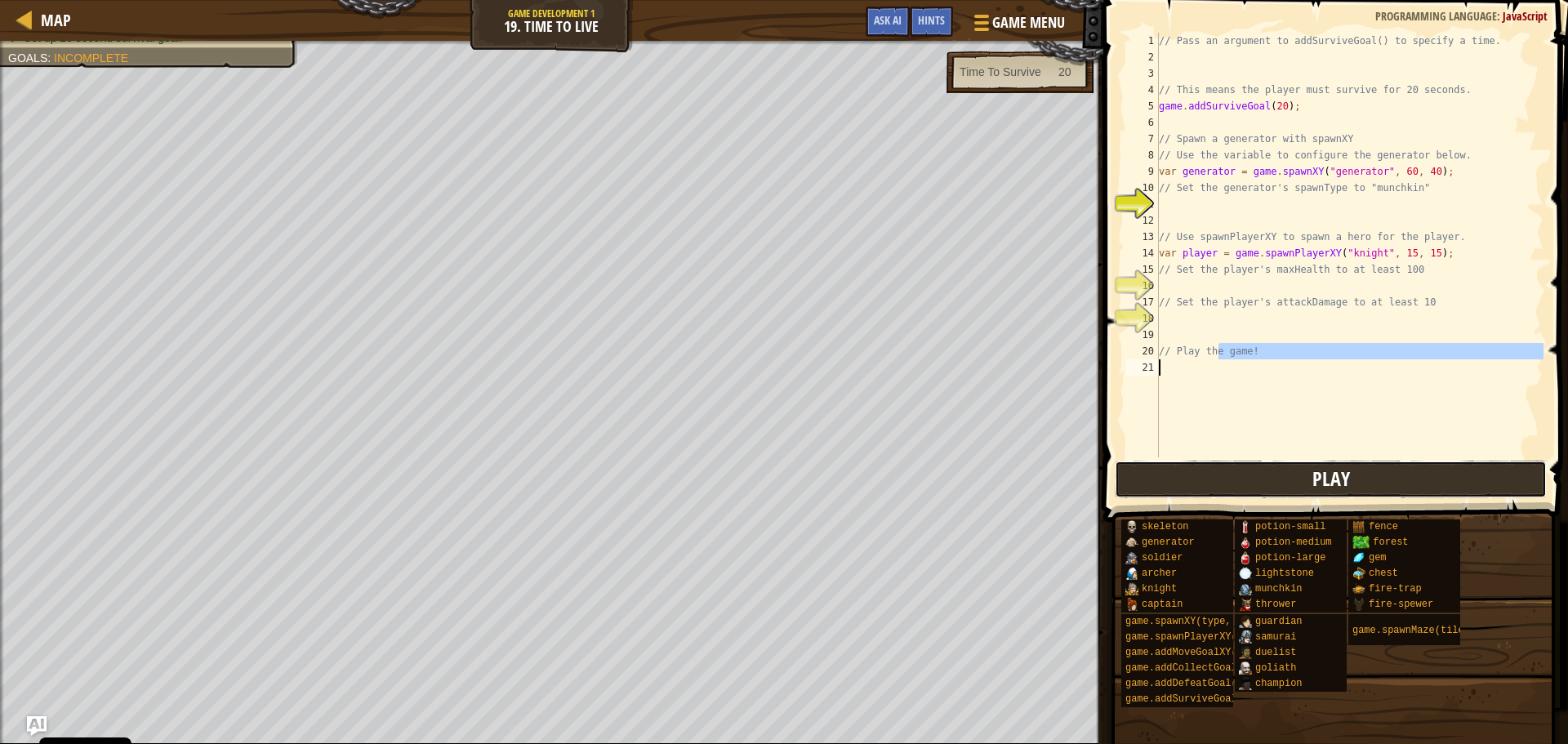
click at [1314, 479] on span "Play" at bounding box center [1331, 478] width 38 height 26
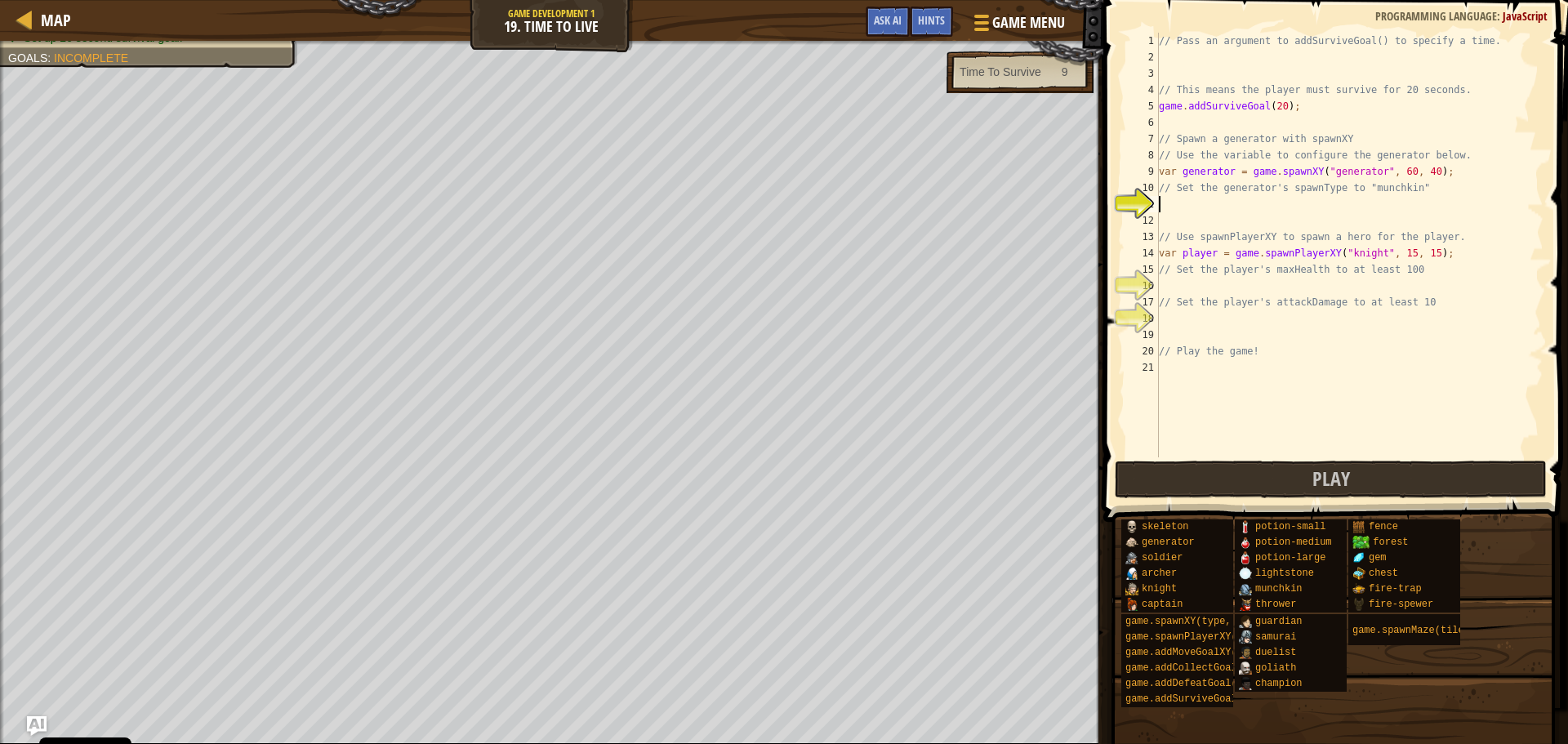
click at [1241, 208] on div "// Pass an argument to addSurviveGoal() to specify a time. // This means the pl…" at bounding box center [1349, 261] width 388 height 457
click at [26, 21] on div at bounding box center [25, 20] width 20 height 21
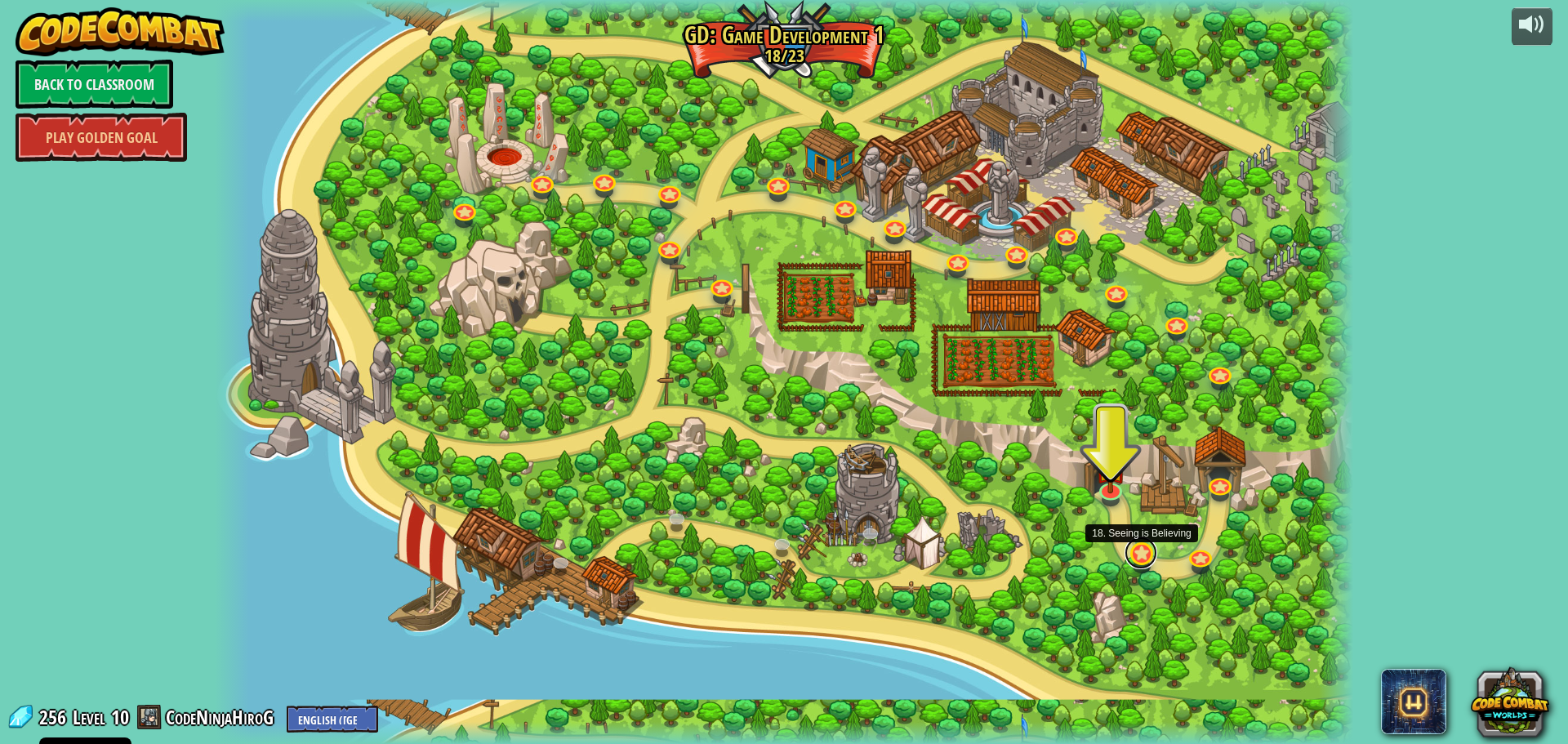
click at [1132, 559] on link at bounding box center [1141, 553] width 32 height 32
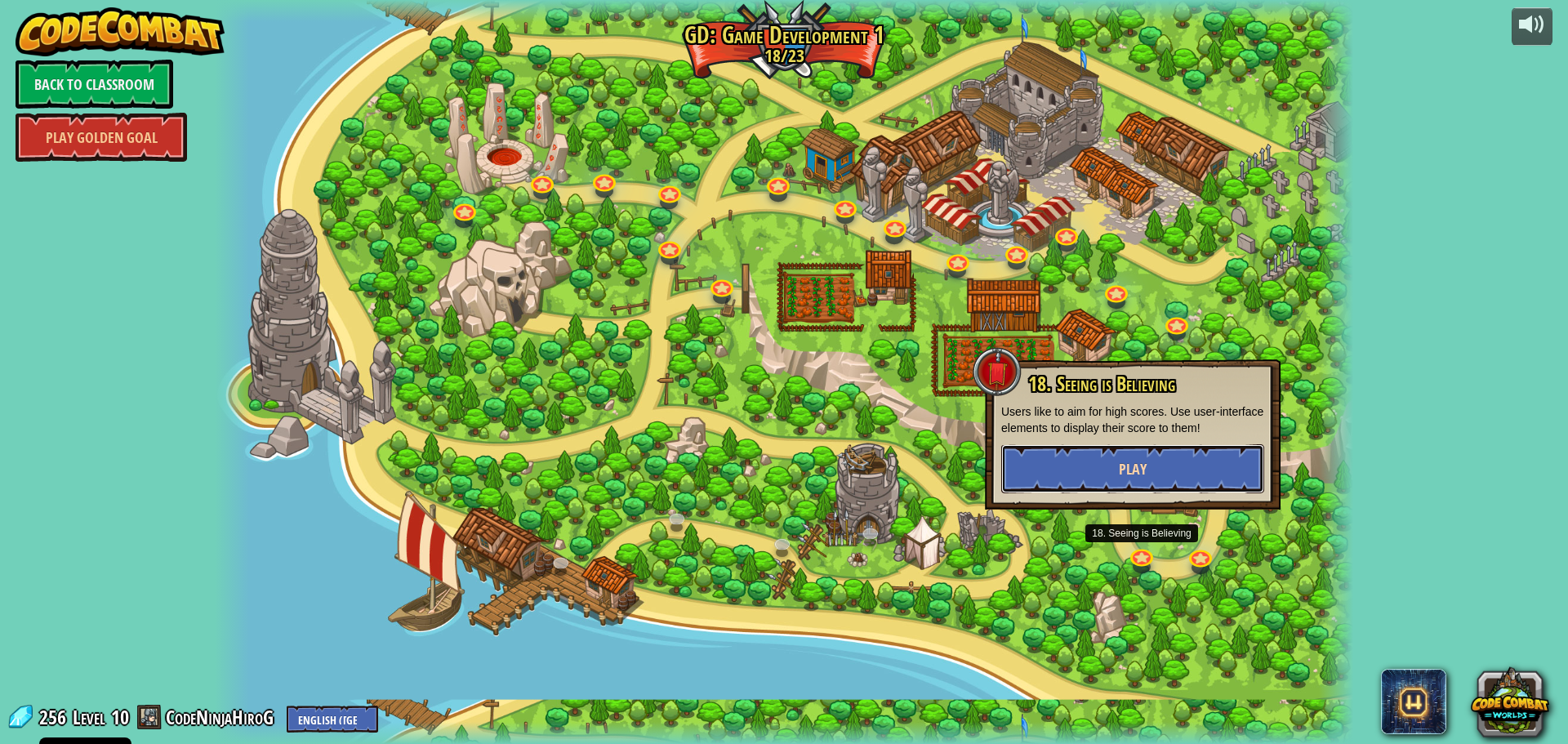
click at [1152, 457] on button "Play" at bounding box center [1132, 468] width 263 height 49
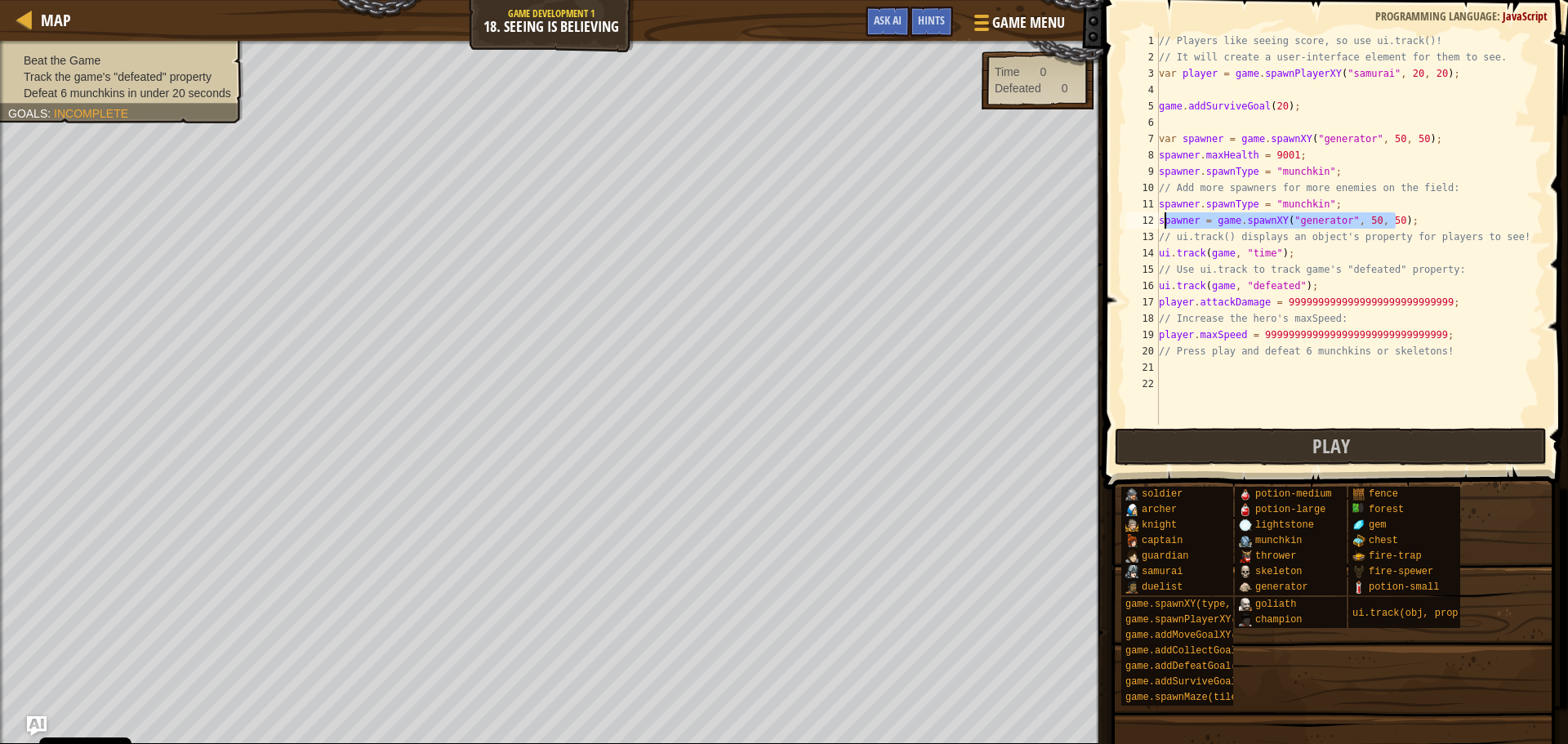
drag, startPoint x: 1413, startPoint y: 218, endPoint x: 1166, endPoint y: 226, distance: 247.1
click at [1166, 226] on div "// Players like seeing score, so use ui.track()! // It will create a user-inter…" at bounding box center [1349, 244] width 388 height 425
click at [1232, 201] on div "// Players like seeing score, so use ui.track()! // It will create a user-inter…" at bounding box center [1349, 244] width 388 height 425
drag, startPoint x: 1438, startPoint y: 215, endPoint x: 1158, endPoint y: 201, distance: 280.3
click at [1158, 201] on div "spawner.spawnType = "munchkin"; 1 2 3 4 5 6 7 8 9 10 11 12 13 14 15 16 17 18 19…" at bounding box center [1333, 228] width 420 height 392
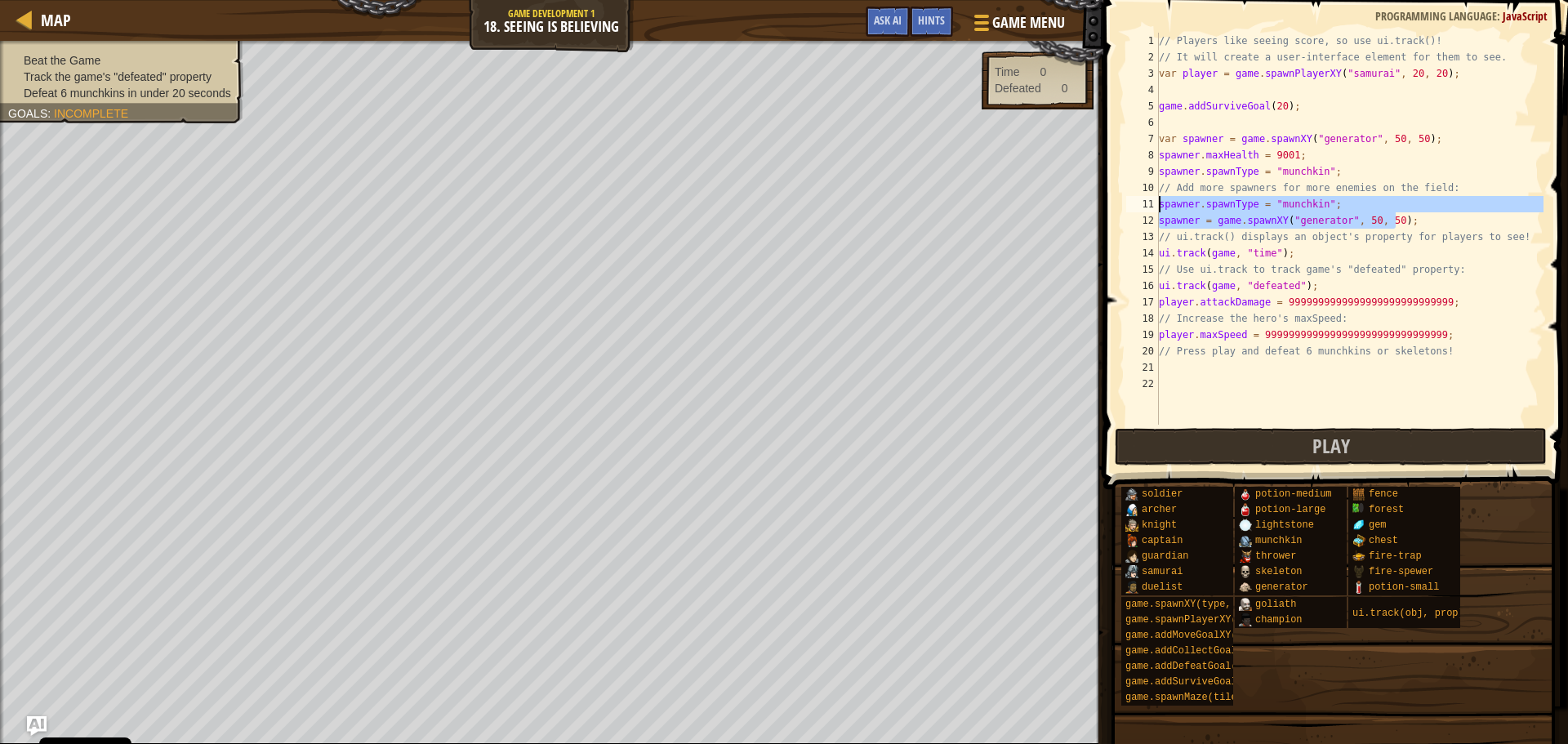
type textarea "spawner.spawnType = "munchkin"; spawner = game.spawnXY("generator", 50, 50);"
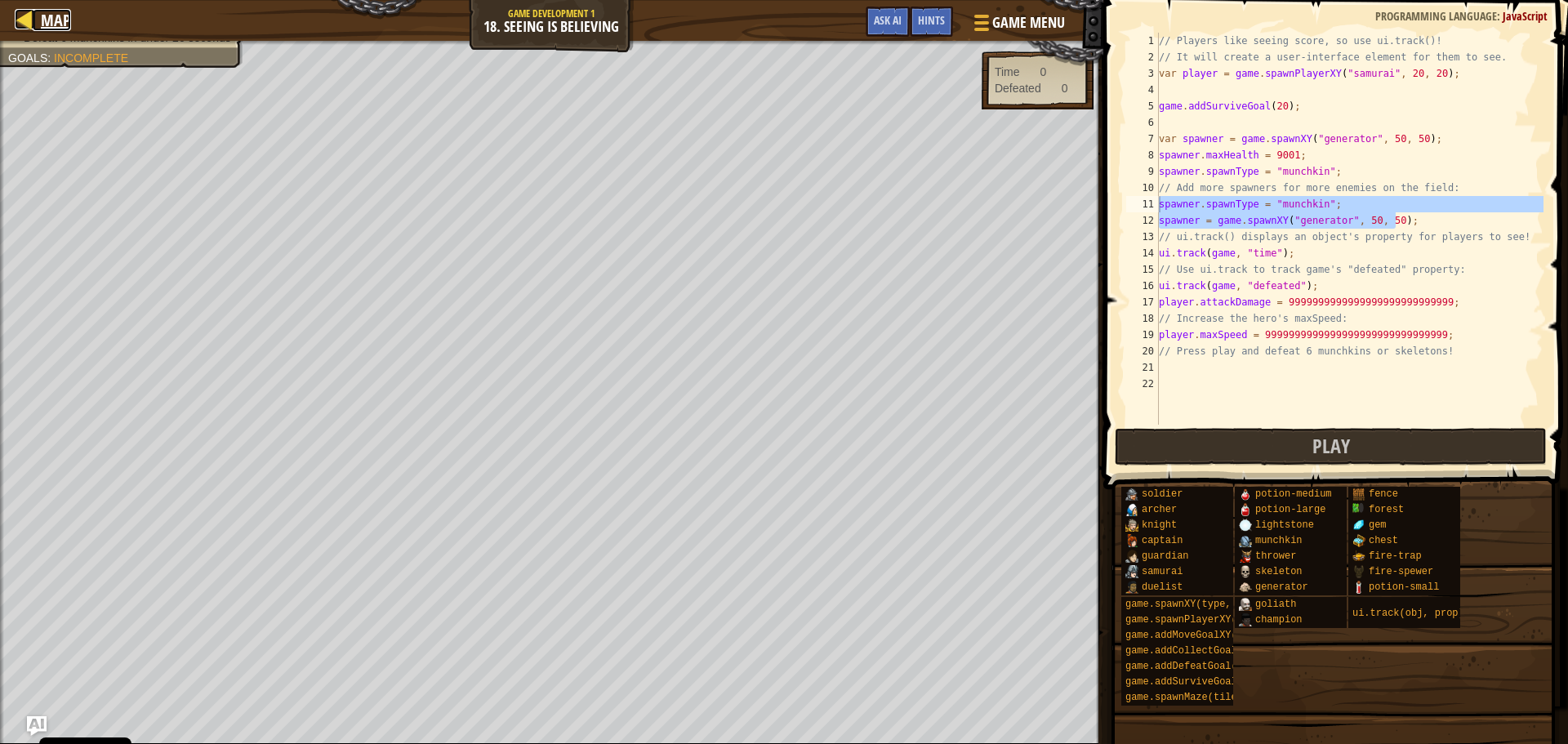
click at [52, 13] on span "Map" at bounding box center [56, 21] width 30 height 22
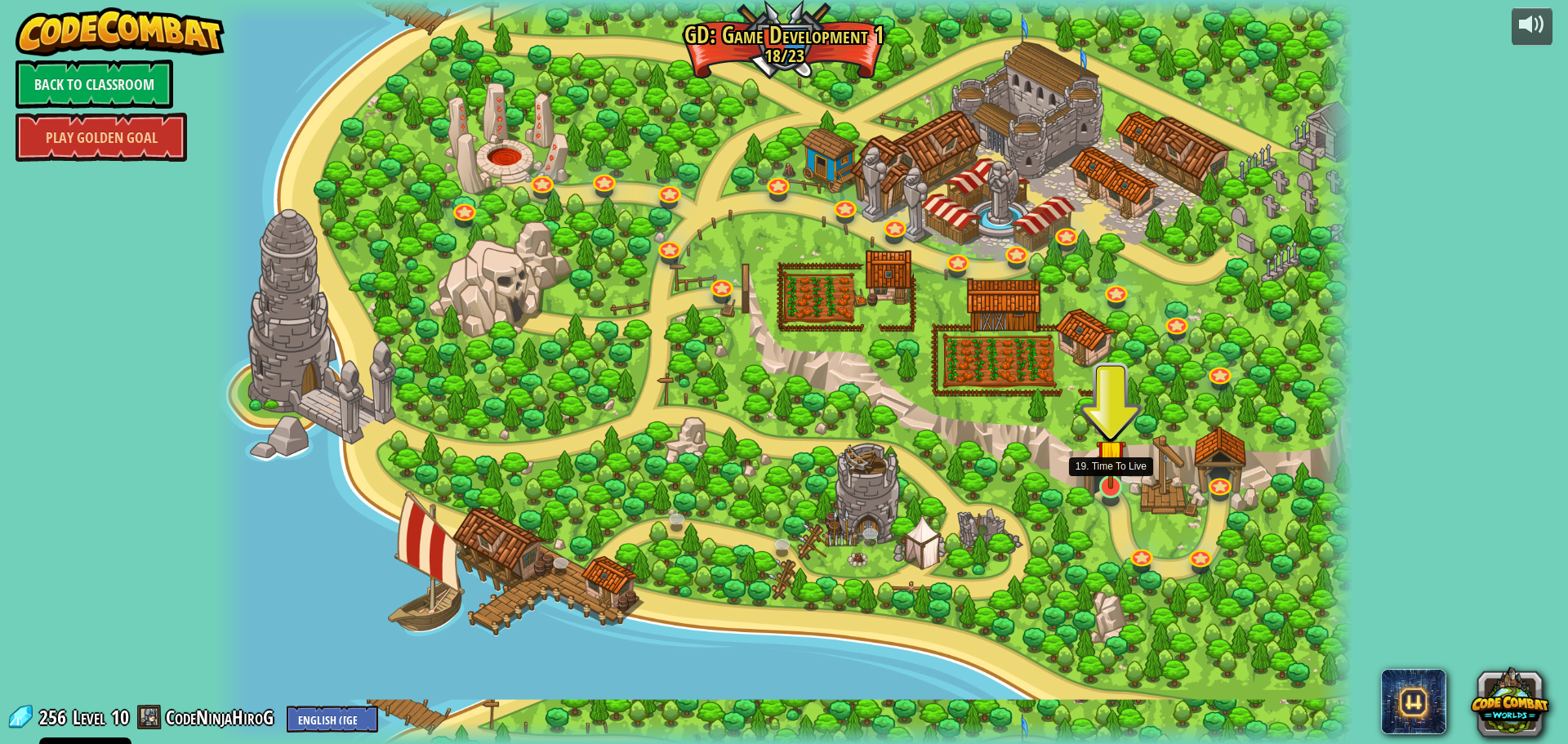
click at [1115, 488] on img at bounding box center [1110, 454] width 30 height 69
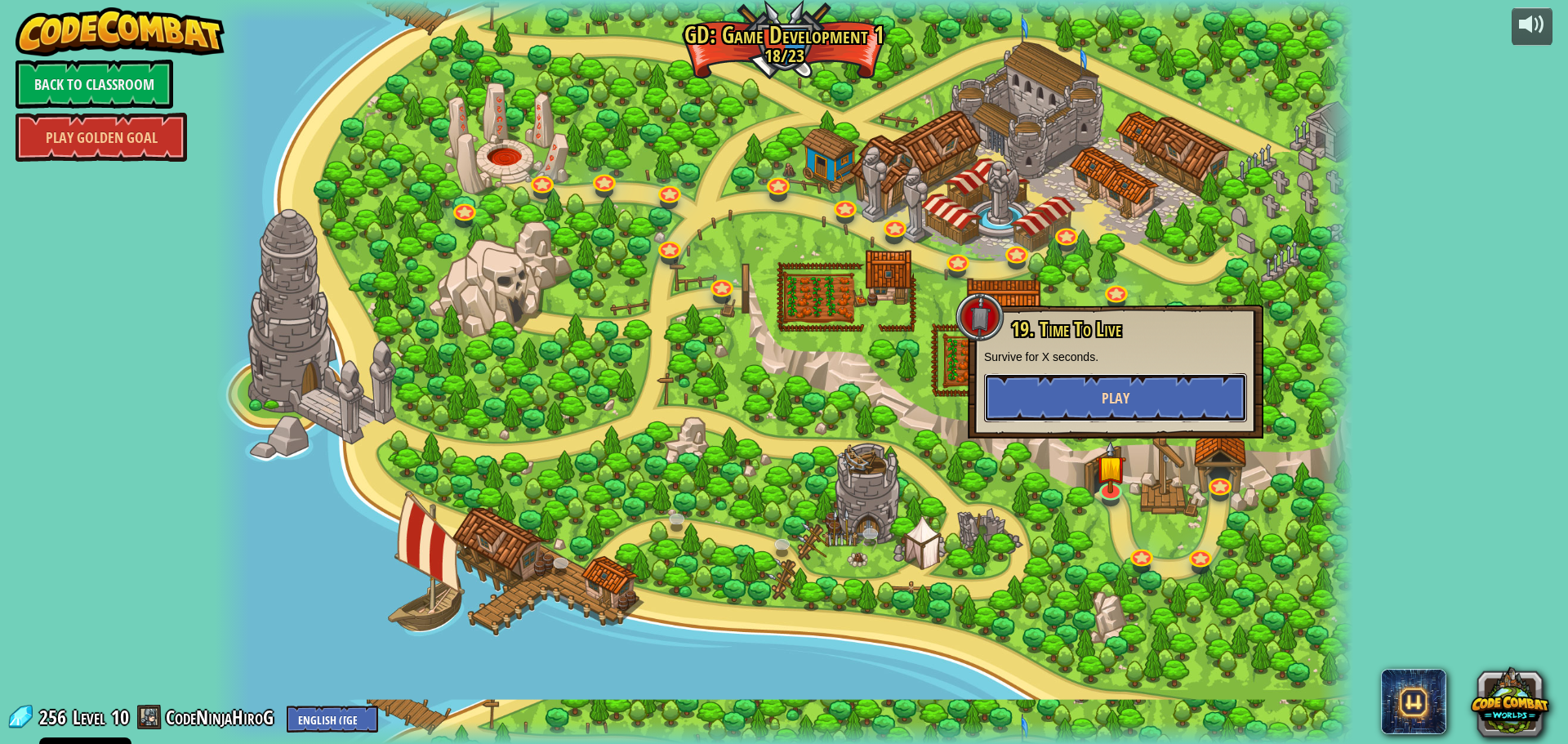
click at [1095, 394] on button "Play" at bounding box center [1115, 397] width 263 height 49
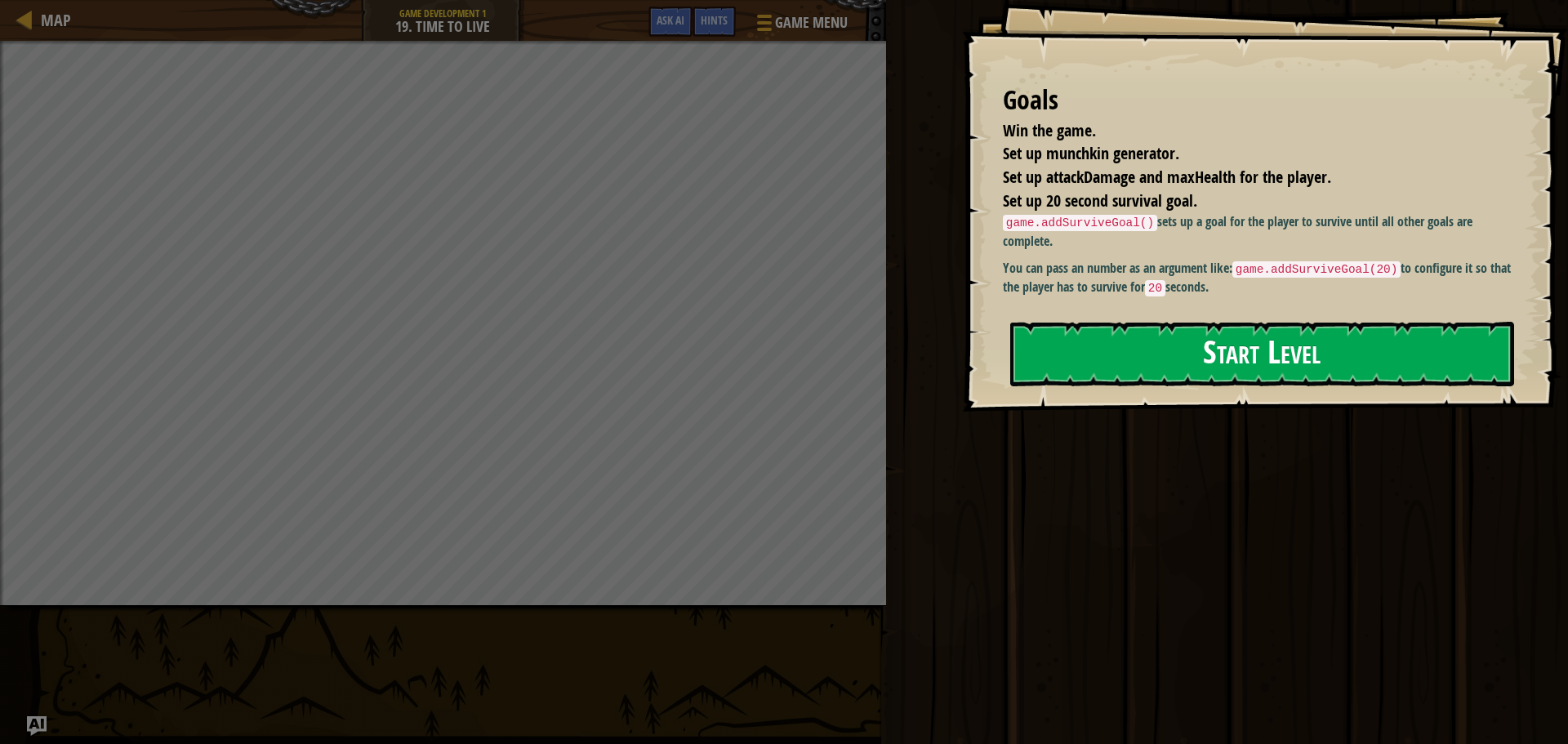
click at [1252, 360] on button "Start Level" at bounding box center [1262, 354] width 504 height 65
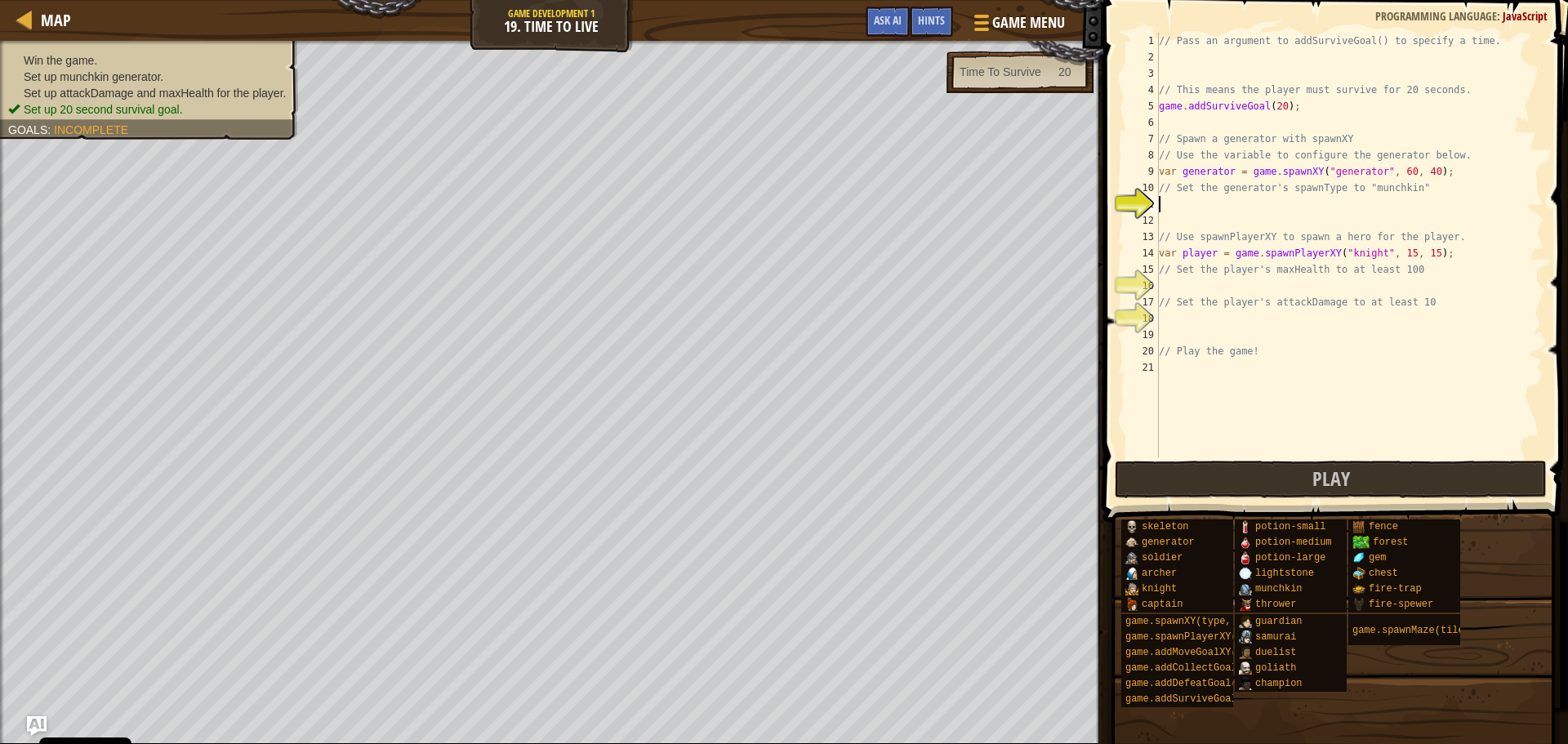
click at [1242, 210] on div "// Pass an argument to addSurviveGoal() to specify a time. // This means the pl…" at bounding box center [1349, 261] width 388 height 457
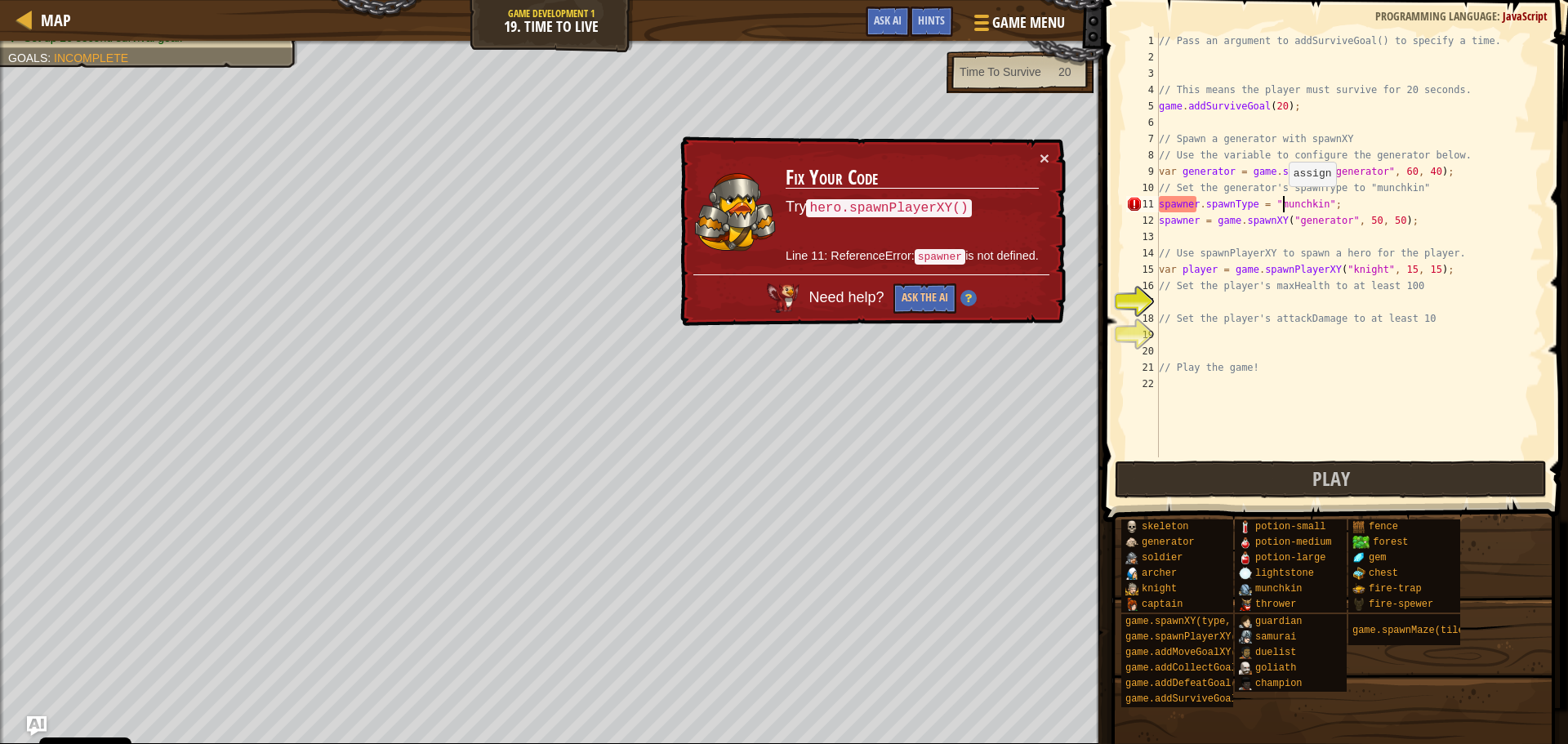
click at [1280, 202] on div "// Pass an argument to addSurviveGoal() to specify a time. // This means the pl…" at bounding box center [1349, 261] width 388 height 457
click at [1185, 203] on div "// Pass an argument to addSurviveGoal() to specify a time. // This means the pl…" at bounding box center [1349, 244] width 388 height 425
click at [1222, 221] on div "// Pass an argument to addSurviveGoal() to specify a time. // This means the pl…" at bounding box center [1349, 261] width 388 height 457
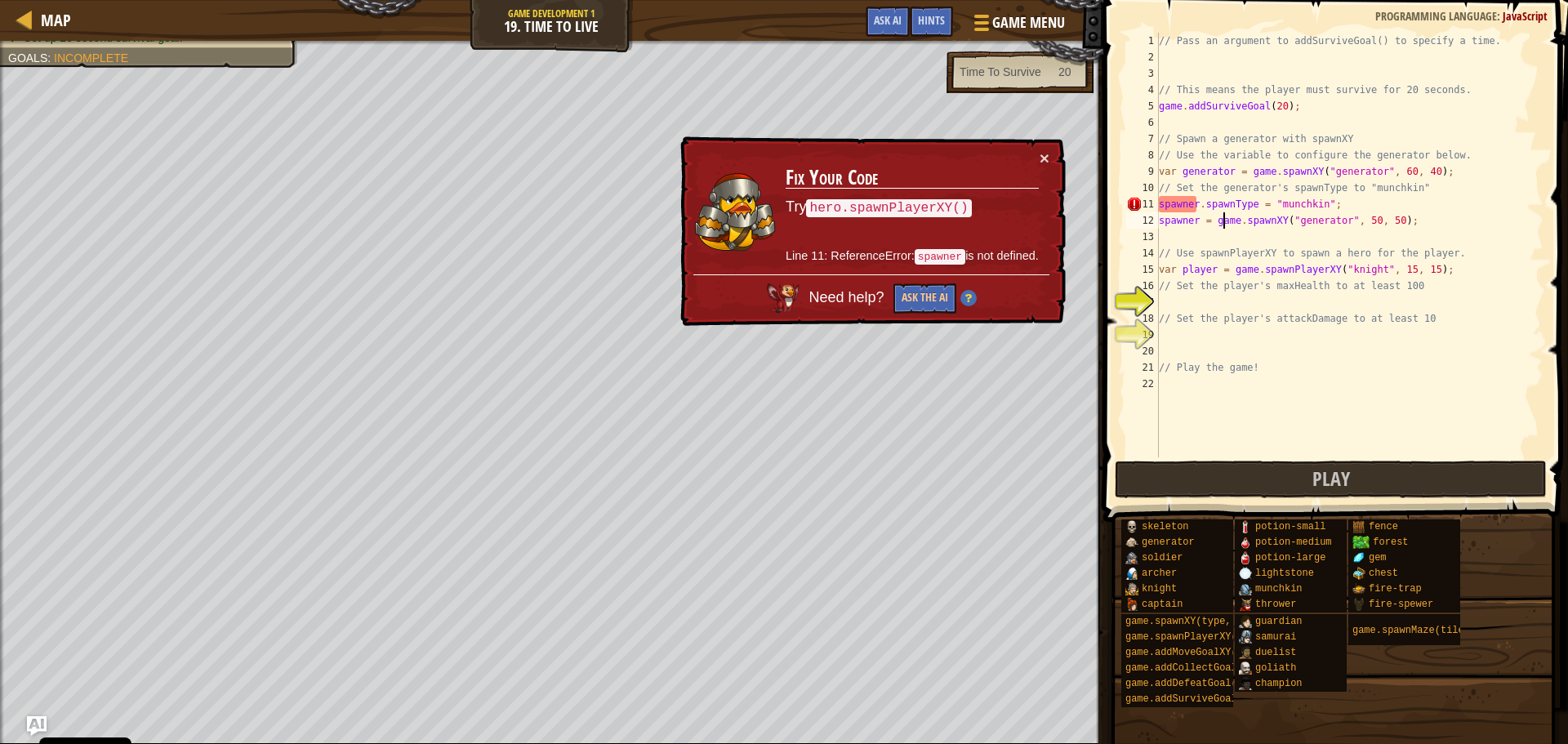
click at [1222, 221] on div "// Pass an argument to addSurviveGoal() to specify a time. // This means the pl…" at bounding box center [1349, 261] width 388 height 457
type textarea "spawner = game.spawnXY("generator", 50, 50);"
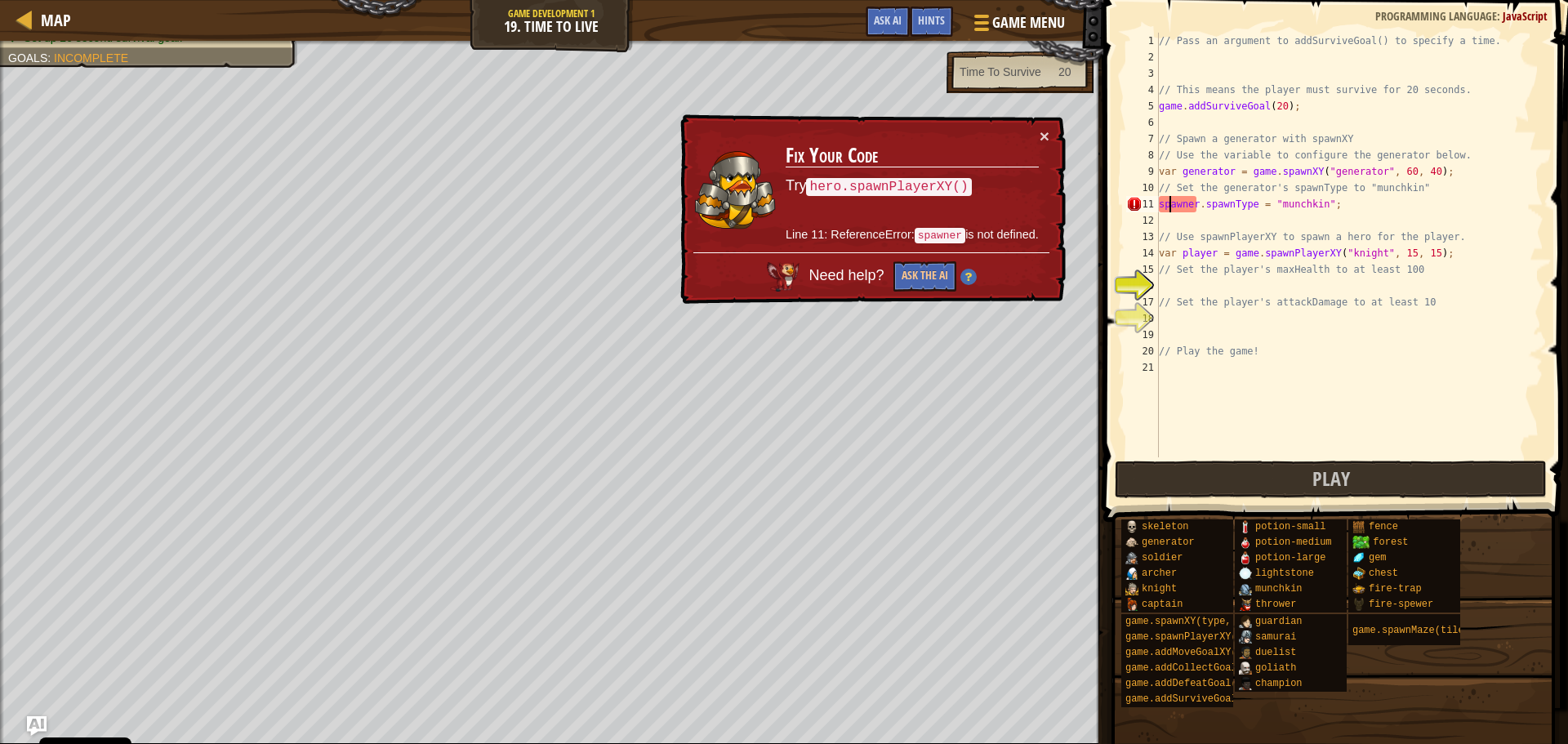
click at [1170, 204] on div "// Pass an argument to addSurviveGoal() to specify a time. // This means the pl…" at bounding box center [1349, 261] width 388 height 457
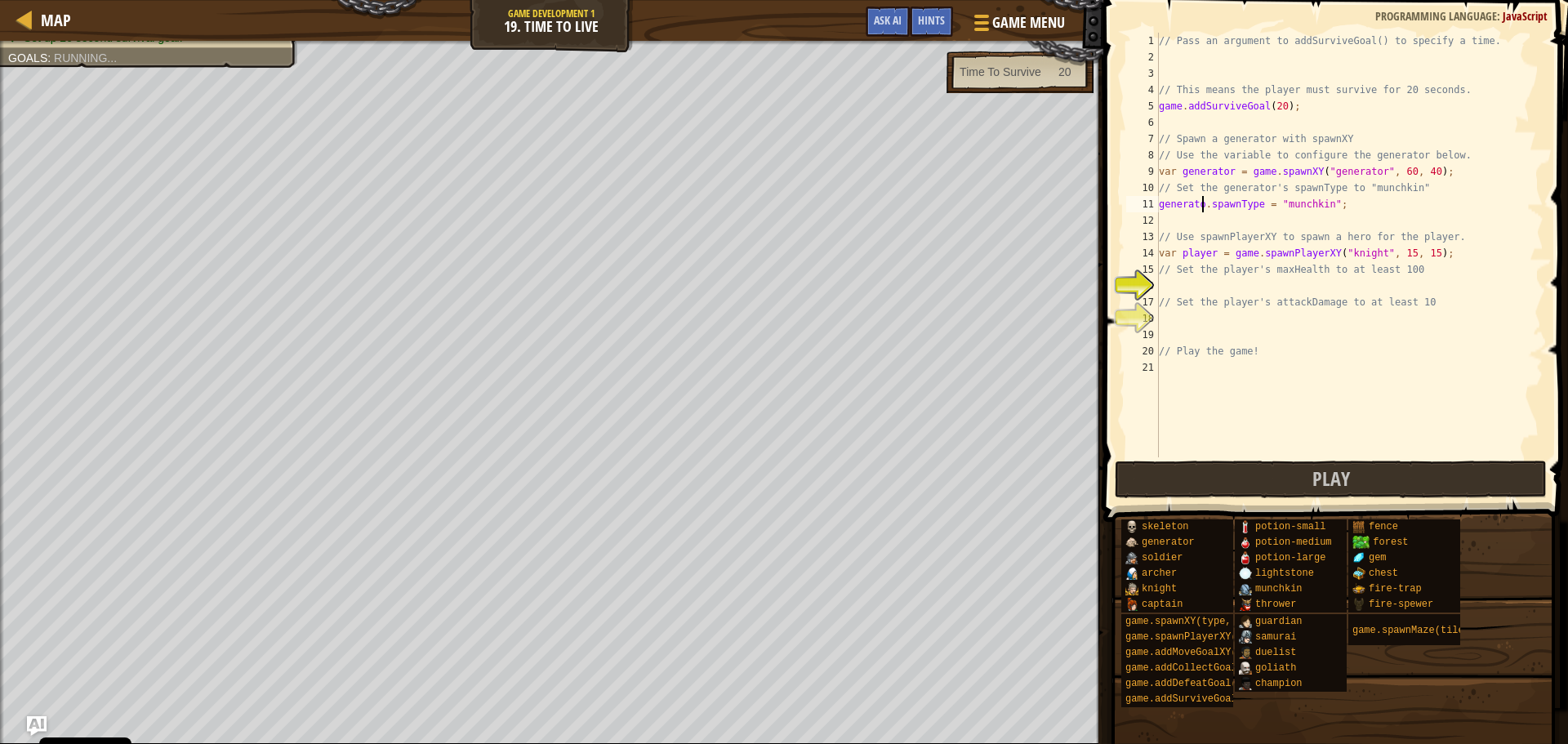
scroll to position [8, 3]
click at [1146, 488] on button "Play" at bounding box center [1331, 479] width 432 height 38
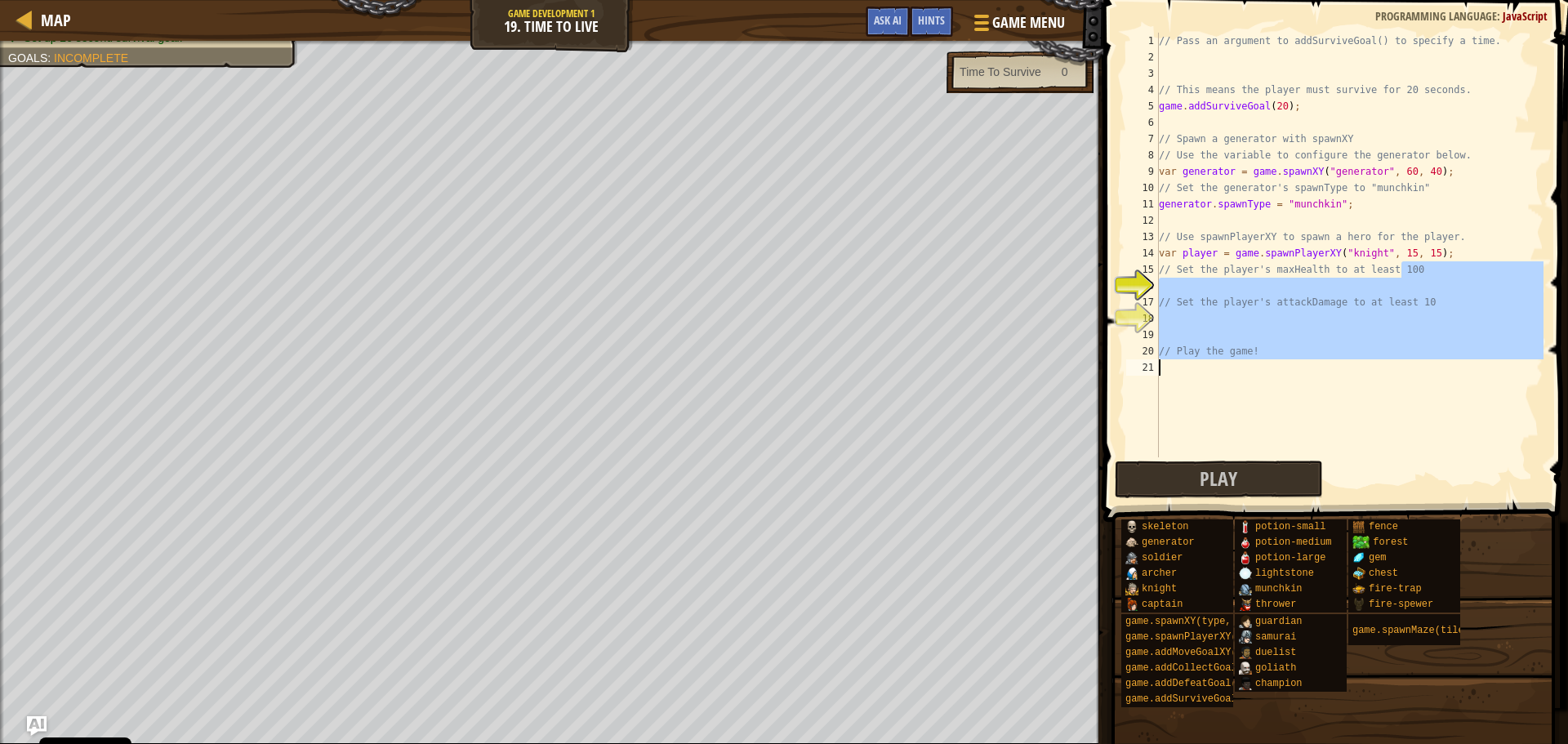
drag, startPoint x: 1403, startPoint y: 274, endPoint x: 1549, endPoint y: 378, distance: 179.3
click at [1553, 373] on div "// Set the player's maxHealth to at least 100 1 2 3 4 5 6 7 8 9 10 11 12 13 14 …" at bounding box center [1333, 293] width 470 height 570
type textarea "// Play the game!"
drag, startPoint x: 1507, startPoint y: 419, endPoint x: 1463, endPoint y: 388, distance: 53.8
click at [1504, 419] on div "// Pass an argument to addSurviveGoal() to specify a time. // This means the pl…" at bounding box center [1349, 244] width 388 height 425
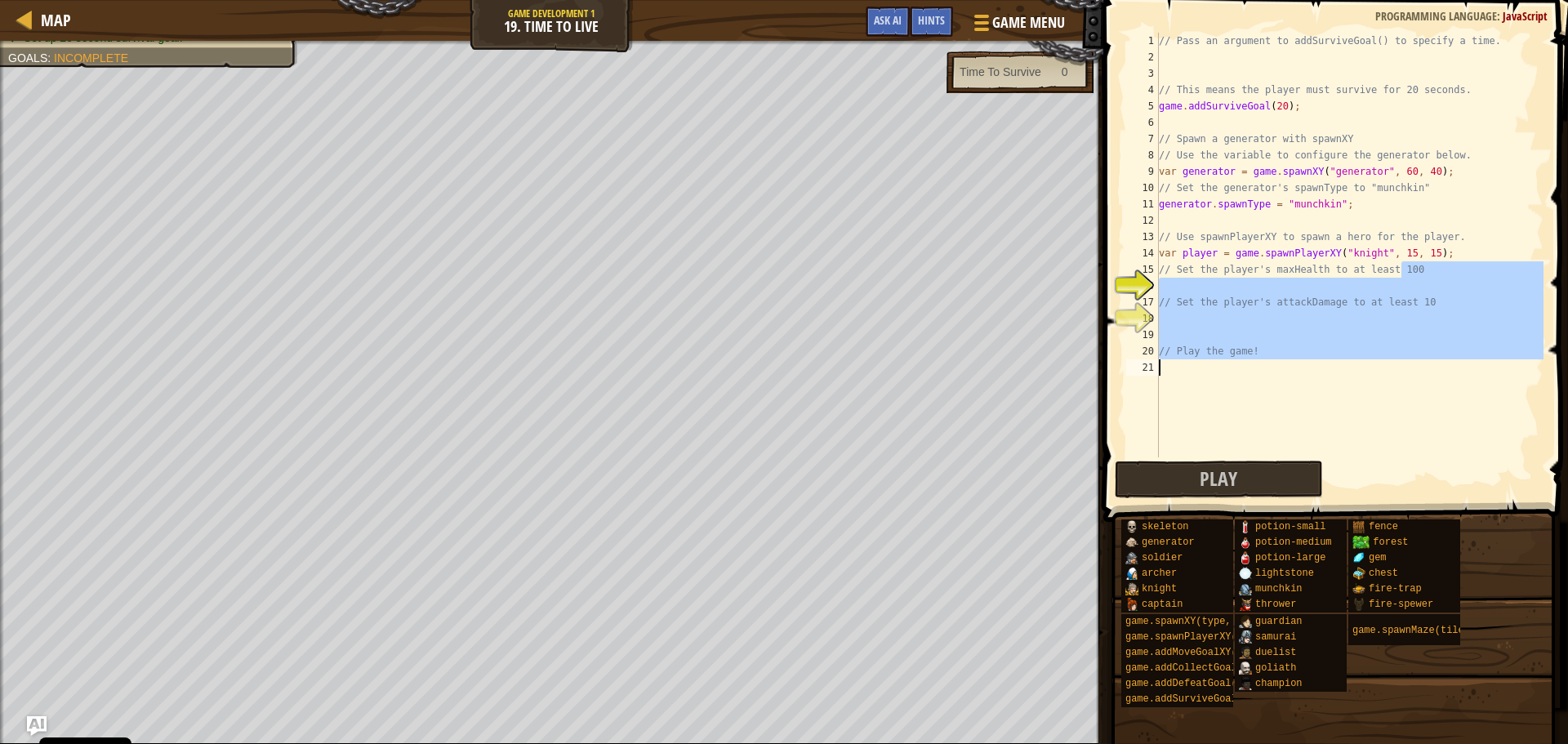
scroll to position [8, 0]
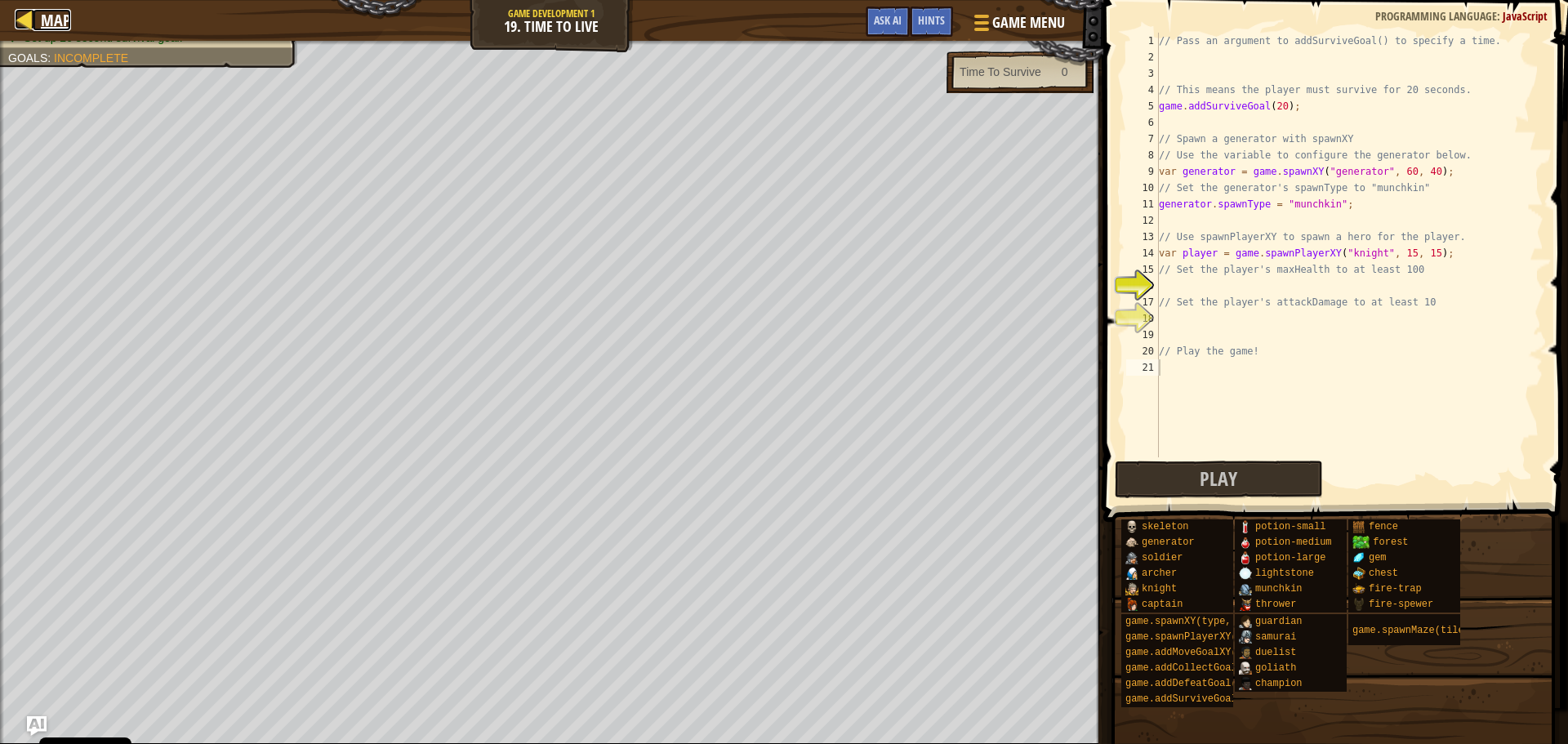
click at [44, 26] on span "Map" at bounding box center [56, 21] width 30 height 22
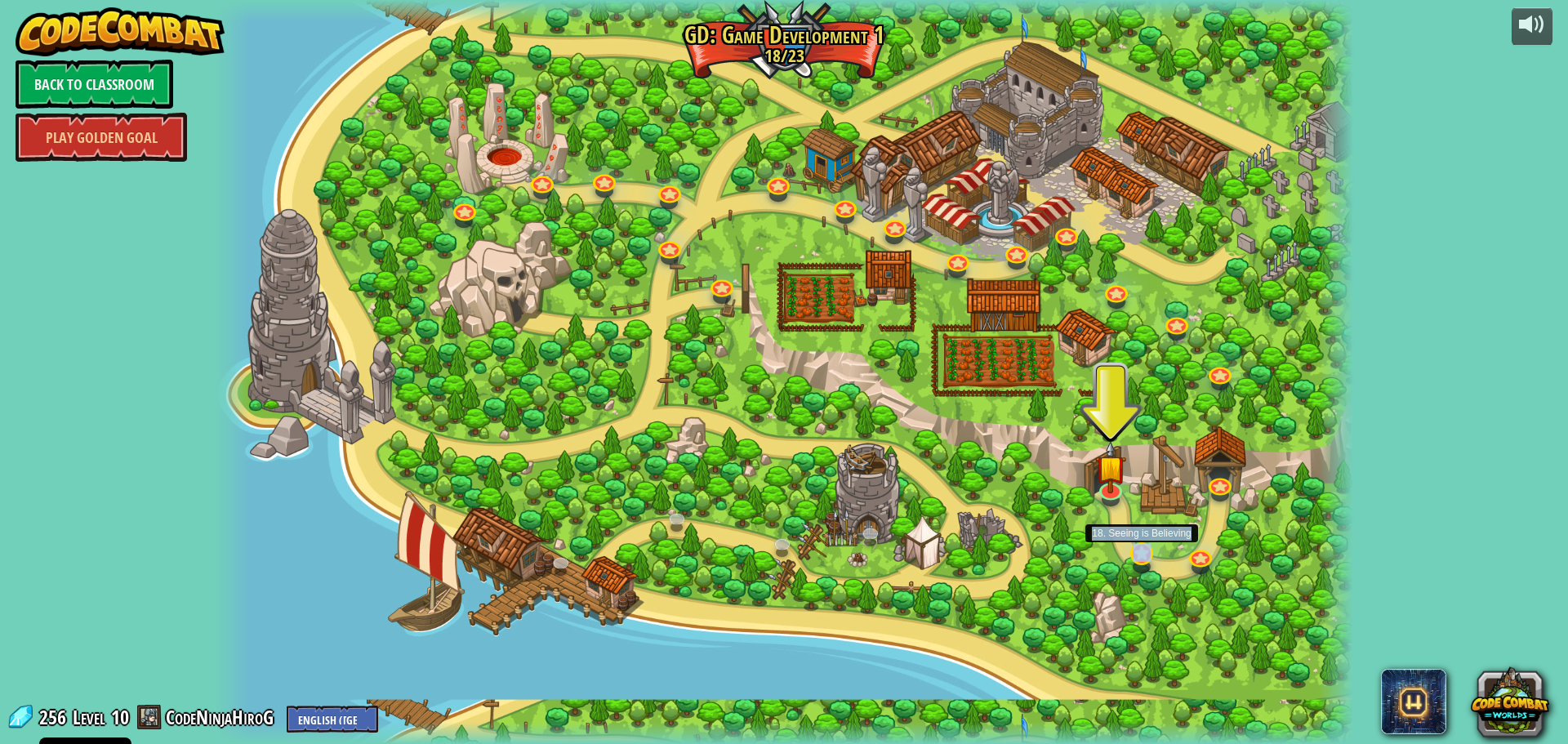
drag, startPoint x: 1134, startPoint y: 570, endPoint x: 1141, endPoint y: 549, distance: 22.1
click at [1141, 549] on div "3. Hero's Journey Spawn a player, and set a destination. Play 2. Click Gait Pla…" at bounding box center [783, 372] width 1138 height 744
click at [1141, 549] on link at bounding box center [1141, 553] width 32 height 32
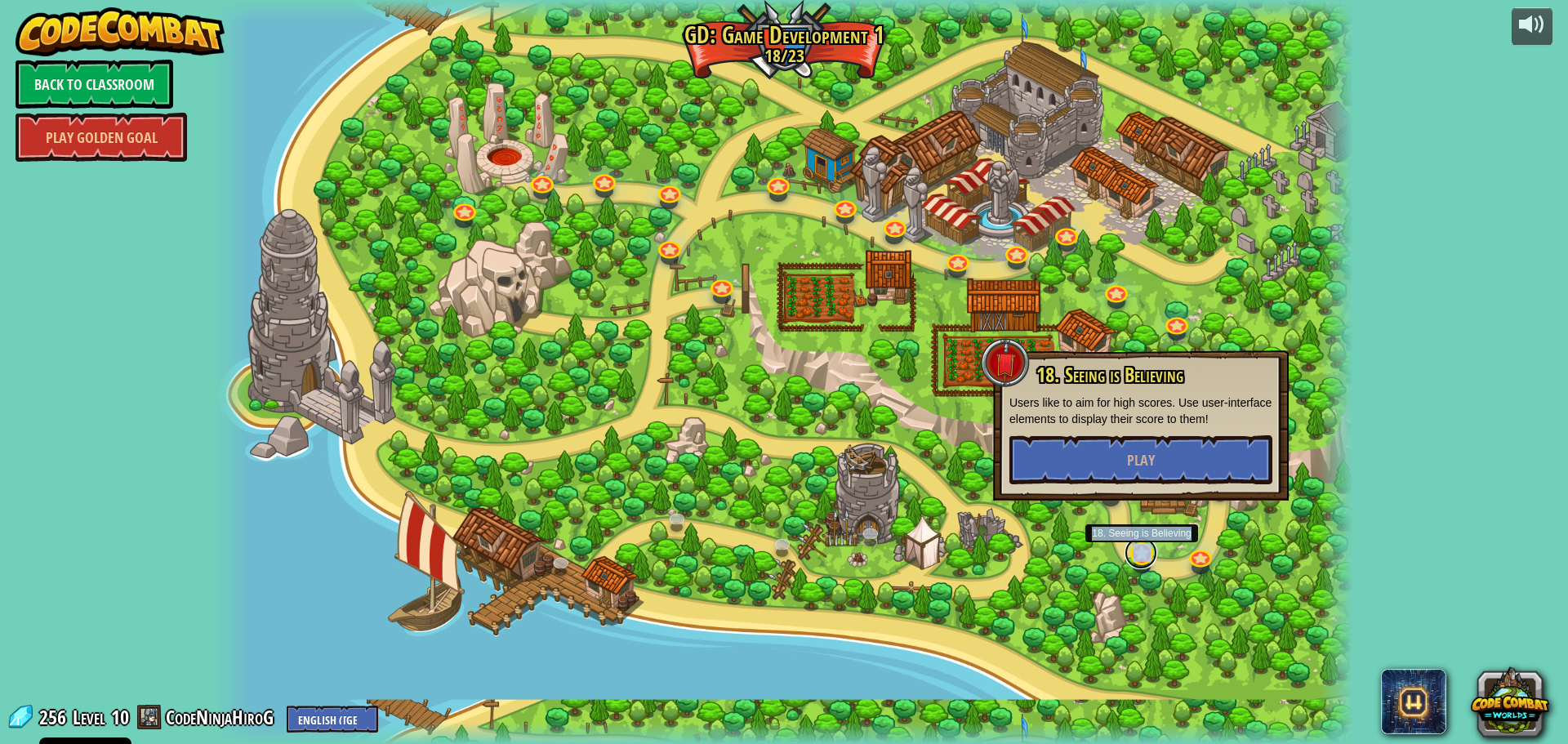
click at [1142, 548] on link at bounding box center [1141, 553] width 32 height 32
click at [1150, 470] on button "Play" at bounding box center [1142, 459] width 263 height 49
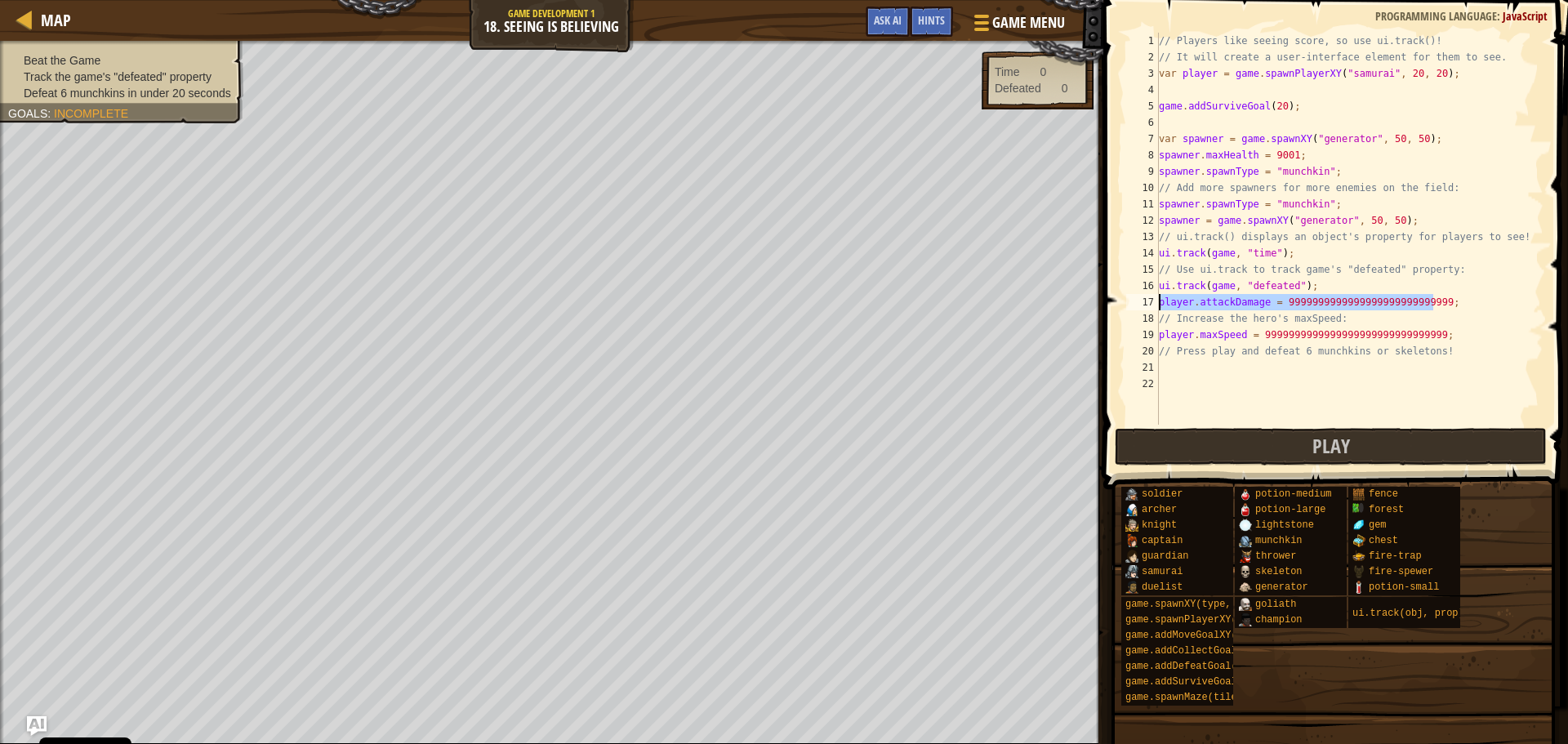
drag, startPoint x: 1435, startPoint y: 304, endPoint x: 1158, endPoint y: 296, distance: 277.1
click at [1158, 296] on div "1 2 3 4 5 6 7 8 9 10 11 12 13 14 15 16 17 18 19 20 21 22 // Players like seeing…" at bounding box center [1333, 228] width 420 height 392
type textarea "player.attackDamage = 9999999999999999999999999999;"
drag, startPoint x: 1179, startPoint y: 299, endPoint x: 1558, endPoint y: 422, distance: 398.5
click at [1561, 423] on span at bounding box center [1337, 221] width 477 height 537
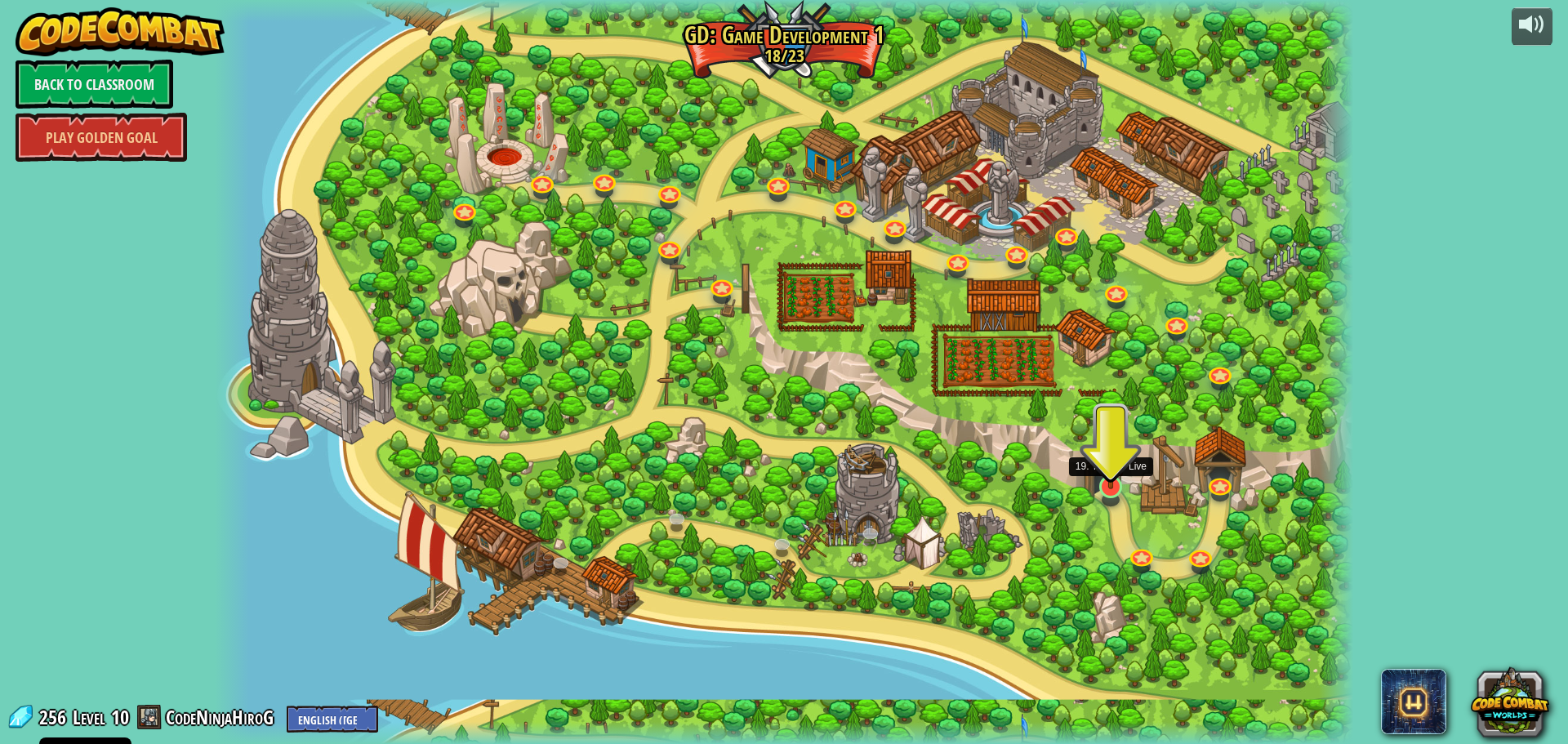
click at [1102, 474] on img at bounding box center [1110, 454] width 30 height 69
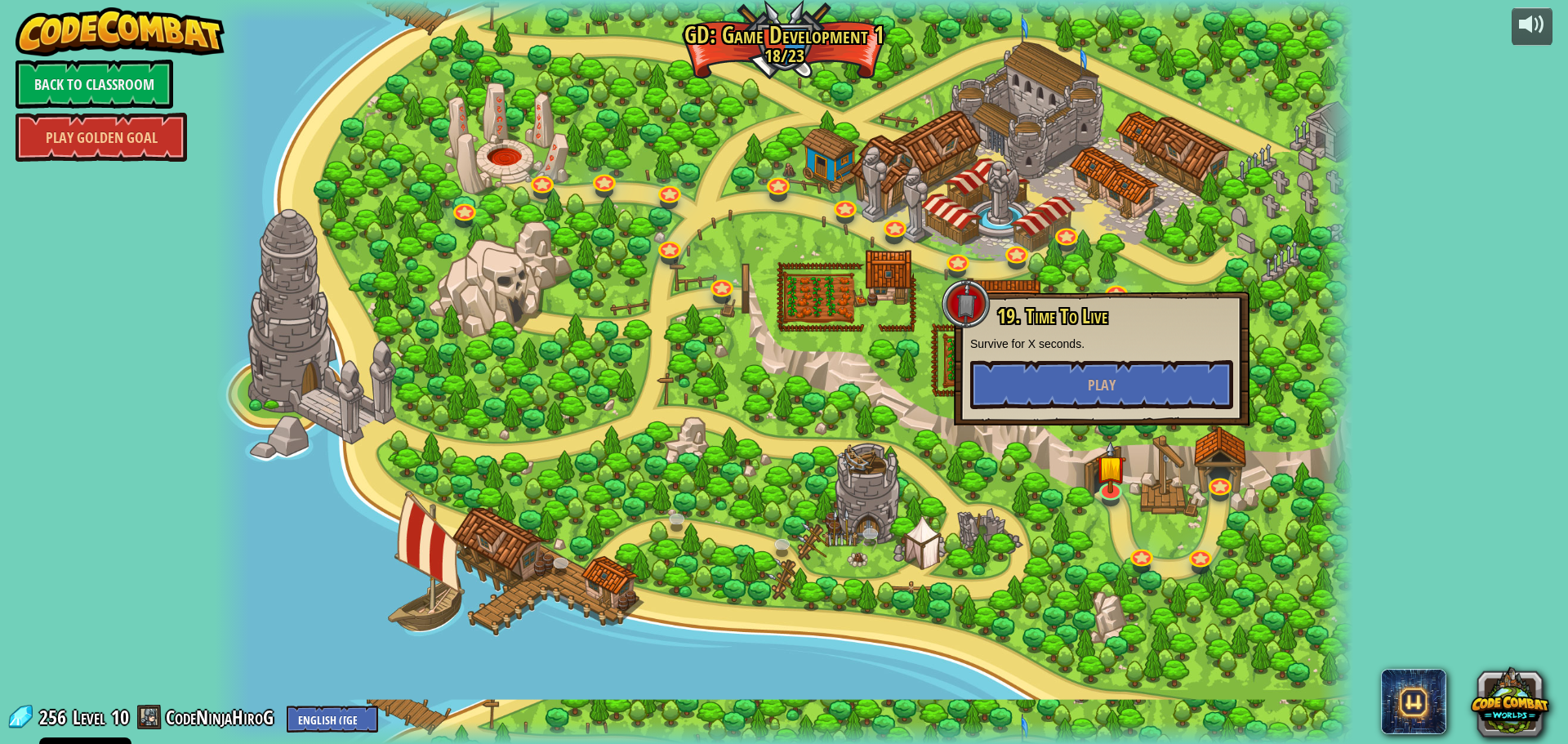
click at [1068, 353] on div "19. Time To Live Survive for X seconds. Play" at bounding box center [1102, 357] width 263 height 103
click at [1074, 378] on button "Play" at bounding box center [1102, 384] width 263 height 49
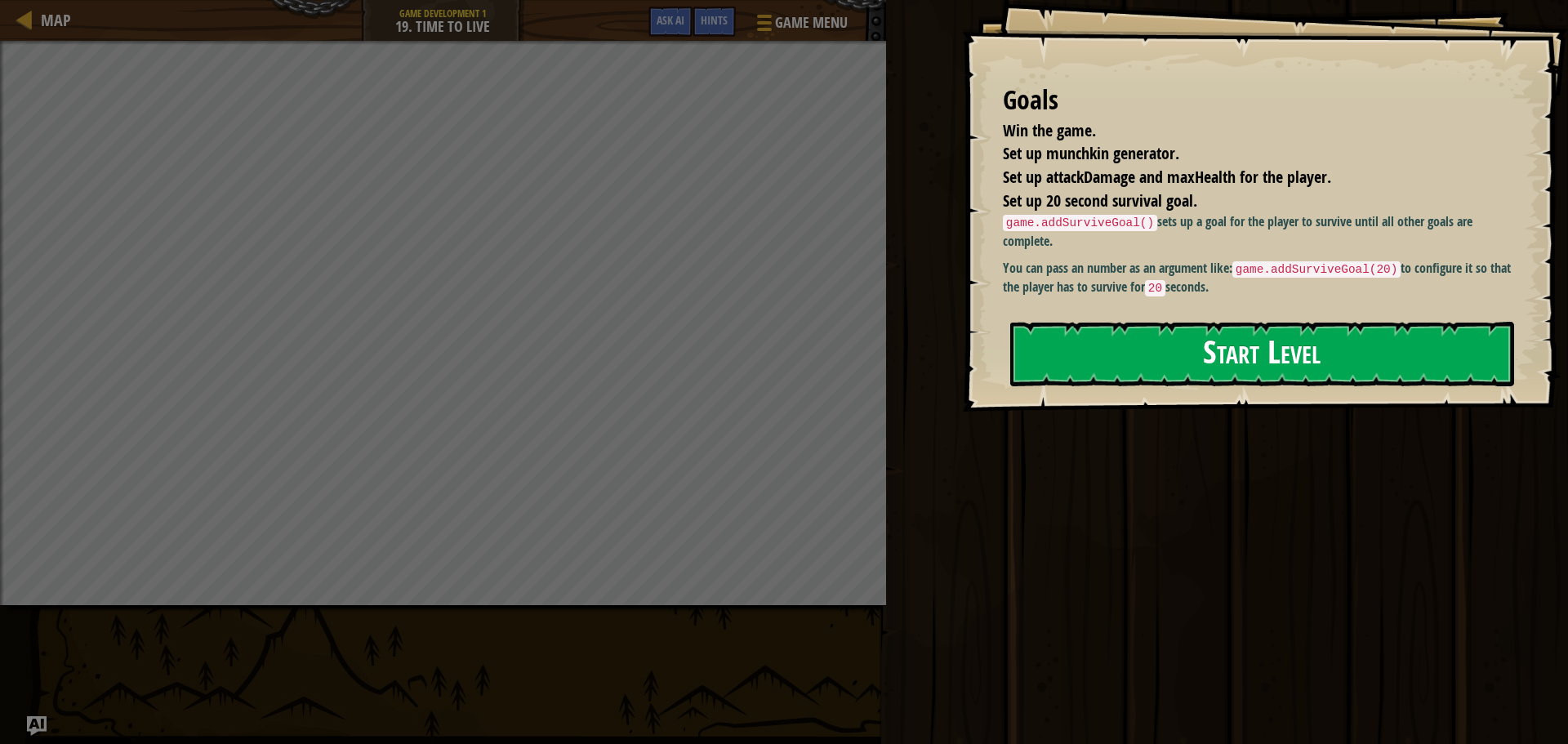
click at [1153, 353] on button "Start Level" at bounding box center [1262, 354] width 504 height 65
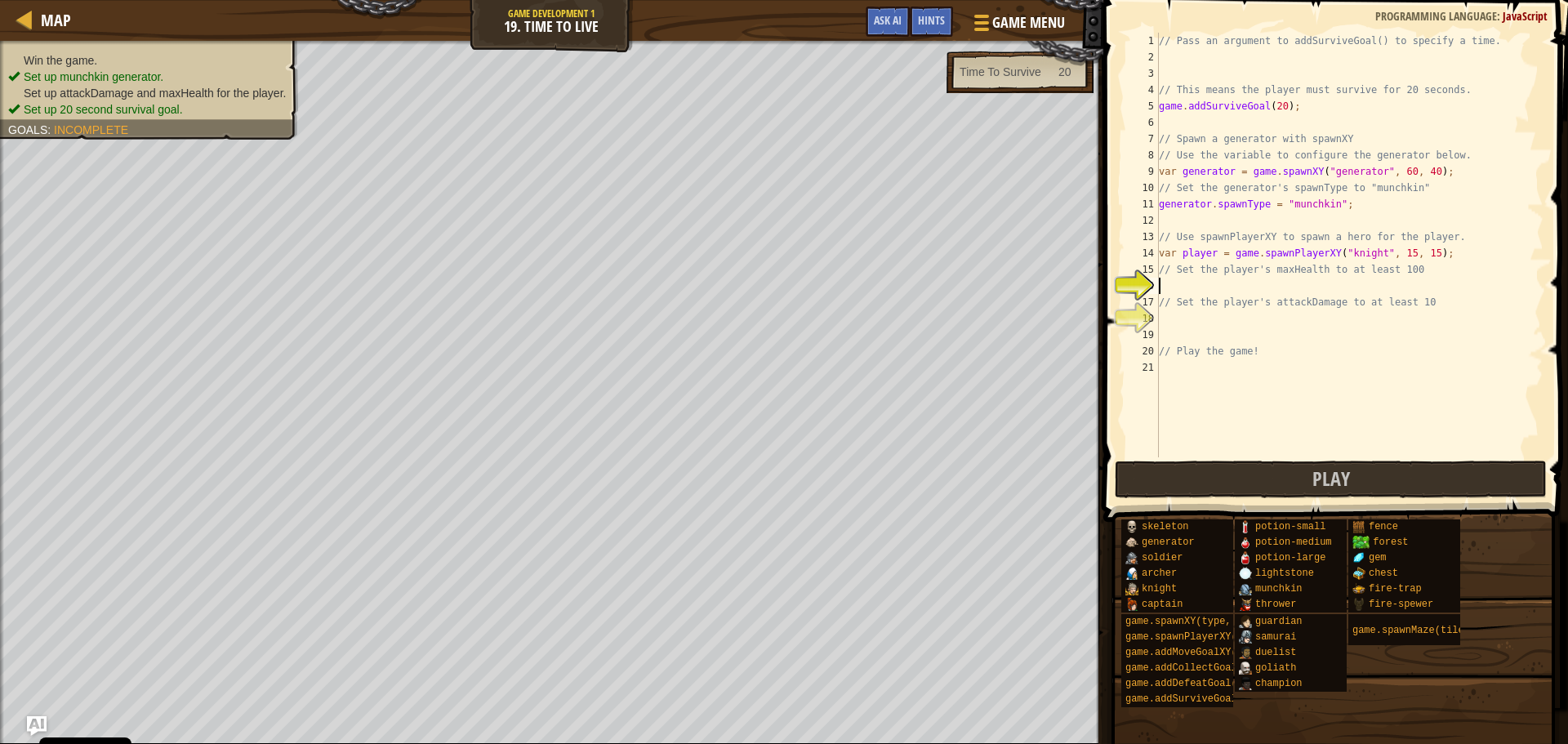
type textarea "d"
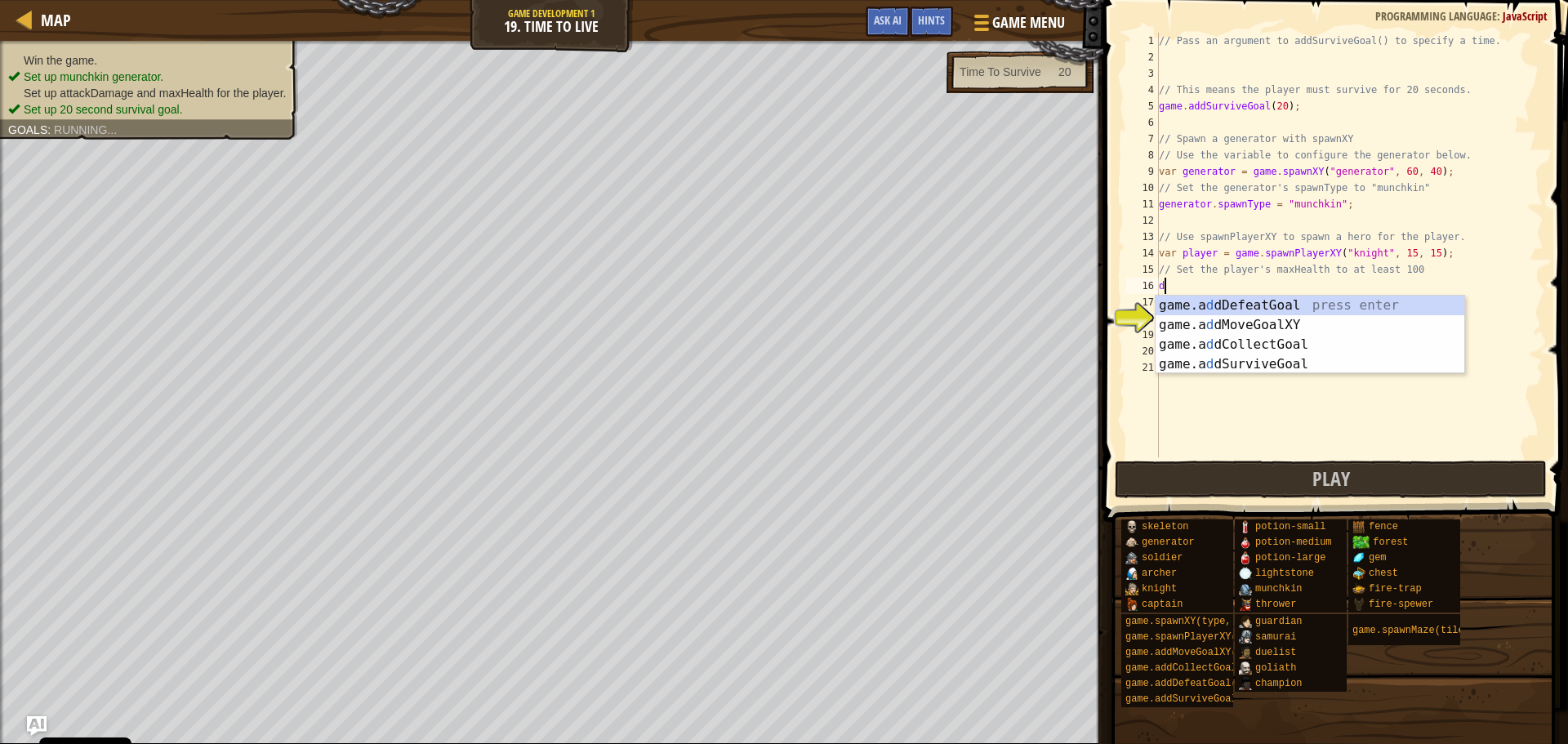
scroll to position [8, 0]
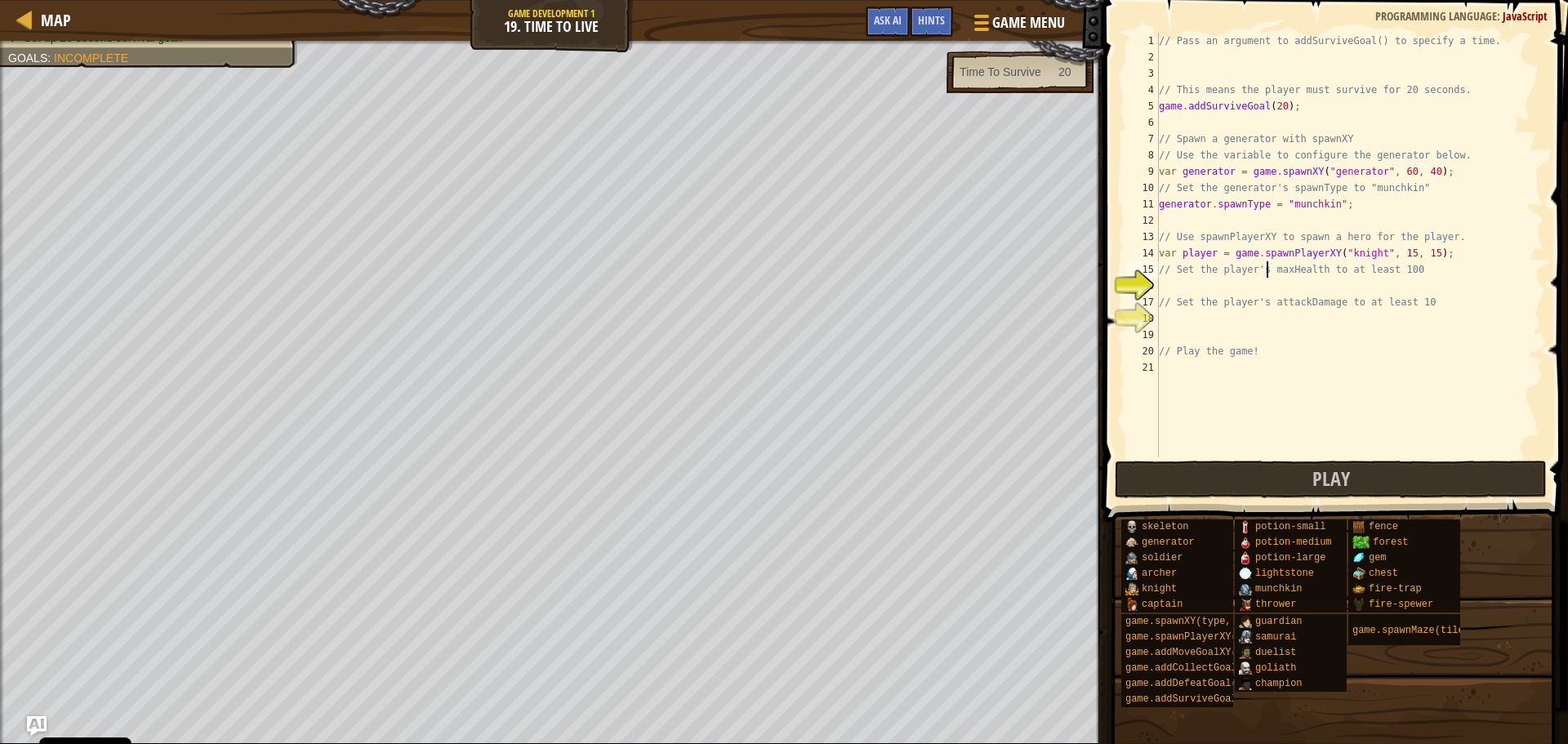
click at [1267, 267] on div "// Pass an argument to addSurviveGoal() to specify a time. // This means the pl…" at bounding box center [1349, 261] width 388 height 457
type textarea "// Set the player's maxHealth to at least 100"
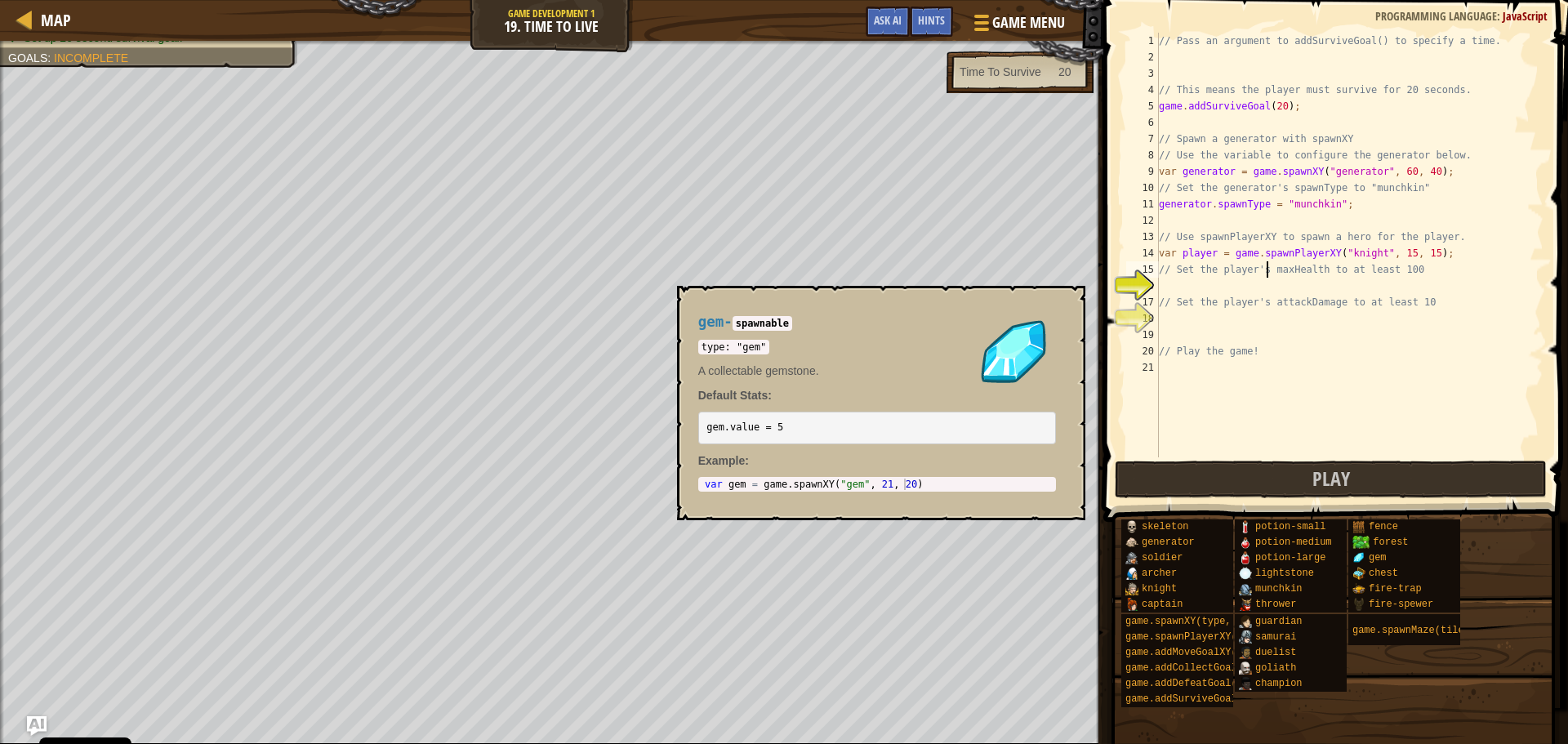
click at [1384, 446] on div "// Pass an argument to addSurviveGoal() to specify a time. // This means the pl…" at bounding box center [1349, 261] width 388 height 457
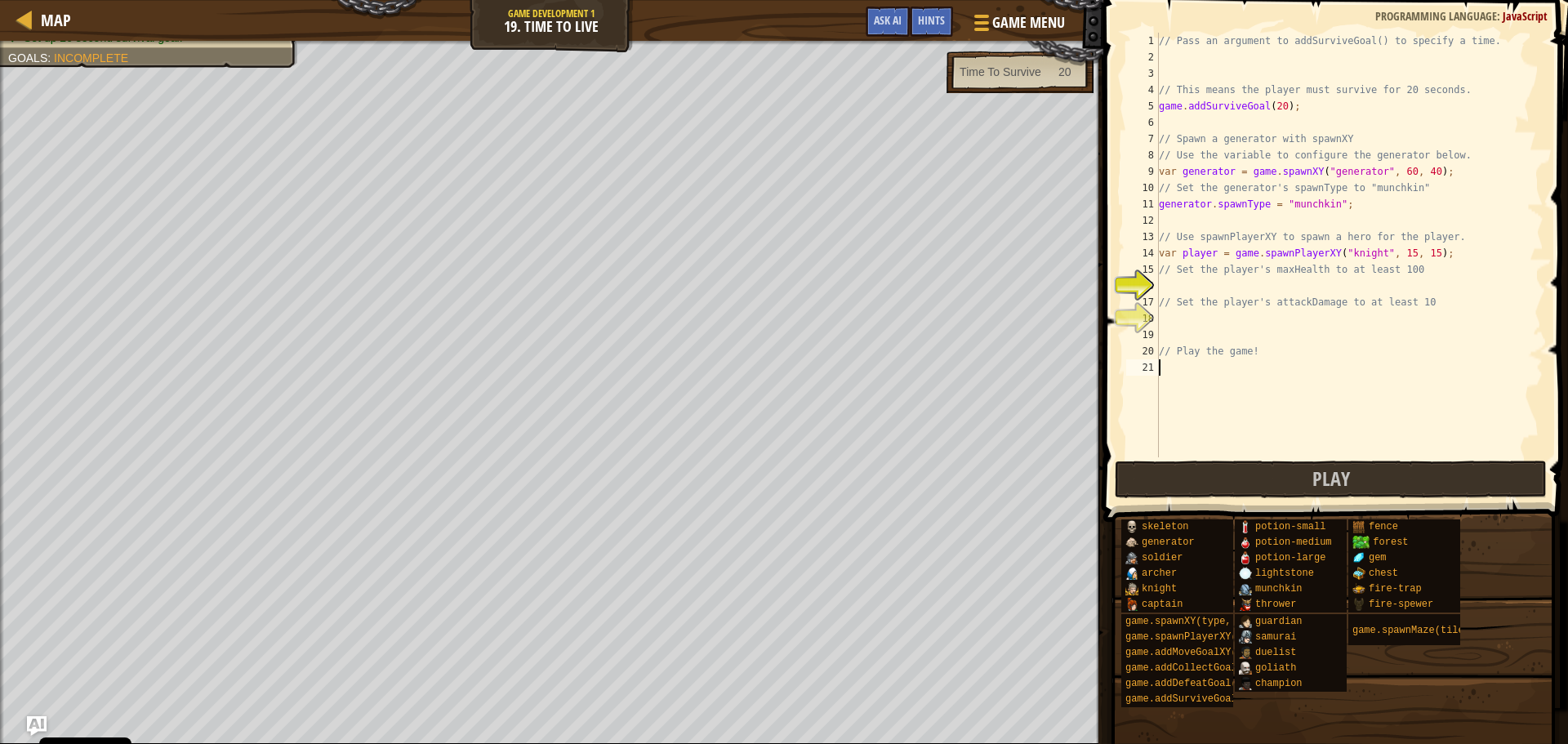
click at [1205, 285] on div "// Pass an argument to addSurviveGoal() to specify a time. // This means the pl…" at bounding box center [1349, 261] width 388 height 457
type textarea "player.maxHealth = 99999"
click at [1208, 326] on div "// Pass an argument to addSurviveGoal() to specify a time. // This means the pl…" at bounding box center [1349, 261] width 388 height 457
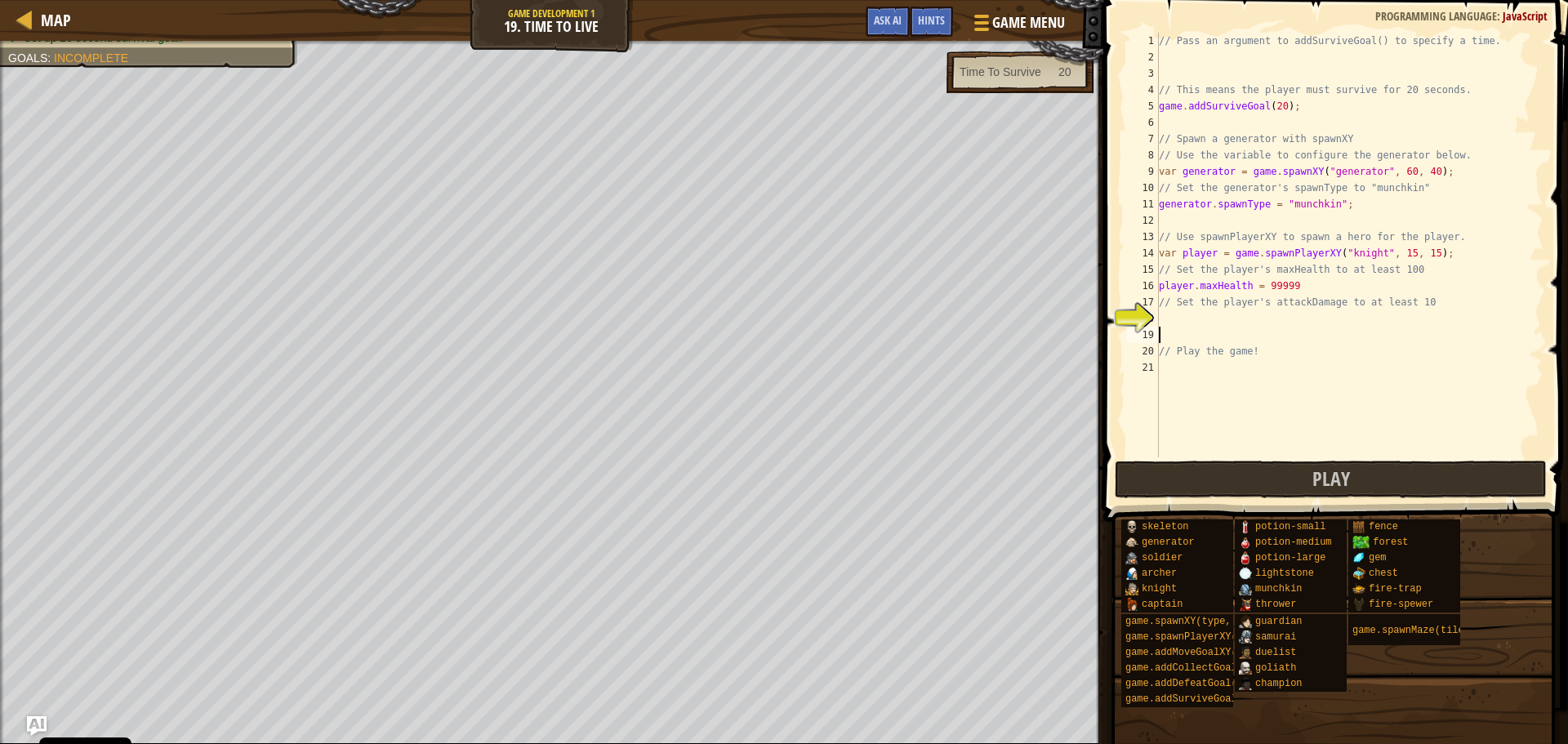
scroll to position [8, 0]
drag, startPoint x: 1382, startPoint y: 257, endPoint x: 1377, endPoint y: 340, distance: 83.2
click at [1472, 444] on div "// Pass an argument to addSurviveGoal() to specify a time. // This means the pl…" at bounding box center [1349, 261] width 388 height 457
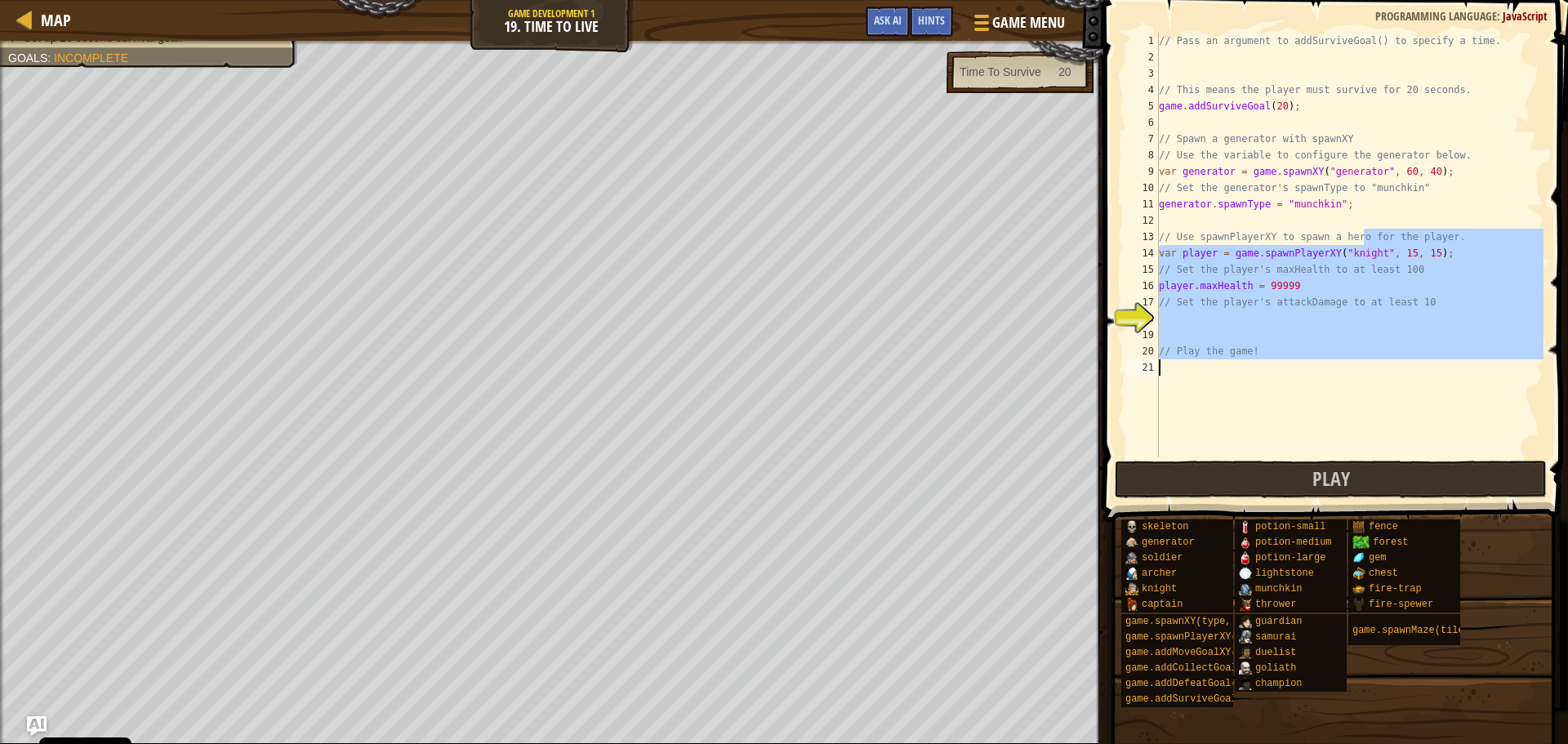
click at [1308, 282] on div "// Pass an argument to addSurviveGoal() to specify a time. // This means the pl…" at bounding box center [1349, 244] width 388 height 425
type textarea "player.maxHealth = 99999"
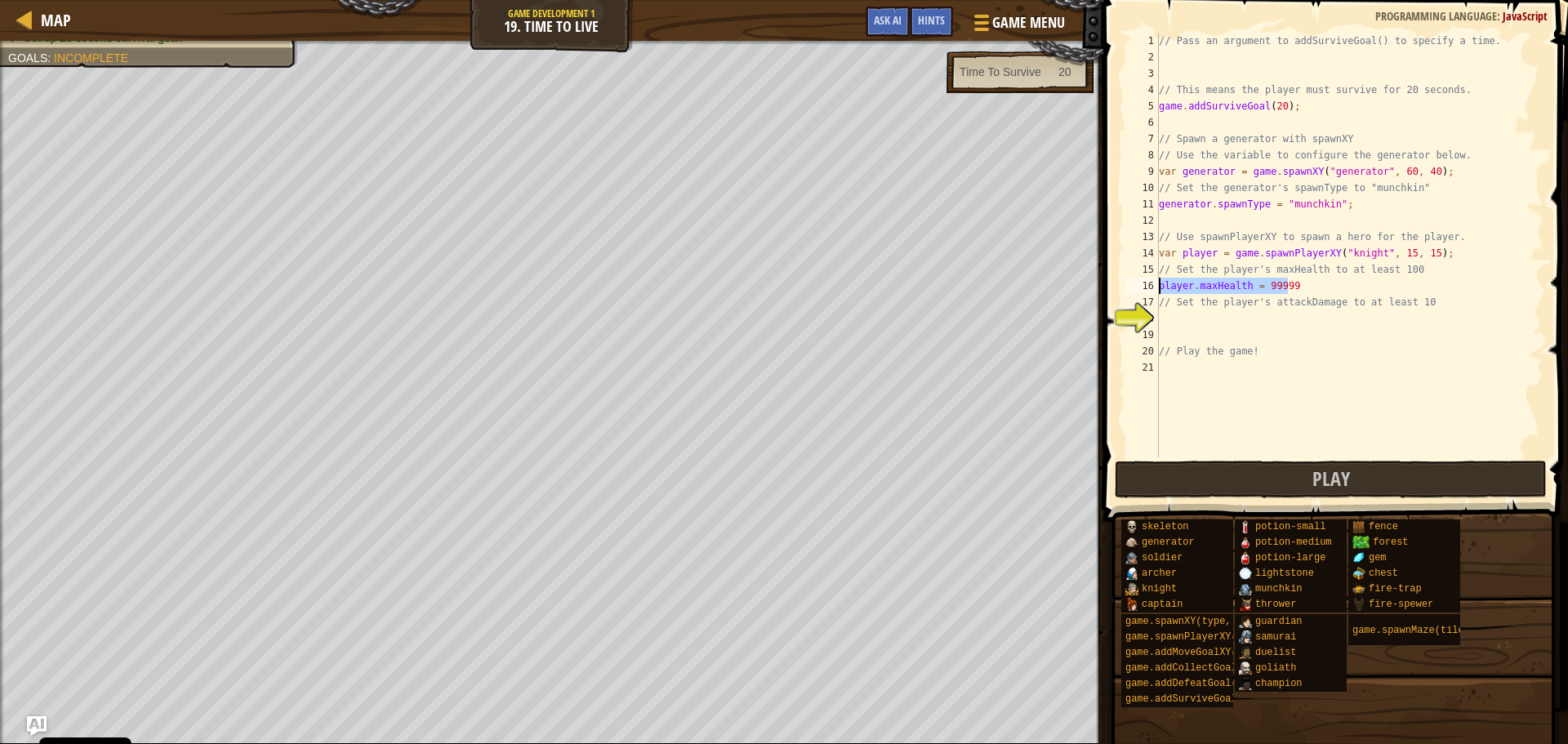
drag, startPoint x: 1293, startPoint y: 280, endPoint x: 1157, endPoint y: 288, distance: 136.2
click at [1157, 288] on div "player.maxHealth = 99999 1 2 3 4 5 6 7 8 9 10 11 12 13 14 15 16 17 18 19 20 21 …" at bounding box center [1333, 244] width 420 height 425
drag, startPoint x: 1157, startPoint y: 288, endPoint x: 1204, endPoint y: 283, distance: 47.3
click at [1184, 319] on div "// Pass an argument to addSurviveGoal() to specify a time. // This means the pl…" at bounding box center [1349, 261] width 388 height 457
paste textarea "player.maxHealth = 99999"
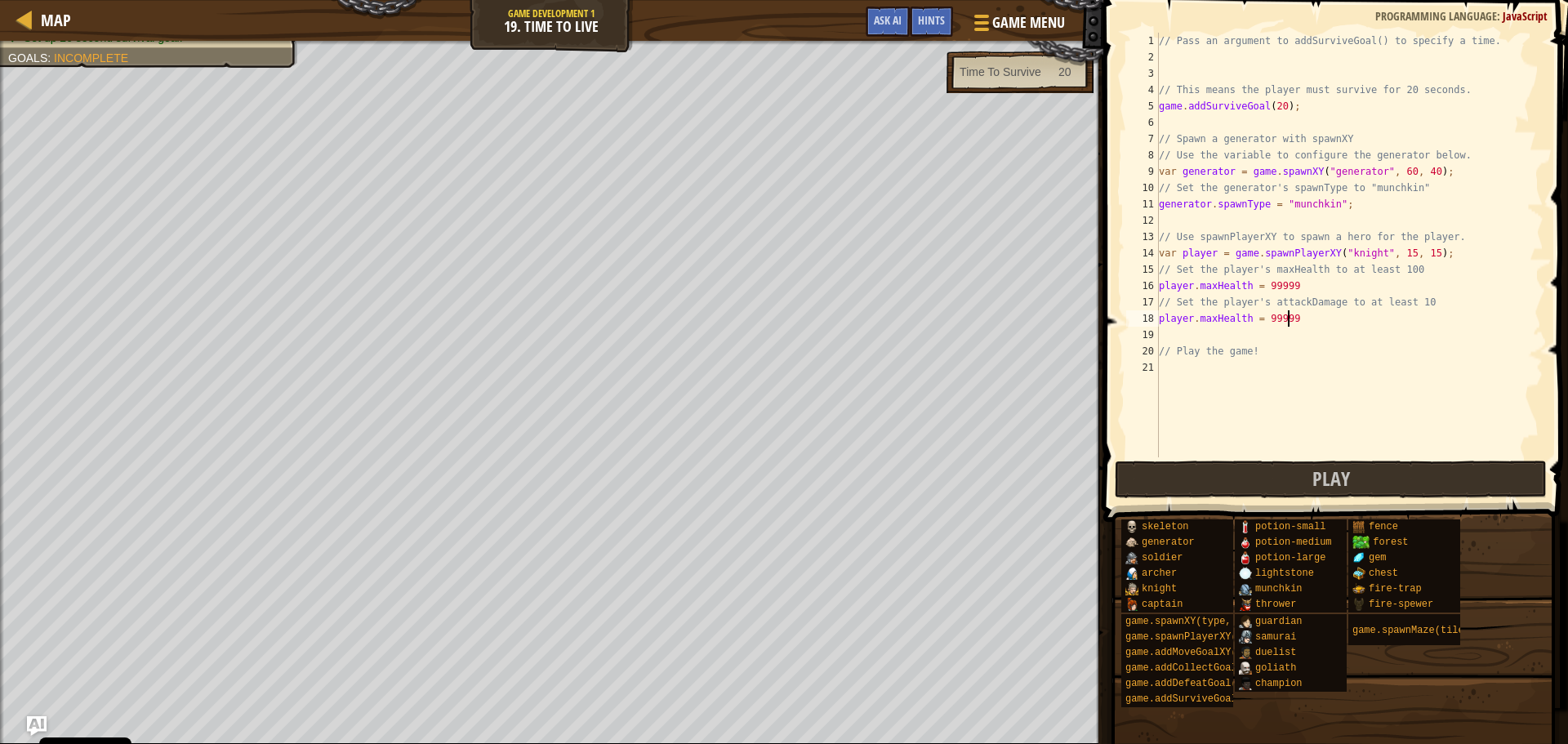
click at [1243, 315] on div "// Pass an argument to addSurviveGoal() to specify a time. // This means the pl…" at bounding box center [1349, 261] width 388 height 457
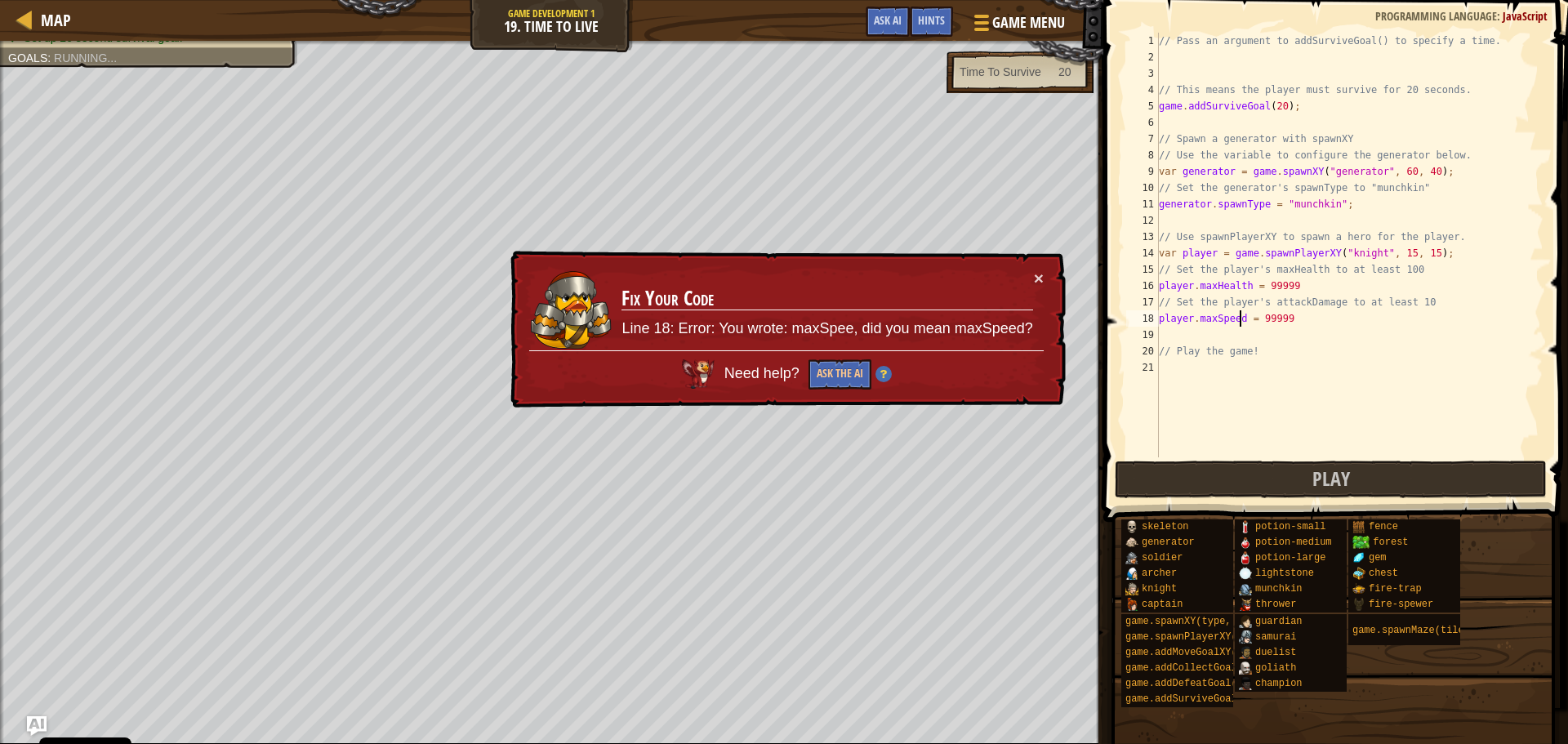
scroll to position [8, 7]
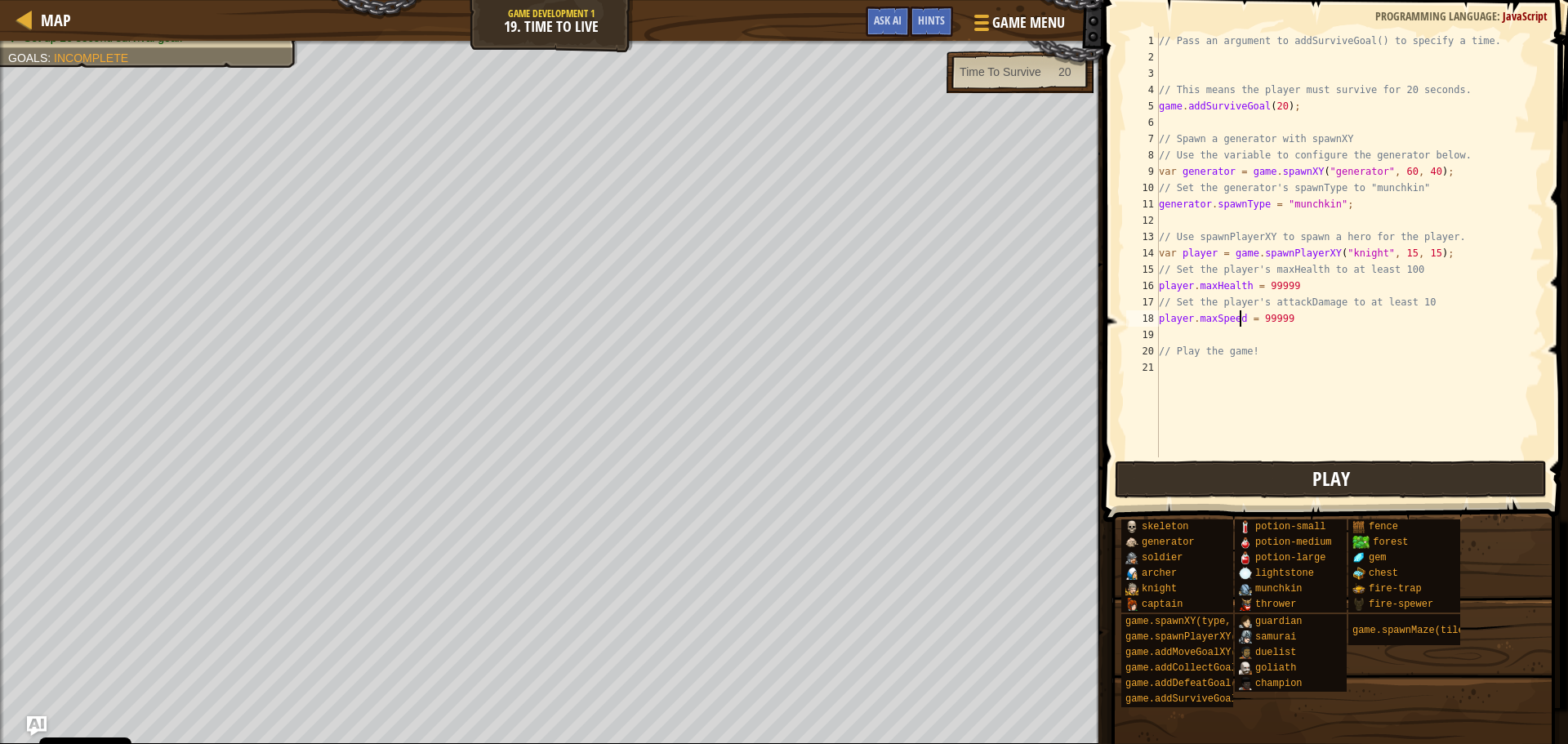
type textarea "player.maxSpeed = 99999"
drag, startPoint x: 1191, startPoint y: 489, endPoint x: 1133, endPoint y: 480, distance: 58.7
click at [1190, 484] on button "Play" at bounding box center [1331, 479] width 432 height 38
drag, startPoint x: 1289, startPoint y: 388, endPoint x: 1126, endPoint y: 413, distance: 164.9
click at [1126, 413] on div "player.maxSpeed = 99999 1 2 3 4 5 6 7 8 9 10 11 12 13 14 15 16 17 18 19 20 21 /…" at bounding box center [1333, 244] width 420 height 425
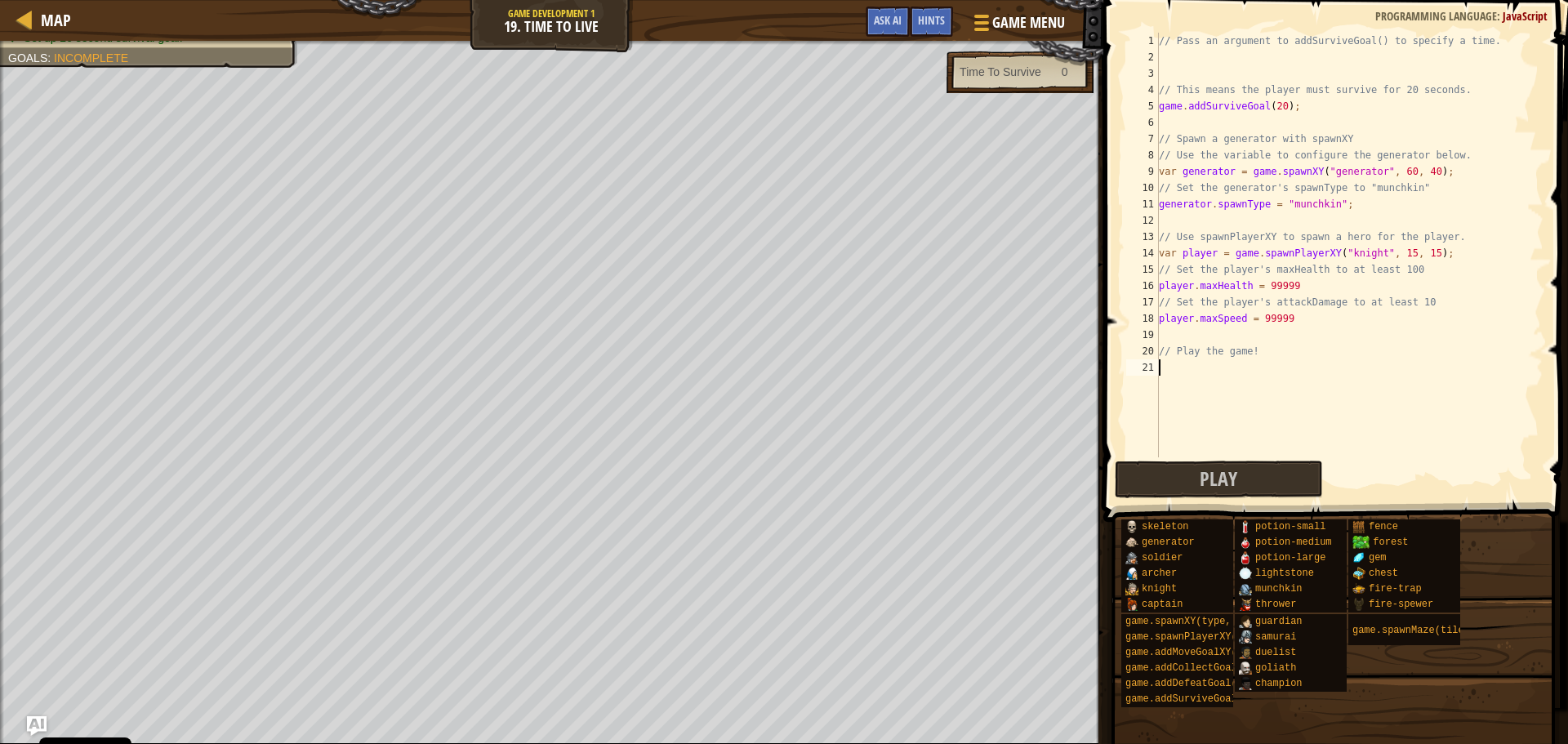
scroll to position [8, 0]
click at [1174, 488] on button "Play" at bounding box center [1218, 479] width 208 height 38
click at [1245, 317] on div "// Pass an argument to addSurviveGoal() to specify a time. // This means the pl…" at bounding box center [1349, 261] width 388 height 457
click at [1255, 284] on div "// Pass an argument to addSurviveGoal() to specify a time. // This means the pl…" at bounding box center [1349, 261] width 388 height 457
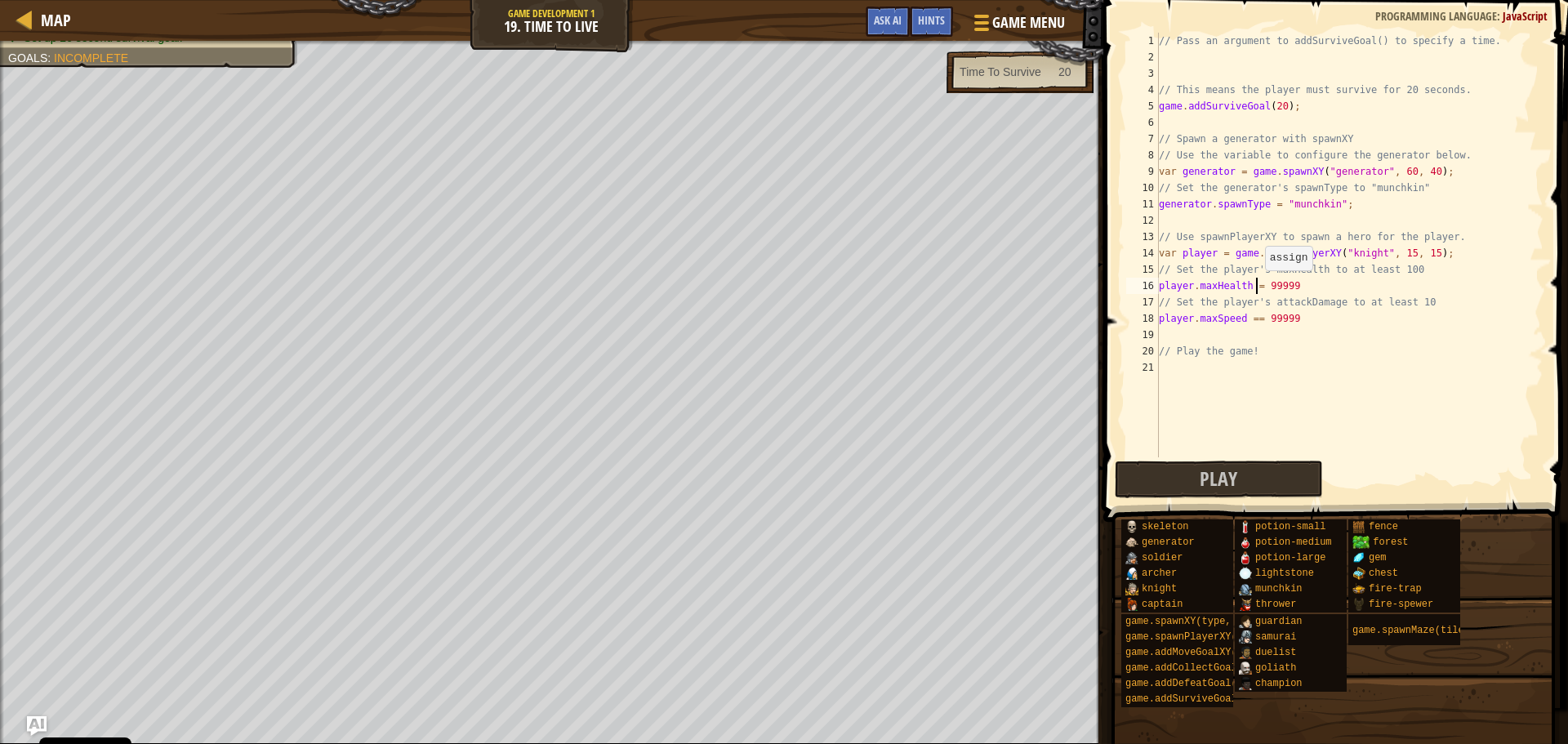
scroll to position [8, 9]
click at [1263, 469] on button "Play" at bounding box center [1218, 479] width 208 height 38
click at [1255, 313] on div "// Pass an argument to addSurviveGoal() to specify a time. // This means the pl…" at bounding box center [1349, 261] width 388 height 457
click at [1238, 319] on div "// Pass an argument to addSurviveGoal() to specify a time. // This means the pl…" at bounding box center [1349, 261] width 388 height 457
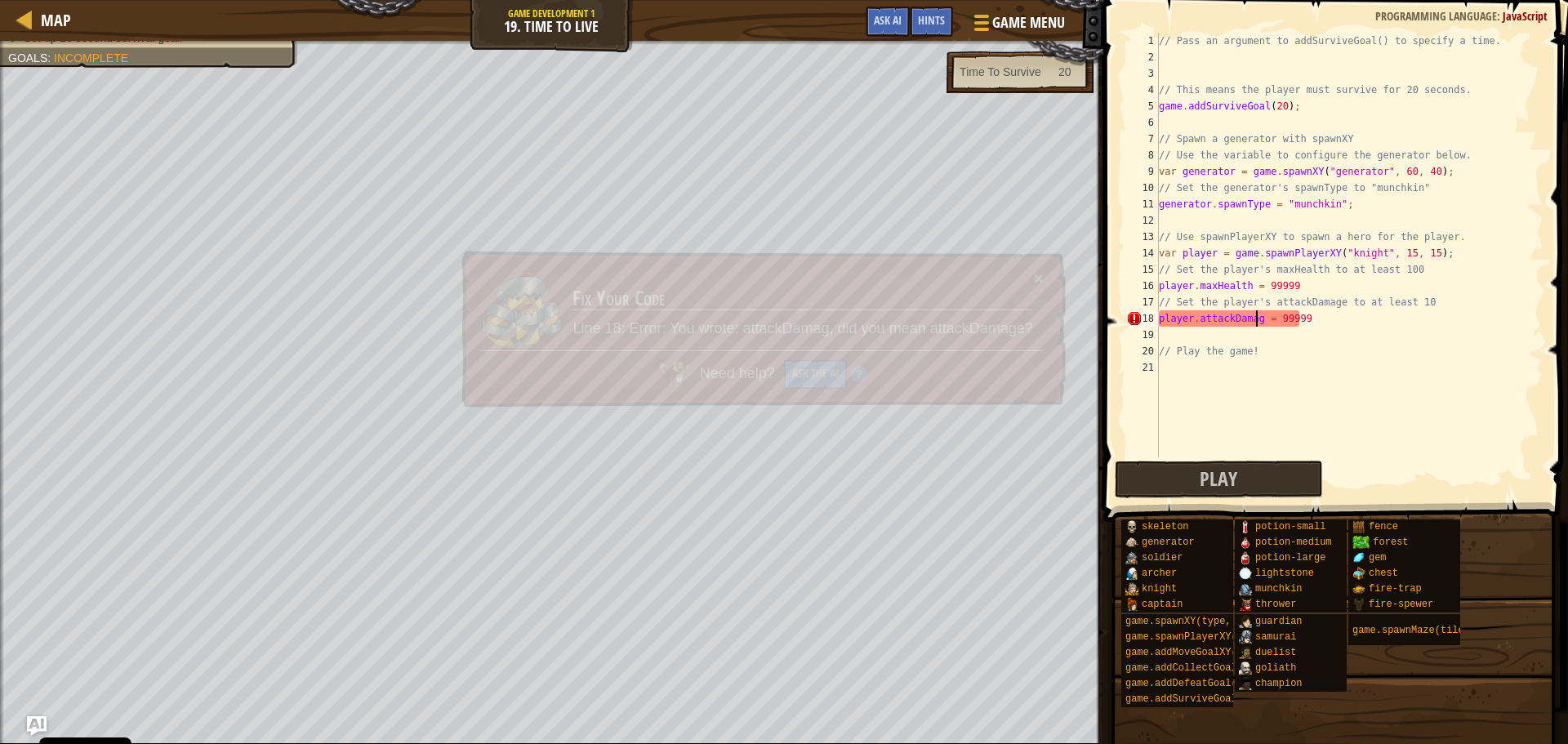
type textarea "player.attackDamage = 99999"
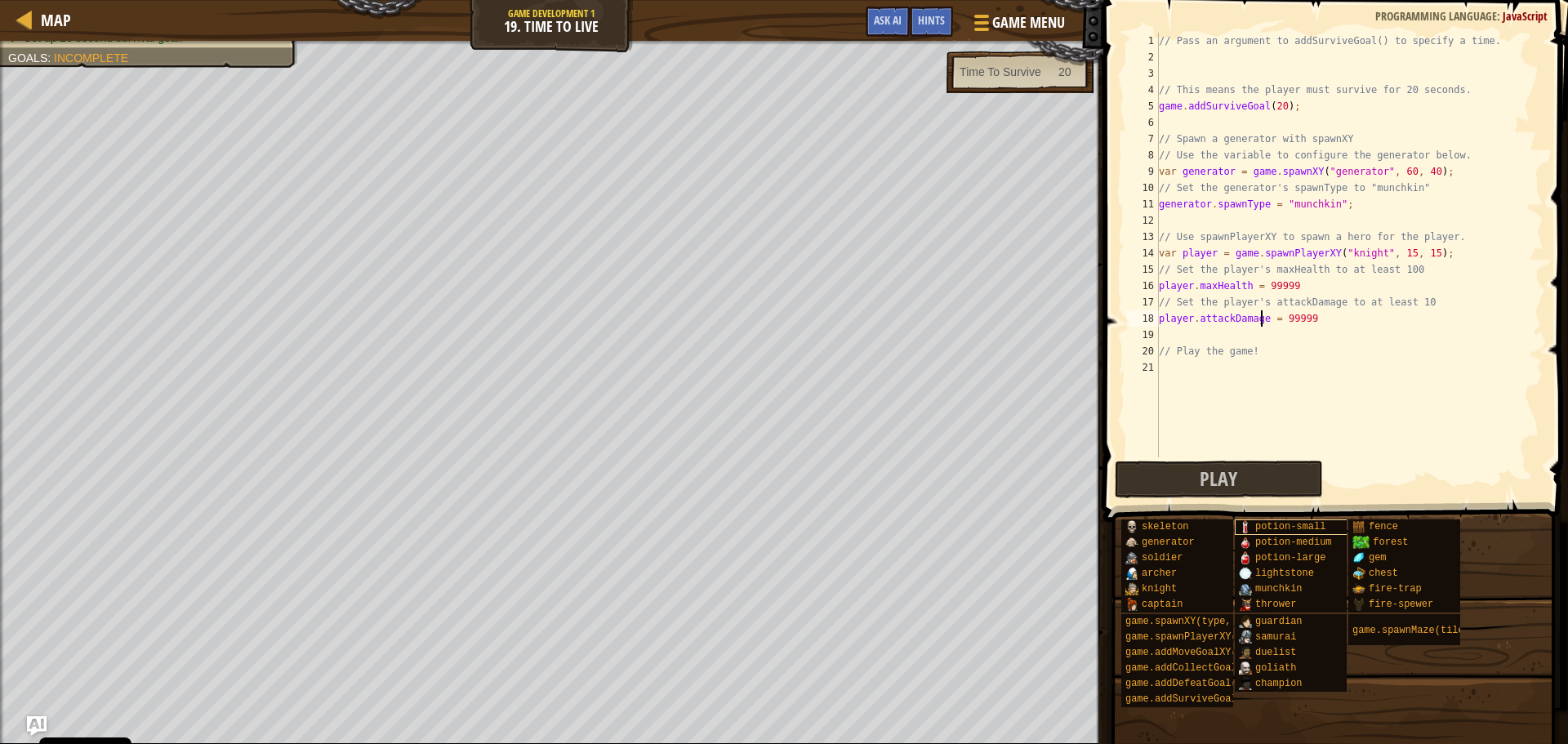
click at [1274, 532] on div "Hints player.attackDamage = 99999 1 2 3 4 5 6 7 8 9 10 11 12 13 14 15 16 17 18 …" at bounding box center [1333, 367] width 470 height 735
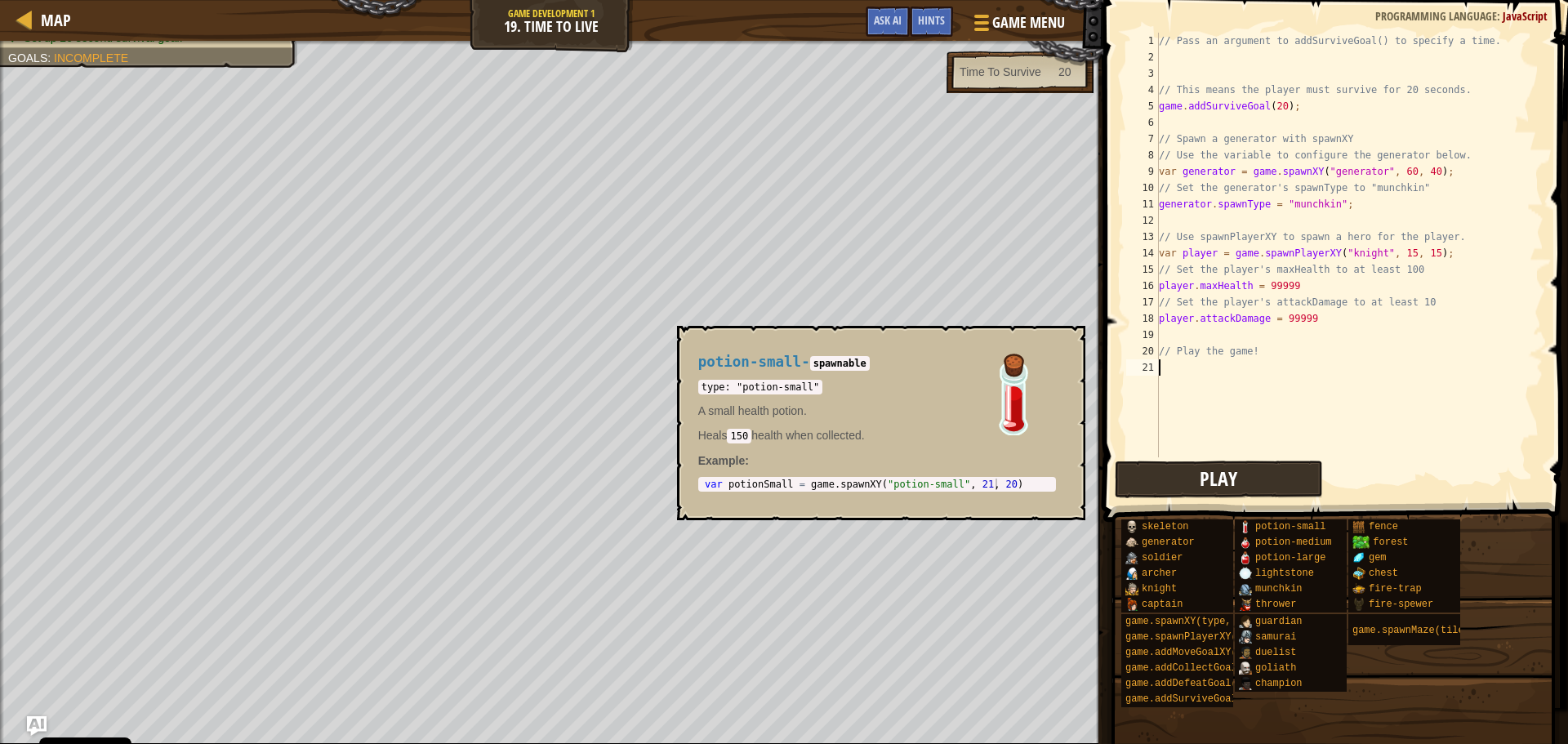
scroll to position [8, 0]
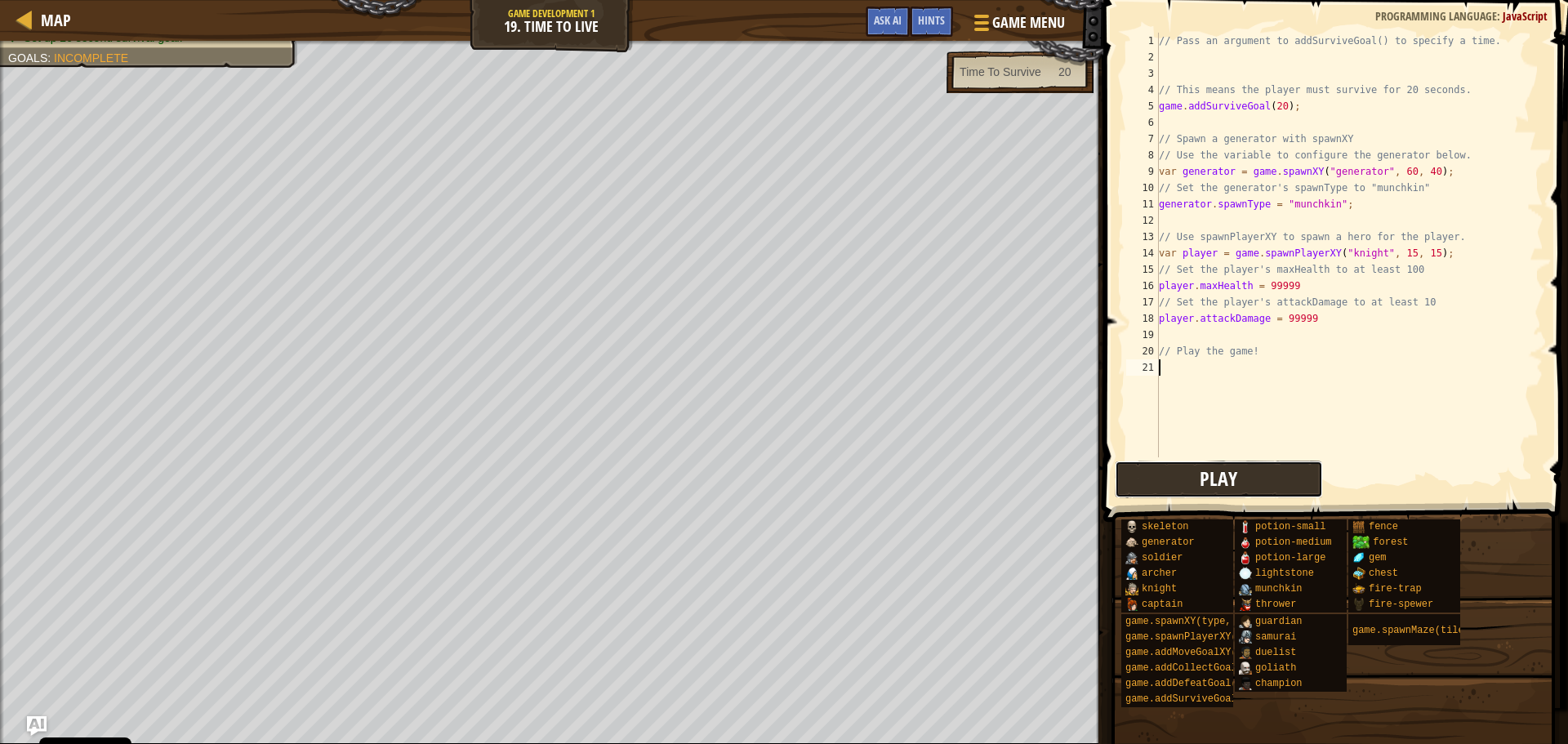
click at [1252, 468] on button "Play" at bounding box center [1218, 479] width 208 height 38
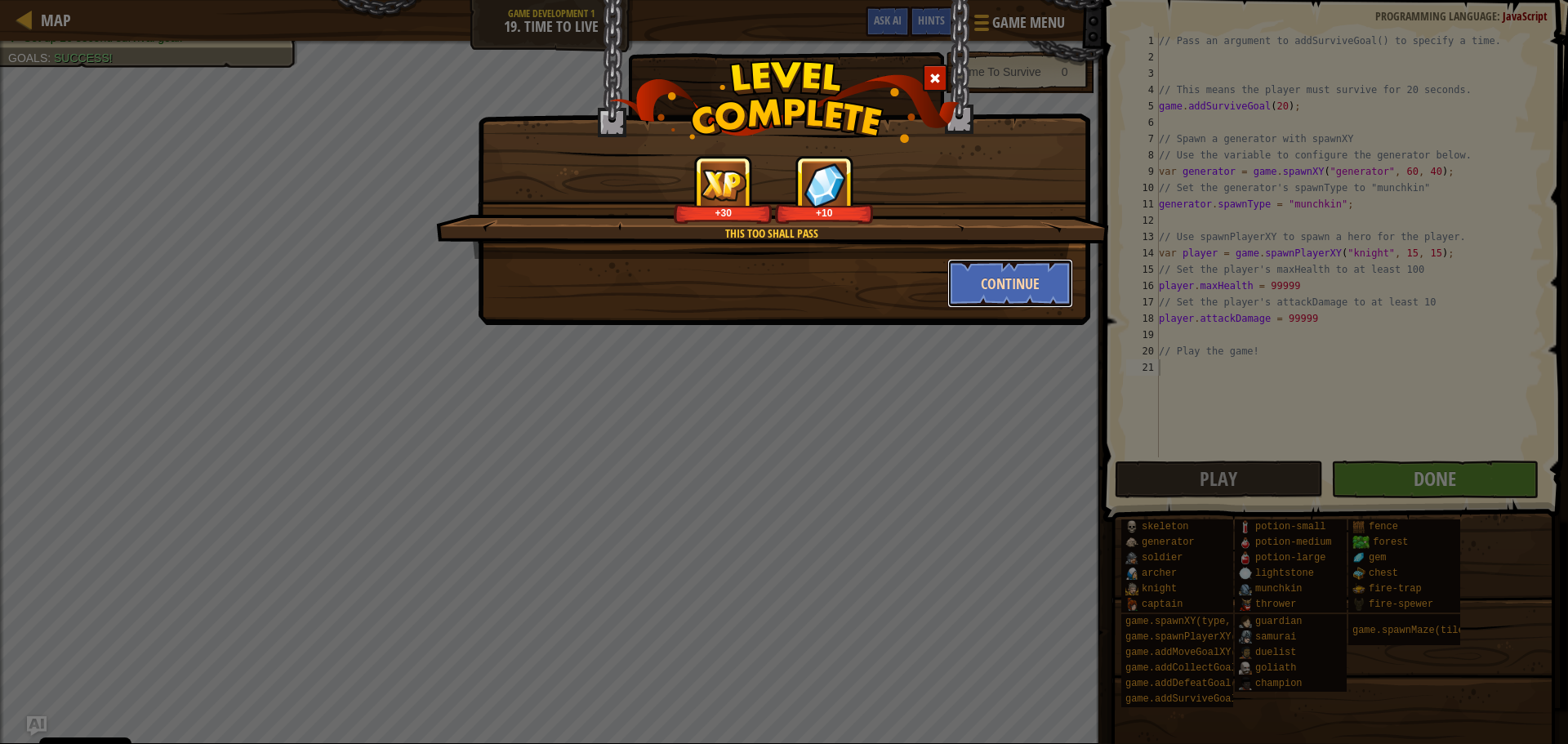
click at [1022, 270] on button "Continue" at bounding box center [1010, 283] width 126 height 49
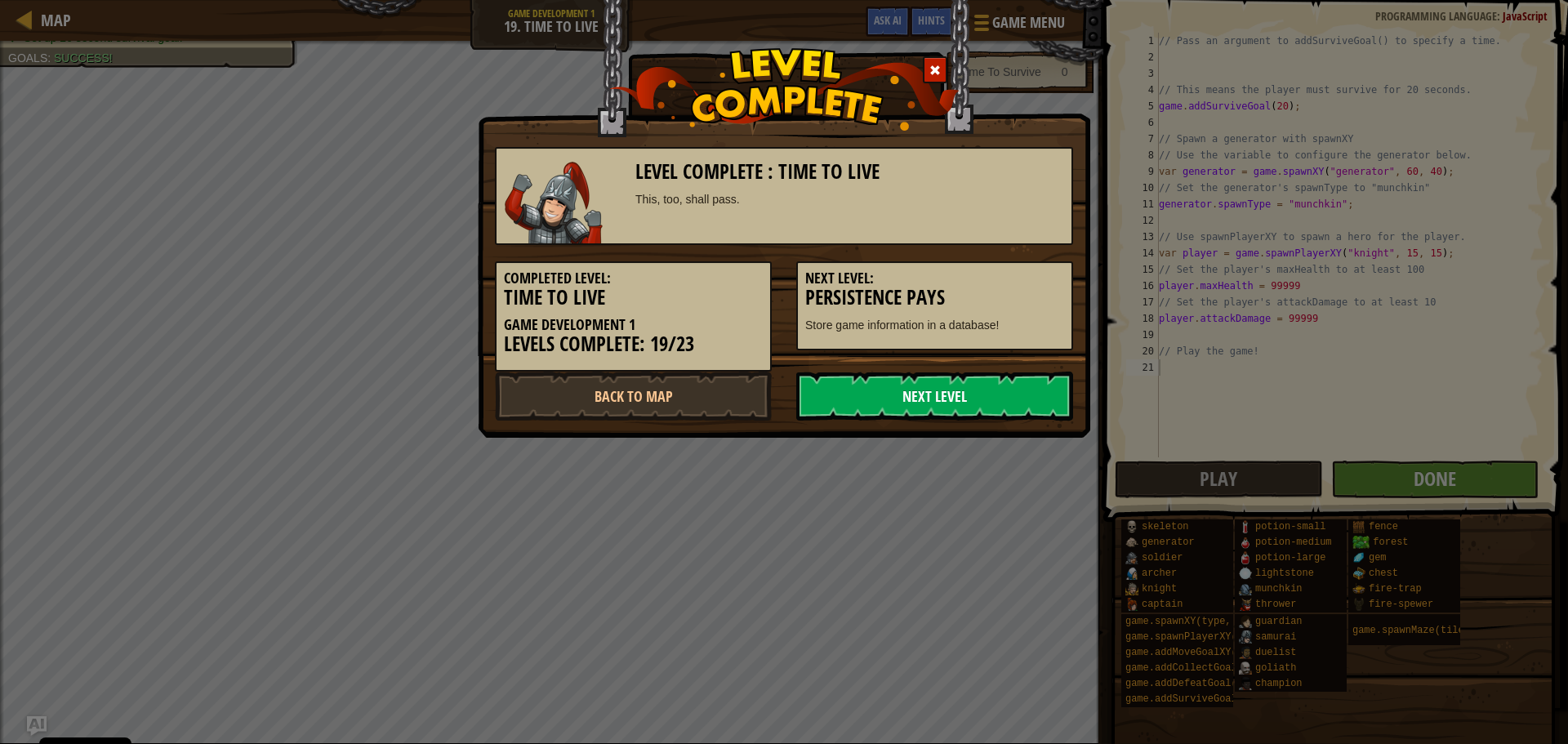
click at [1039, 375] on link "Next Level" at bounding box center [934, 395] width 277 height 49
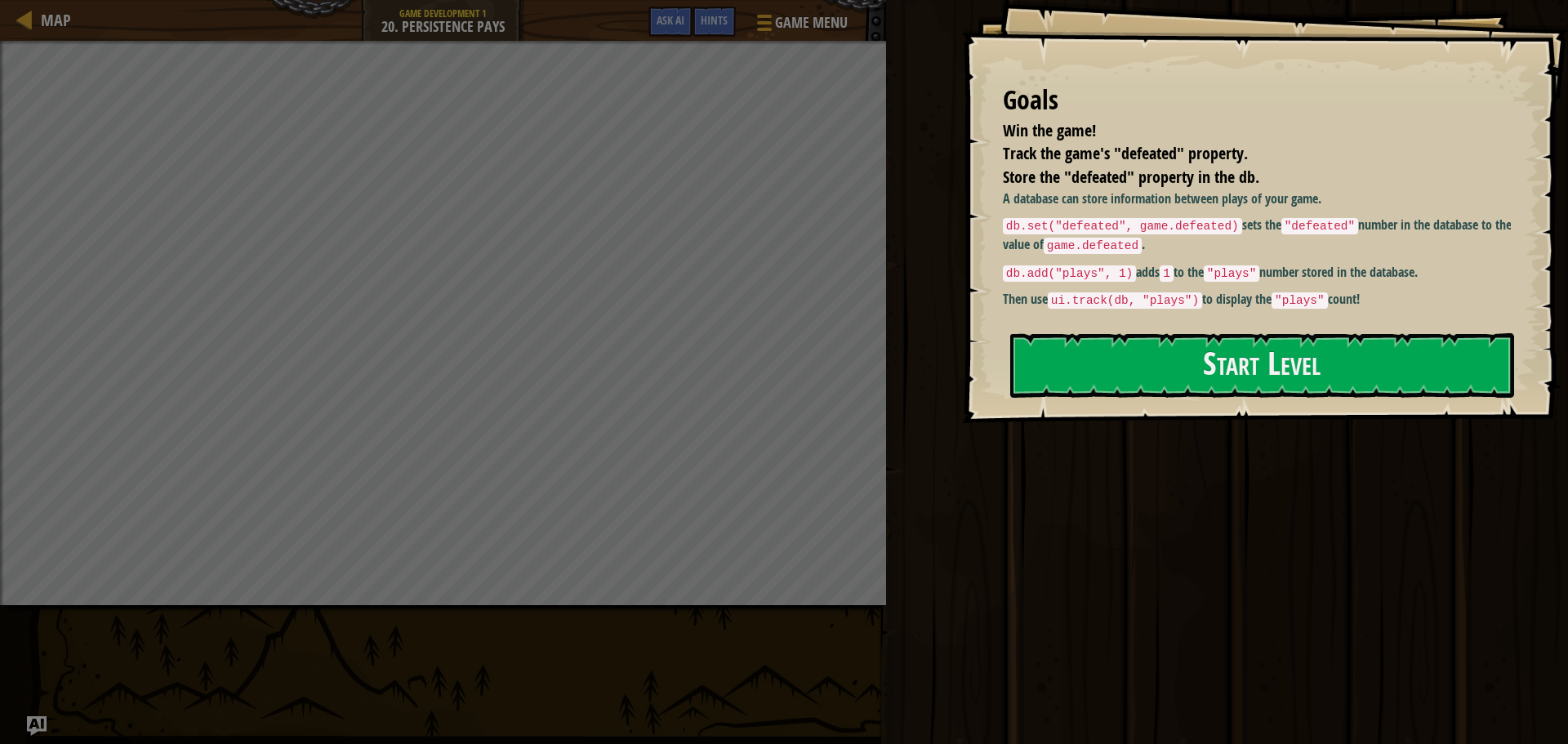
click at [1257, 323] on div "Goals Win the game! Track the game's "defeated" property. Store the "defeated" …" at bounding box center [1264, 211] width 606 height 423
click at [1230, 357] on button "Start Level" at bounding box center [1262, 366] width 504 height 65
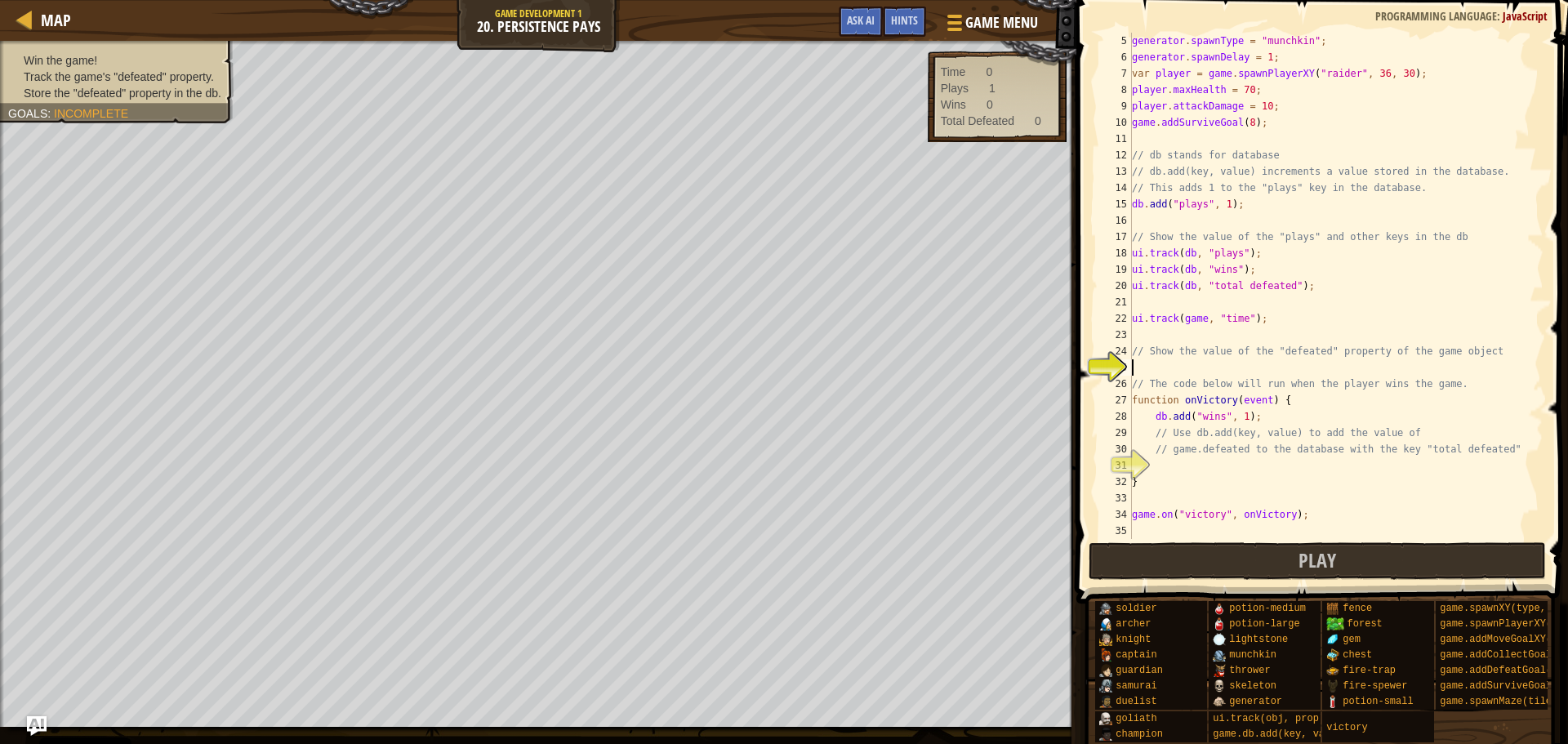
scroll to position [65, 0]
